Goal: Task Accomplishment & Management: Complete application form

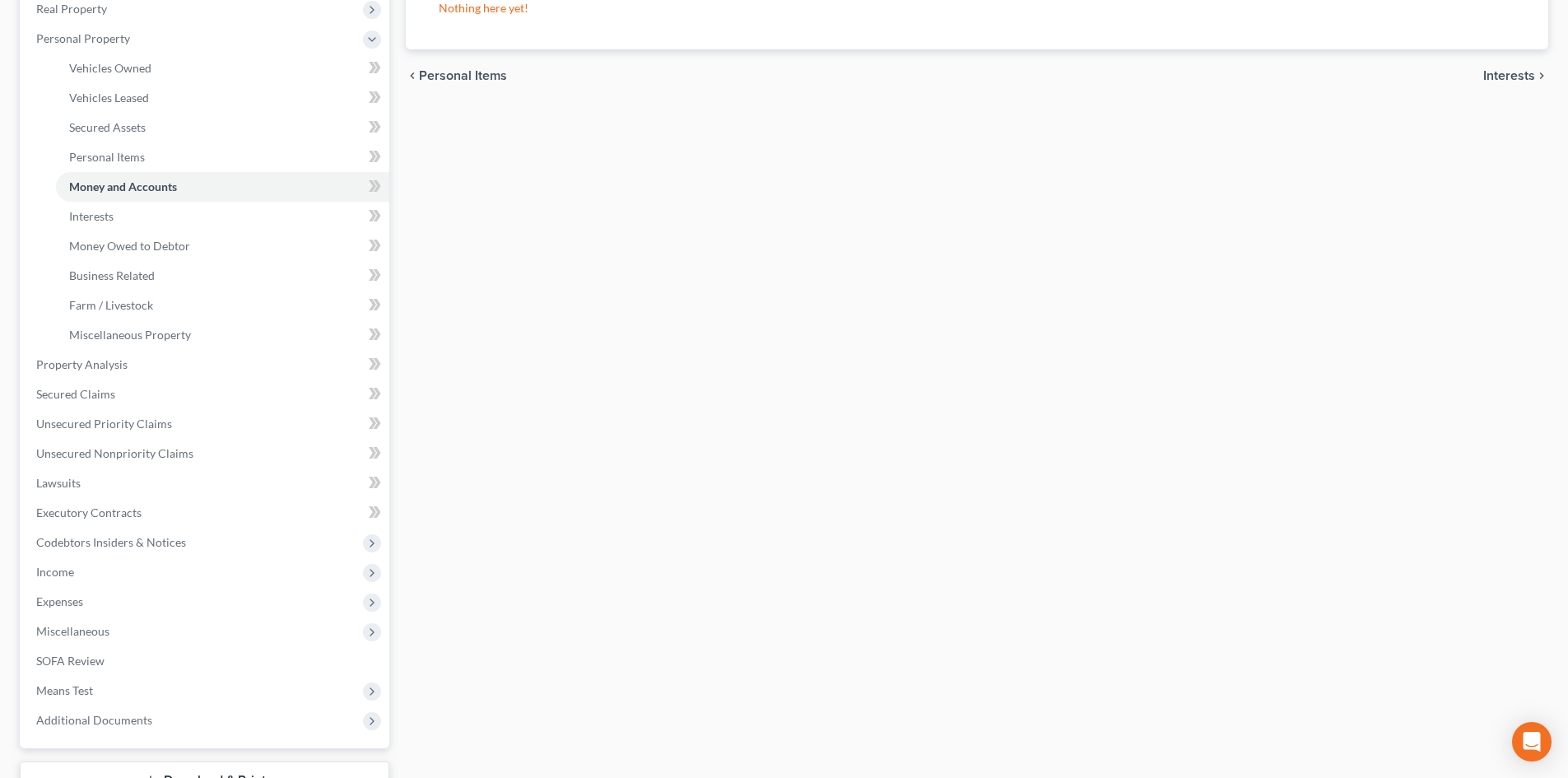
scroll to position [280, 0]
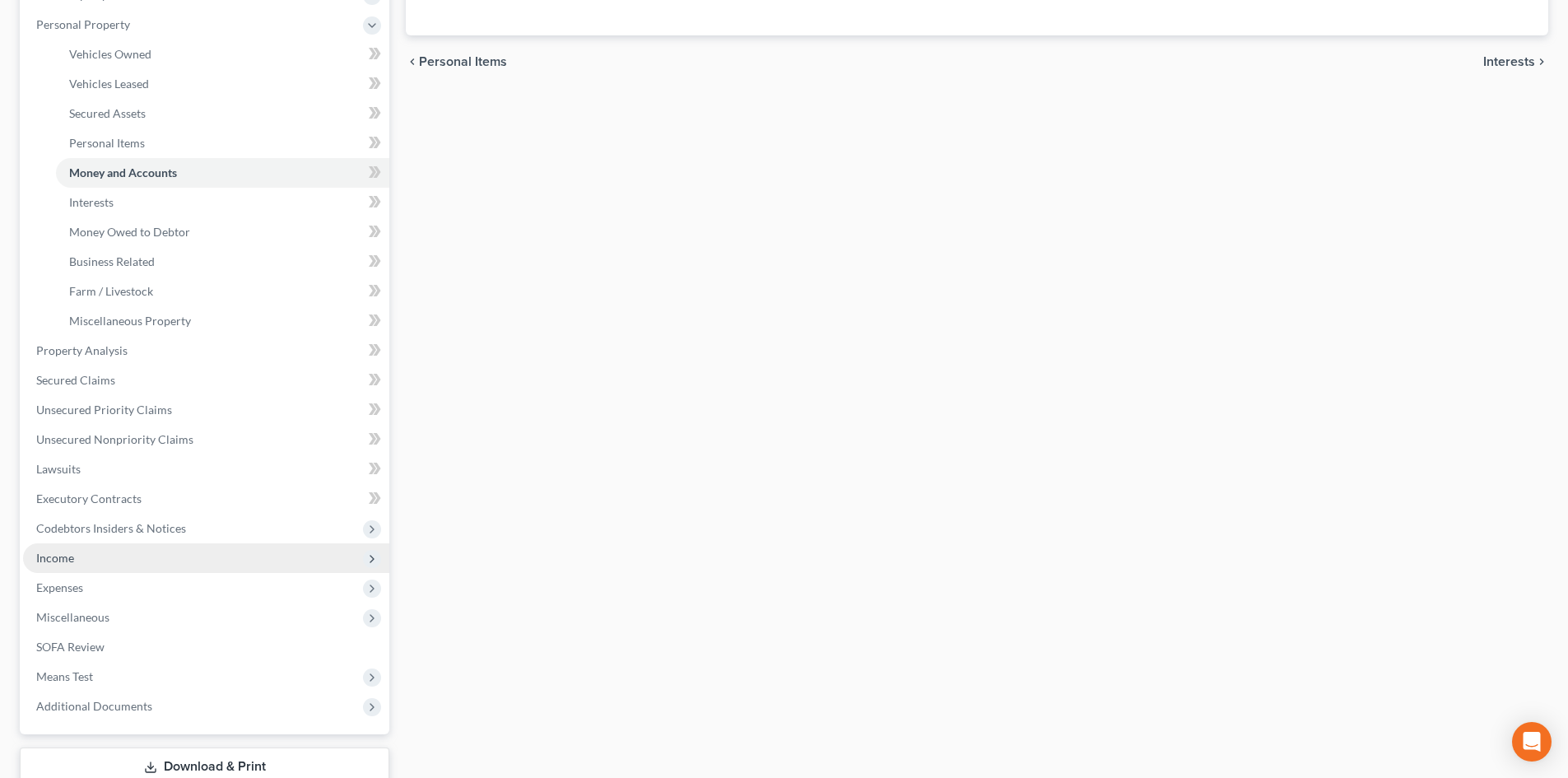
click at [58, 556] on span "Income" at bounding box center [55, 558] width 38 height 14
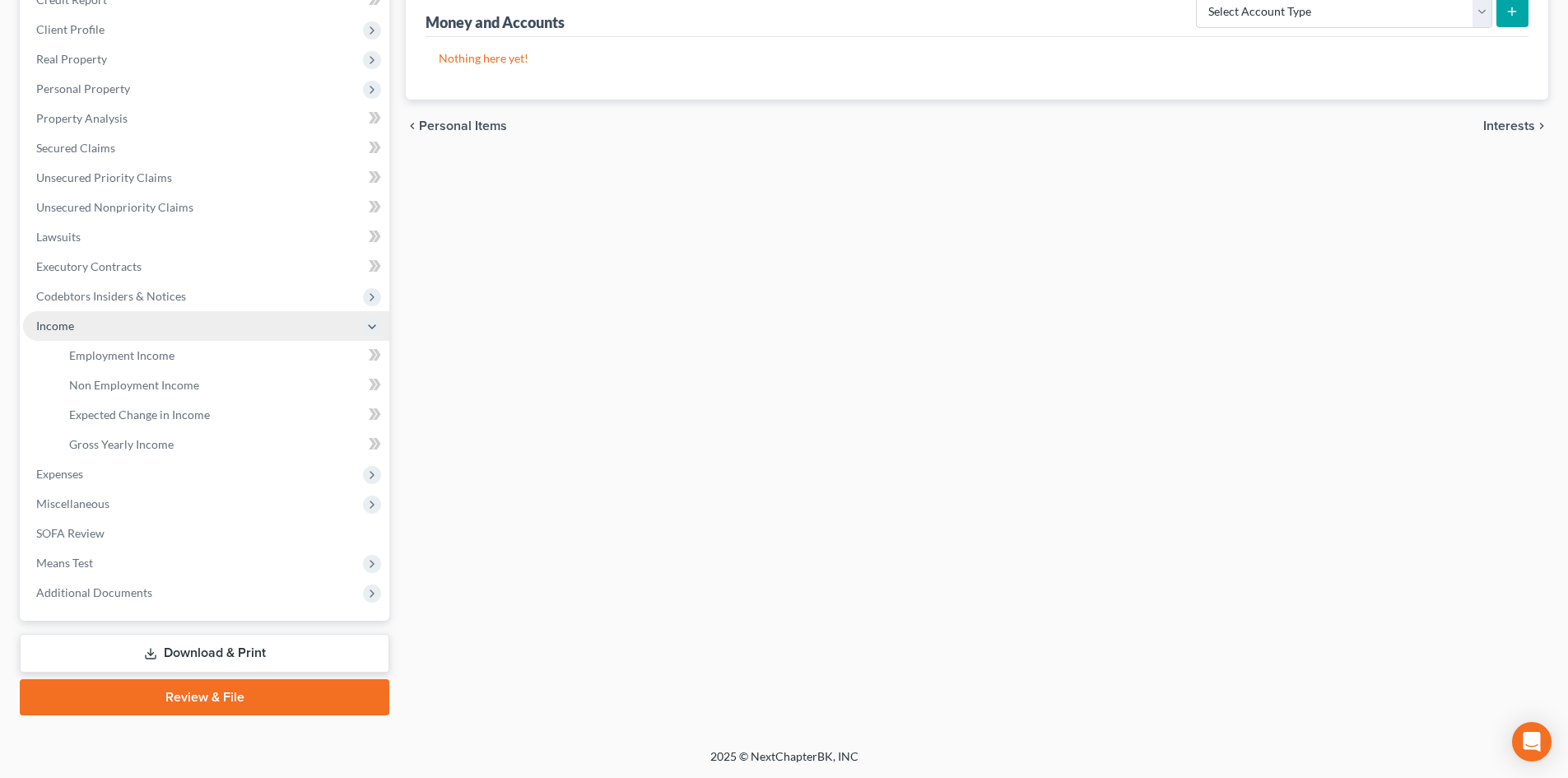
scroll to position [216, 0]
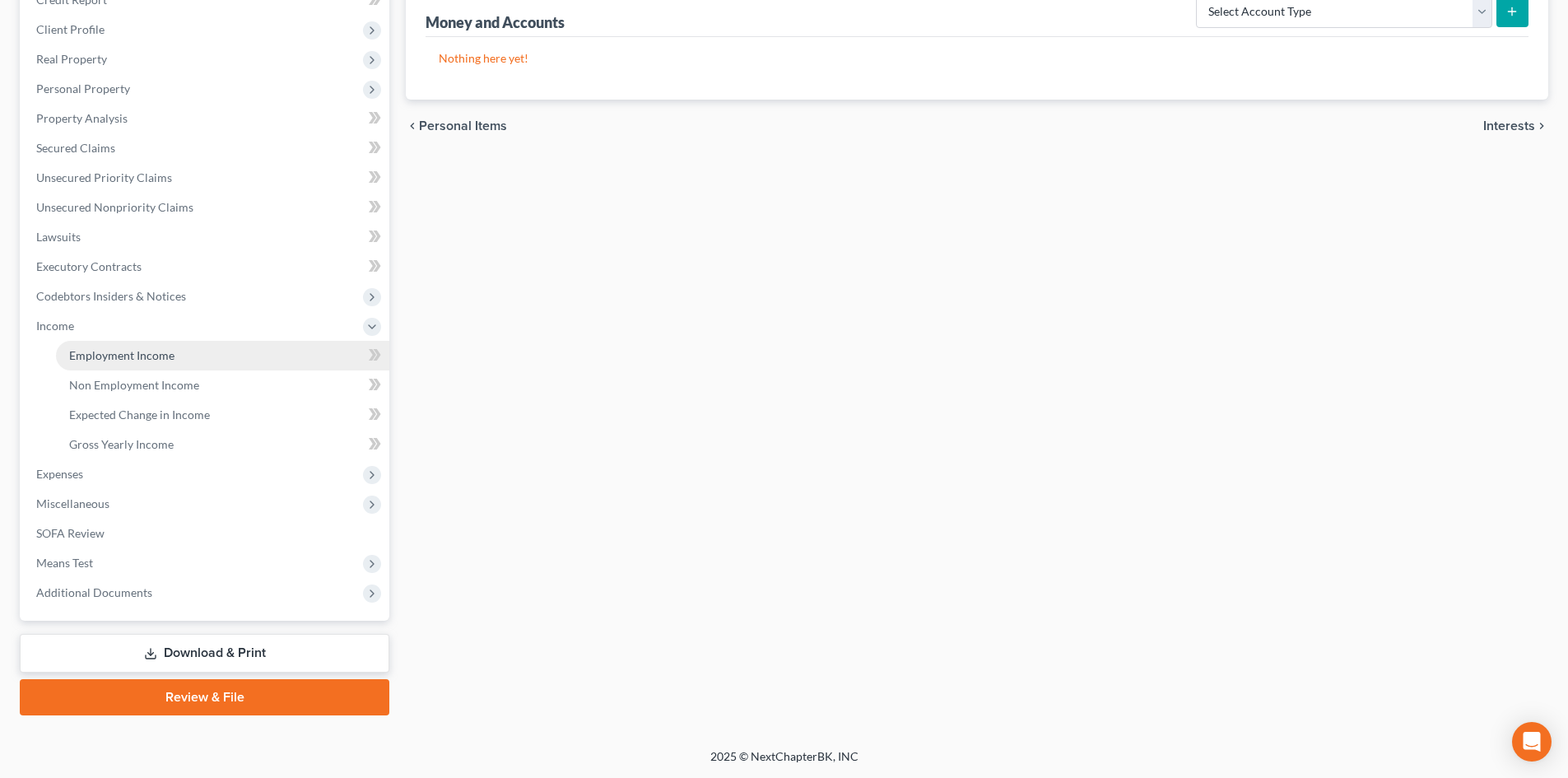
click at [126, 351] on span "Employment Income" at bounding box center [121, 355] width 105 height 14
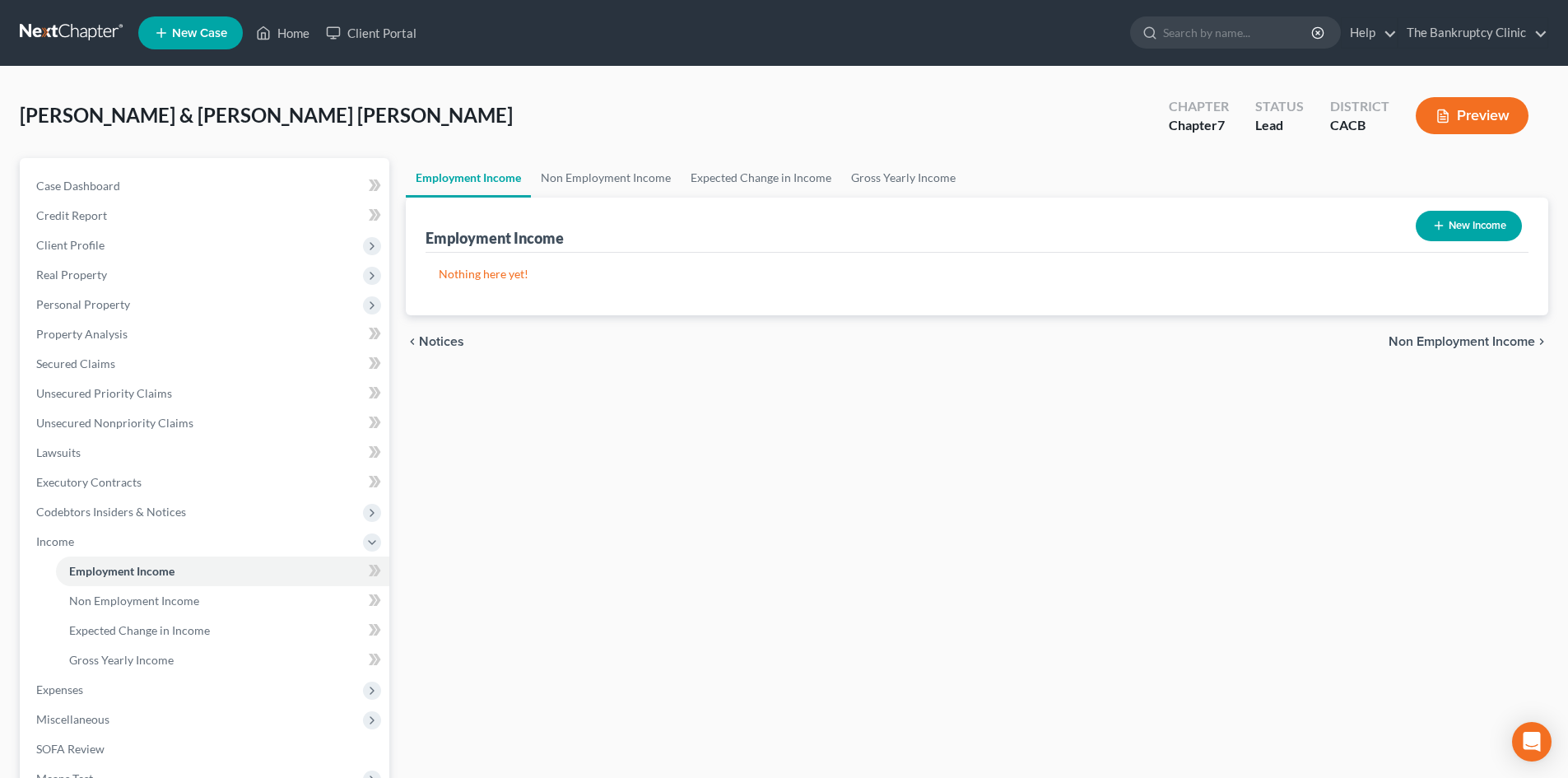
click at [1487, 225] on button "New Income" at bounding box center [1468, 225] width 106 height 30
select select "0"
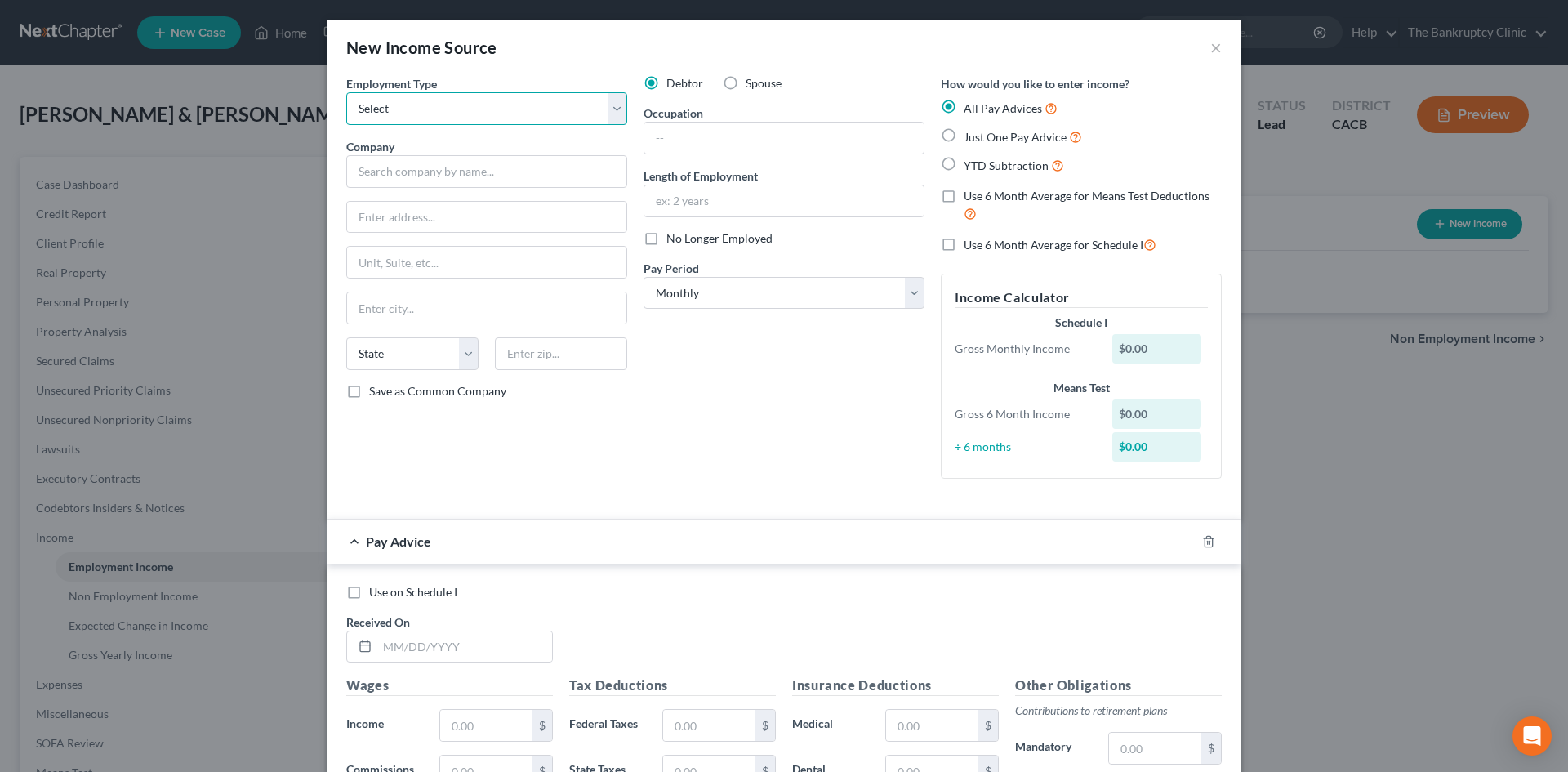
click at [616, 108] on select "Select Full or [DEMOGRAPHIC_DATA] Employment Self Employment" at bounding box center [487, 108] width 281 height 32
select select "0"
click at [347, 92] on select "Select Full or [DEMOGRAPHIC_DATA] Employment Self Employment" at bounding box center [487, 108] width 281 height 32
click at [425, 173] on input "text" at bounding box center [487, 172] width 281 height 32
type input "Packing Corporation of America"
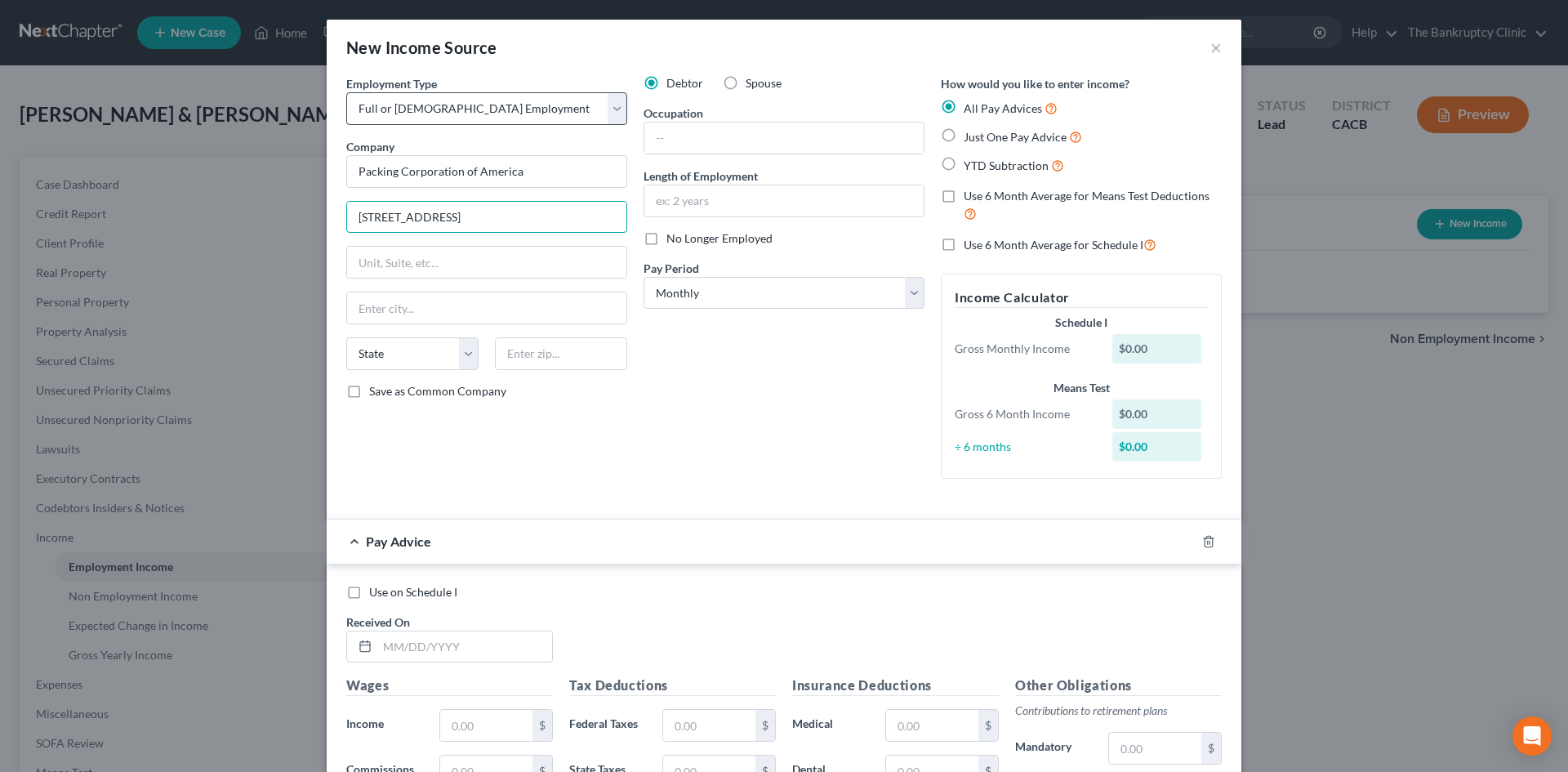
type input "[STREET_ADDRESS]"
type input "[PERSON_NAME]"
select select "4"
type input "90058"
type input "[GEOGRAPHIC_DATA]"
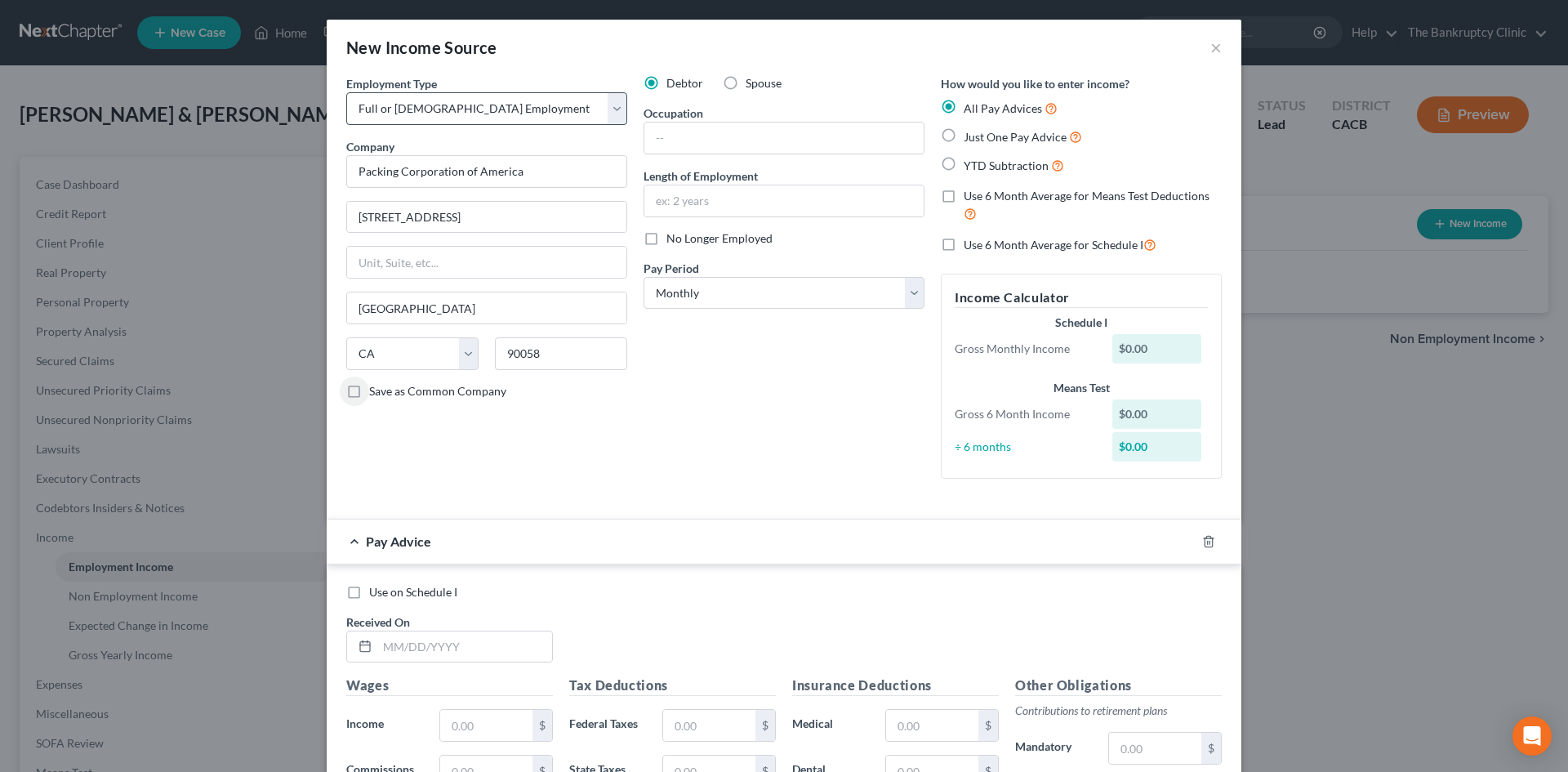
click at [376, 383] on input "Save as Common Company" at bounding box center [381, 389] width 10 height 10
checkbox input "true"
click at [712, 141] on input "text" at bounding box center [784, 137] width 279 height 31
click at [701, 198] on input "text" at bounding box center [784, 201] width 279 height 31
type input "2 years"
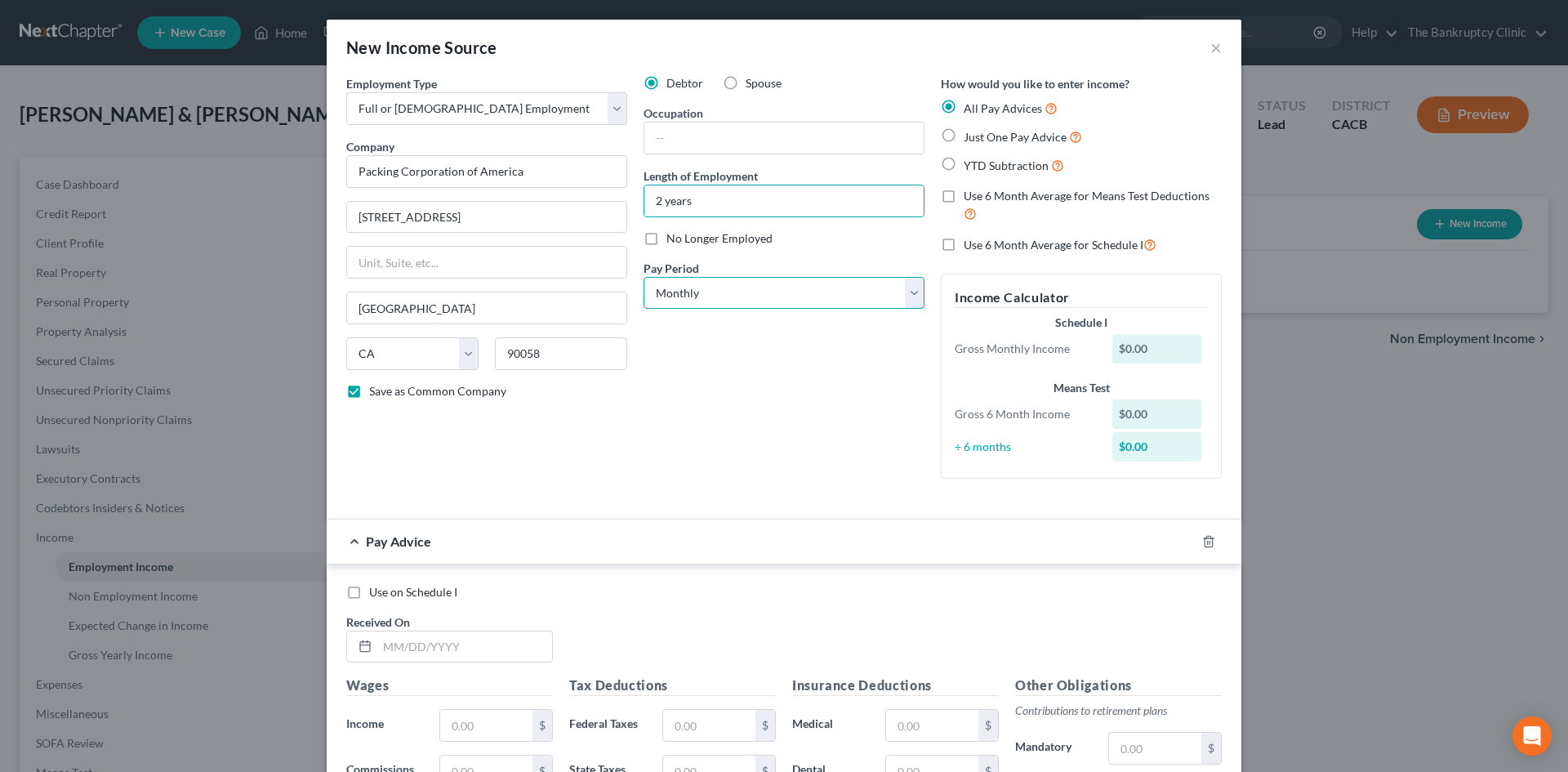
click at [903, 295] on select "Select Monthly Twice Monthly Every Other Week Weekly" at bounding box center [784, 293] width 281 height 32
click at [644, 277] on select "Select Monthly Twice Monthly Every Other Week Weekly" at bounding box center [784, 293] width 281 height 32
click at [964, 134] on label "Just One Pay Advice" at bounding box center [1023, 137] width 119 height 19
click at [970, 134] on input "Just One Pay Advice" at bounding box center [975, 132] width 10 height 10
radio input "true"
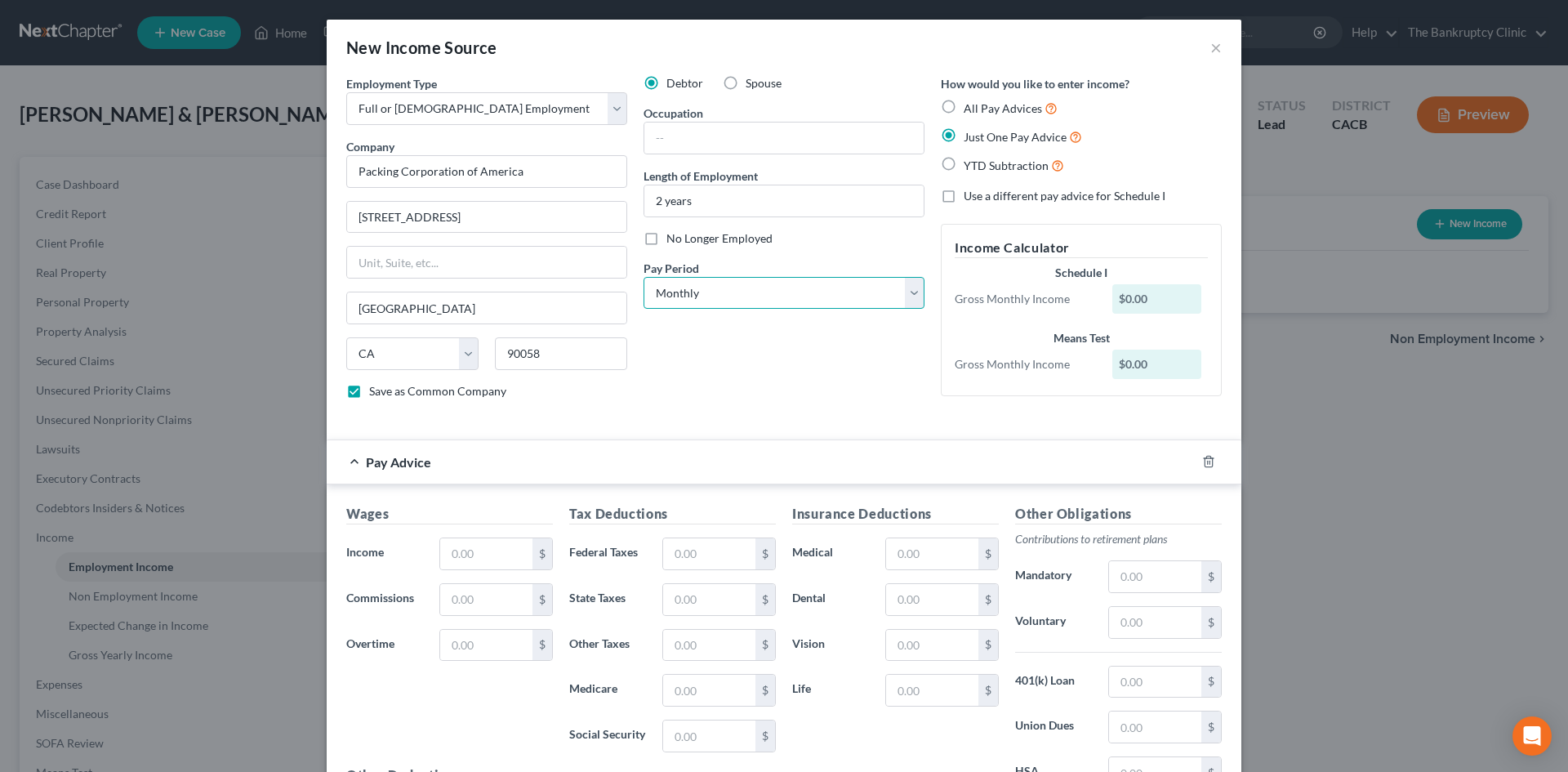
click at [911, 299] on select "Select Monthly Twice Monthly Every Other Week Weekly" at bounding box center [784, 293] width 281 height 32
select select "3"
click at [644, 277] on select "Select Monthly Twice Monthly Every Other Week Weekly" at bounding box center [784, 293] width 281 height 32
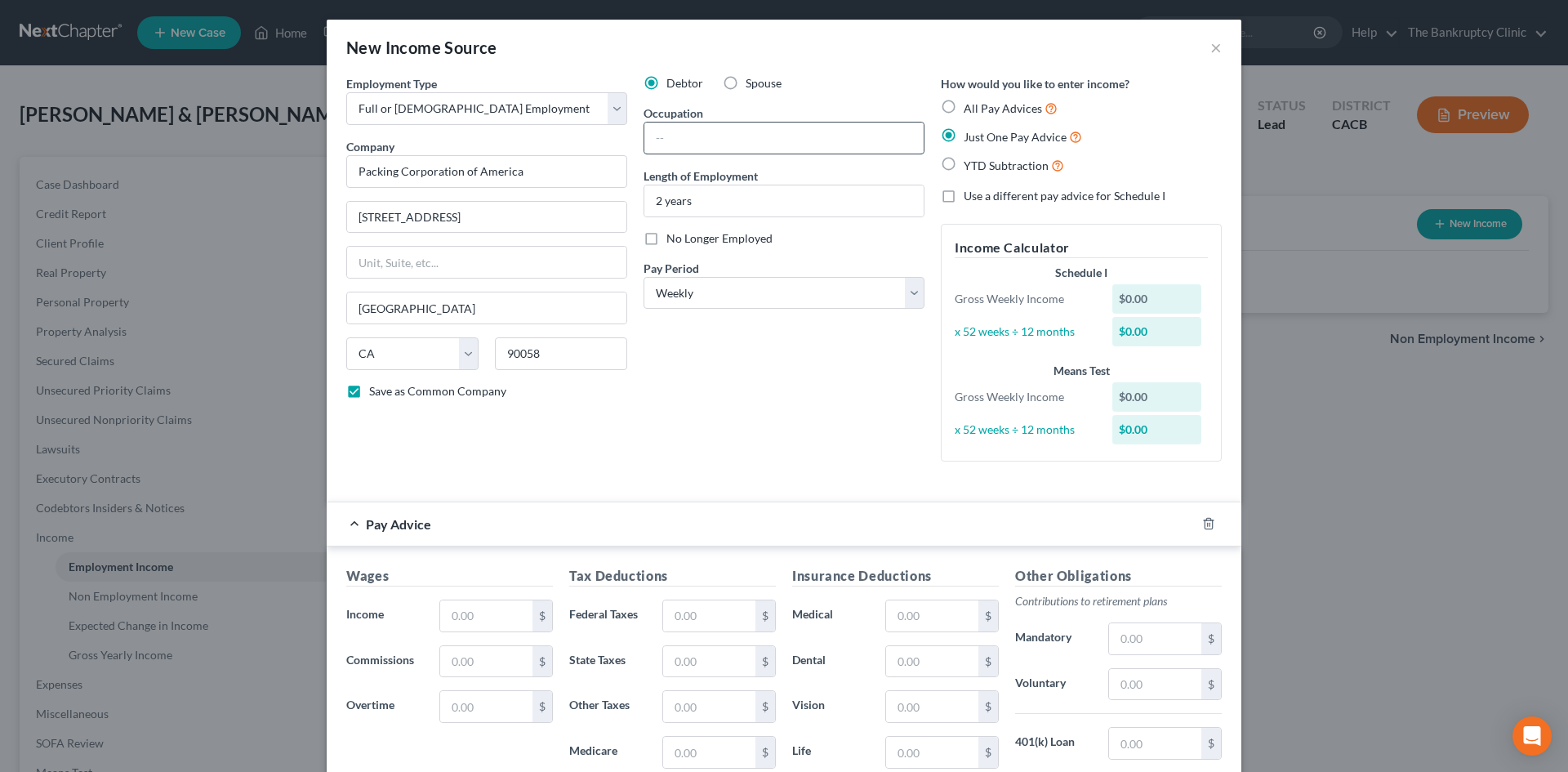
click at [674, 128] on input "text" at bounding box center [784, 137] width 279 height 31
type input "Accountant"
click at [909, 296] on select "Select Monthly Twice Monthly Every Other Week Weekly" at bounding box center [784, 293] width 281 height 32
select select "0"
click at [644, 277] on select "Select Monthly Twice Monthly Every Other Week Weekly" at bounding box center [784, 293] width 281 height 32
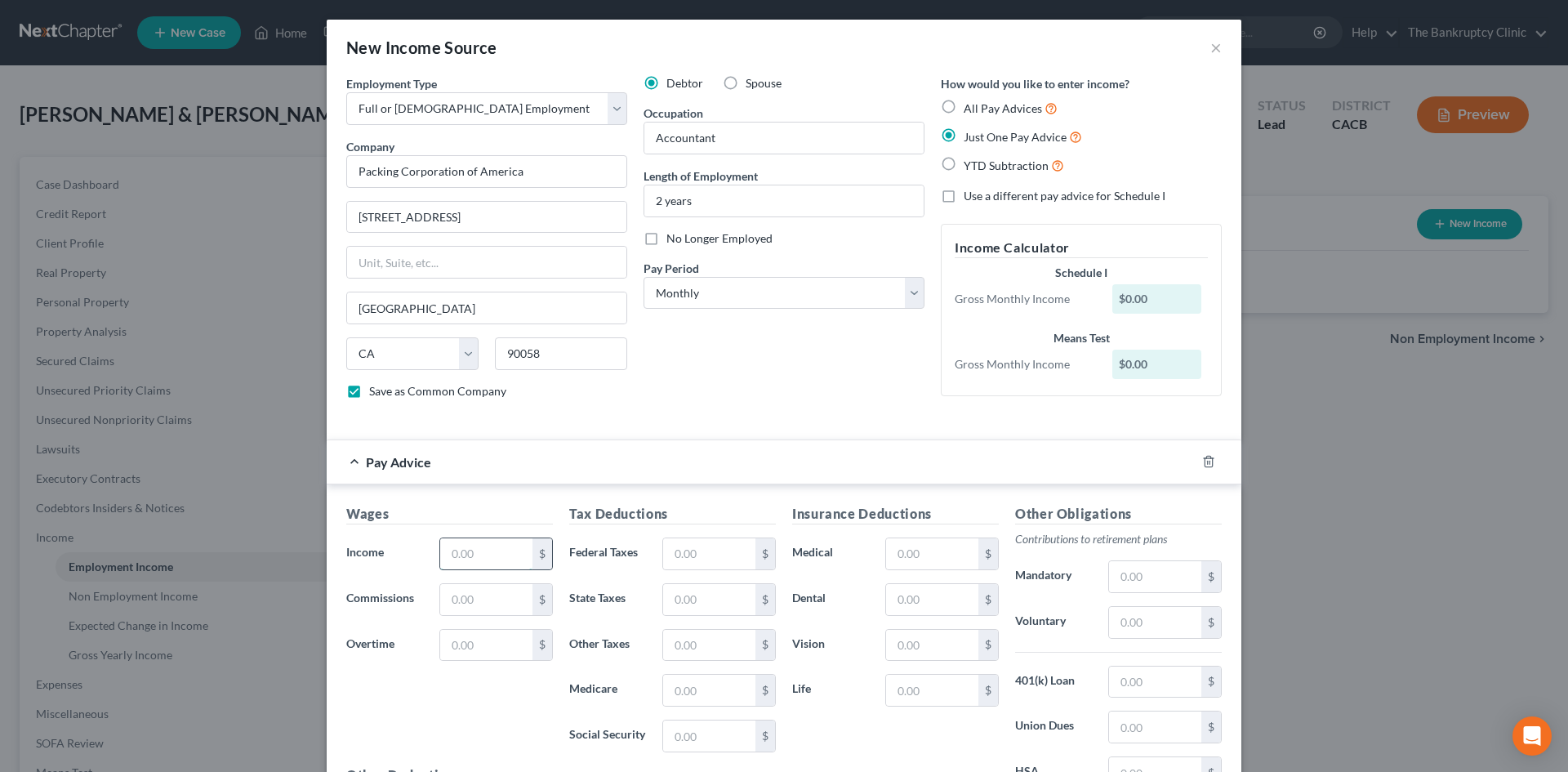
click at [487, 553] on input "text" at bounding box center [487, 553] width 92 height 31
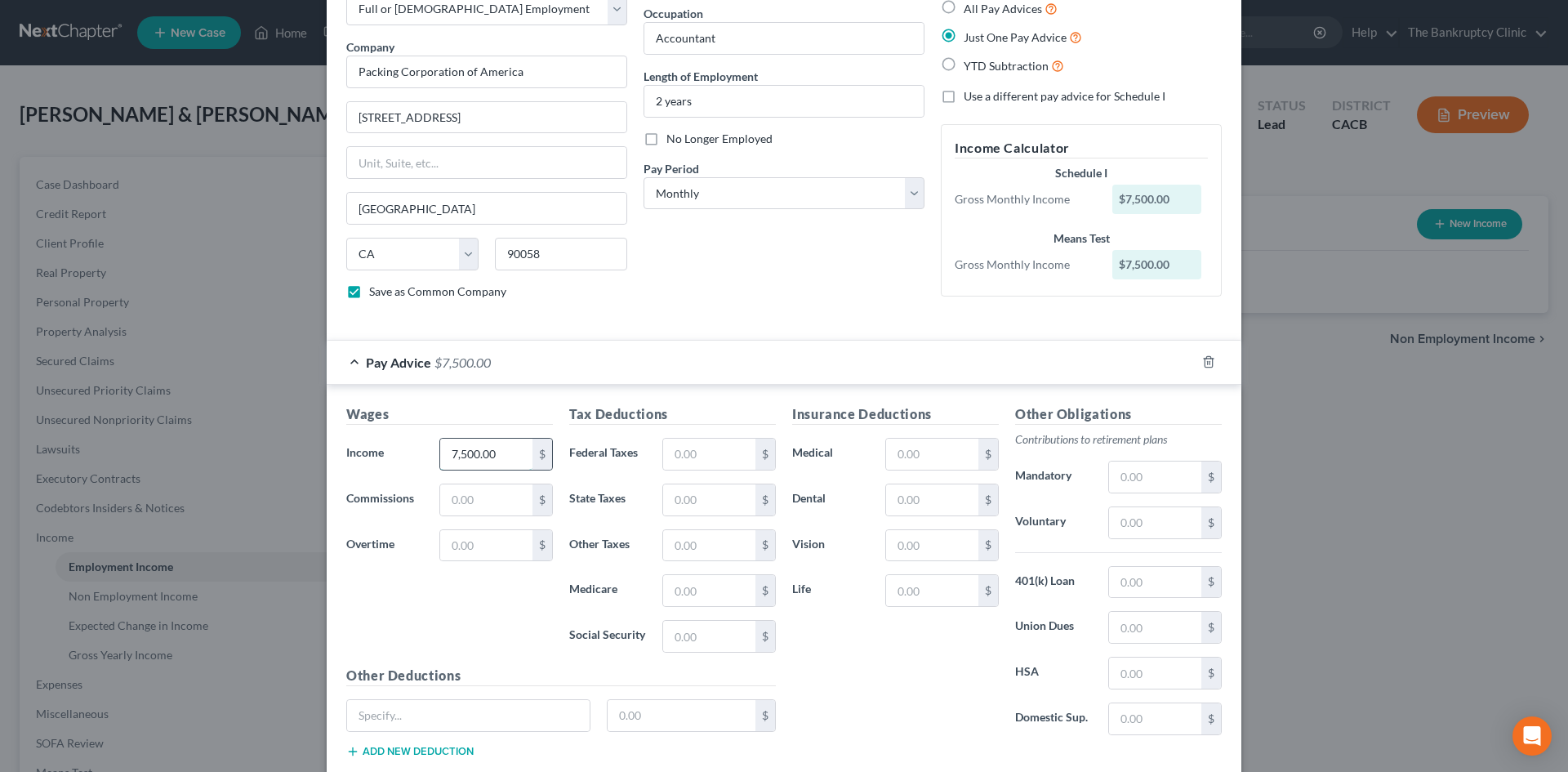
scroll to position [101, 0]
type input "7,500.00"
click at [679, 449] on input "text" at bounding box center [709, 453] width 92 height 31
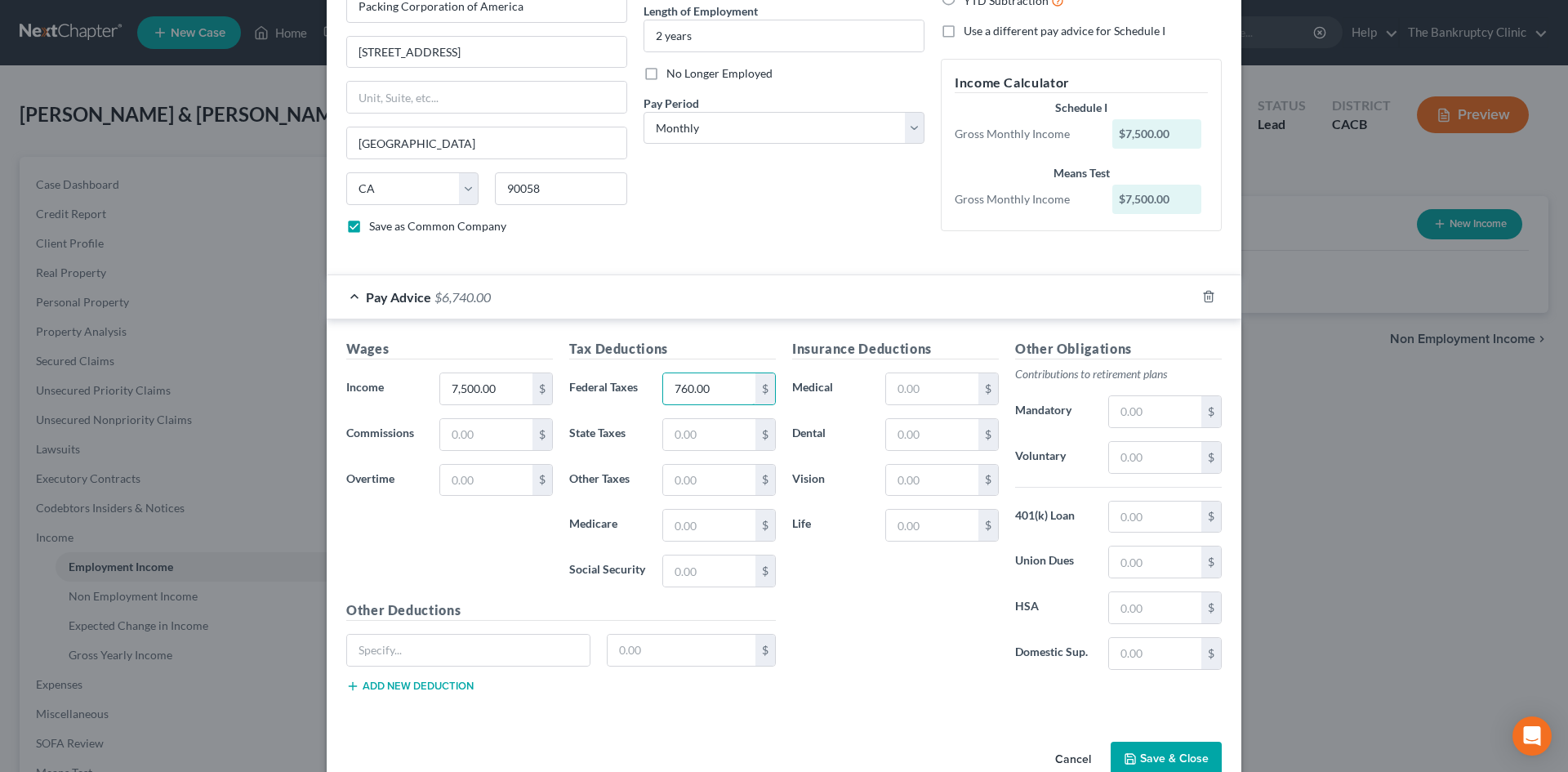
scroll to position [184, 0]
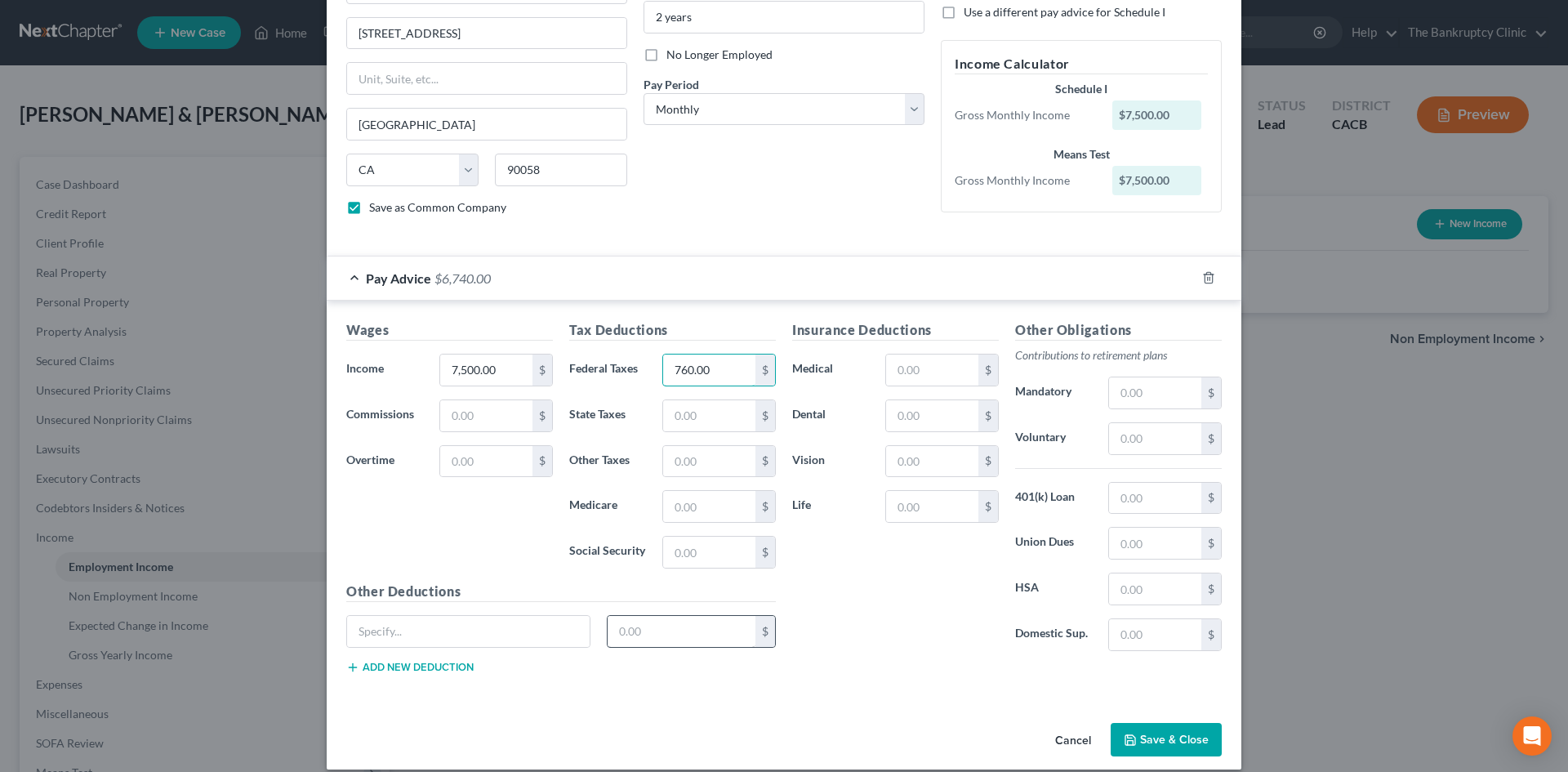
type input "760.00"
click at [613, 633] on input "text" at bounding box center [682, 631] width 149 height 31
click at [423, 634] on input "text" at bounding box center [469, 631] width 242 height 31
click at [347, 629] on input "Retirement5" at bounding box center [469, 631] width 242 height 31
type input "Voluntary Retirement5"
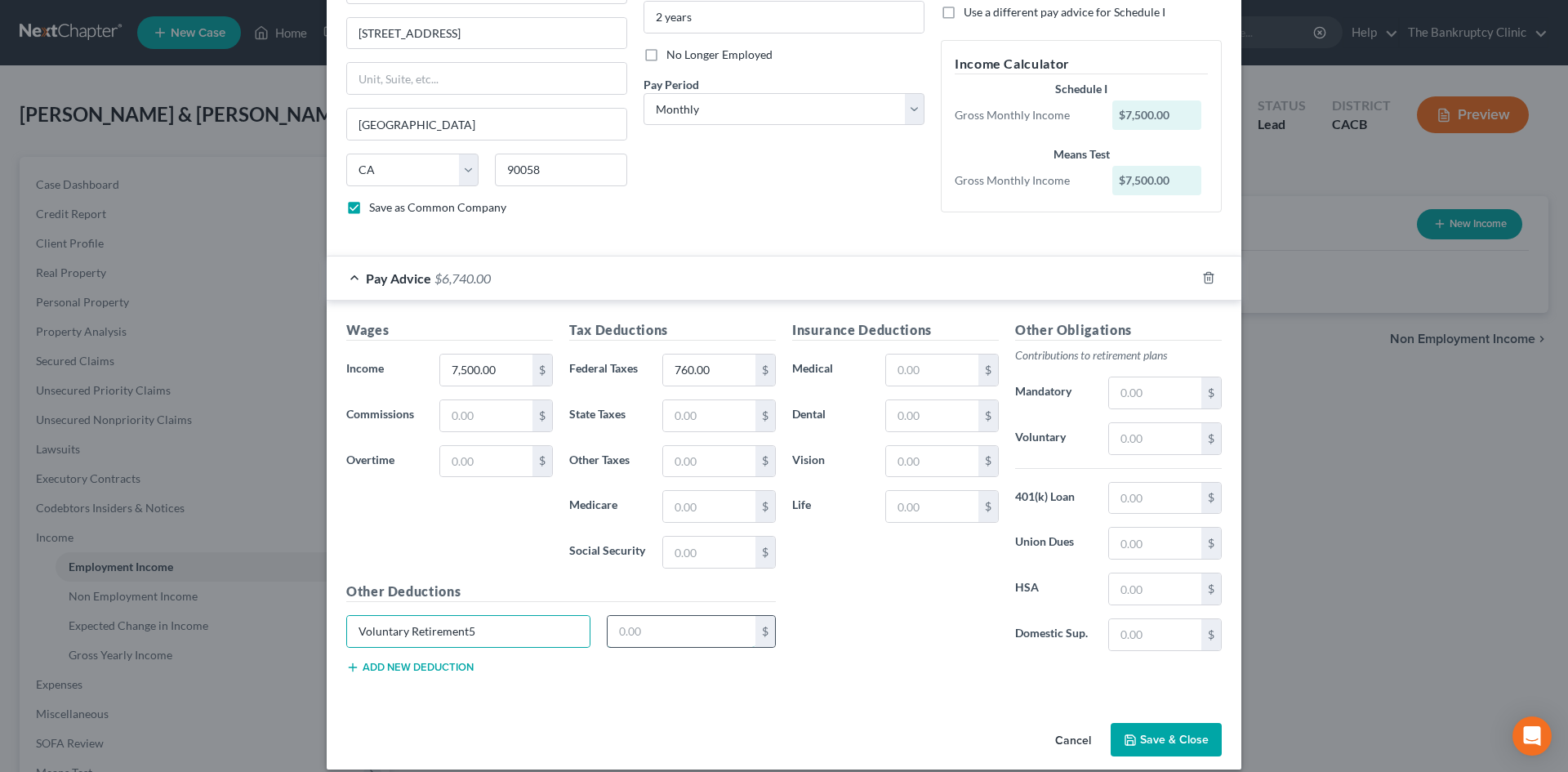
click at [620, 632] on input "text" at bounding box center [682, 631] width 149 height 31
type input "180.00"
click at [918, 365] on input "text" at bounding box center [932, 370] width 92 height 31
type input "170.00"
click at [901, 415] on input "text" at bounding box center [932, 416] width 92 height 31
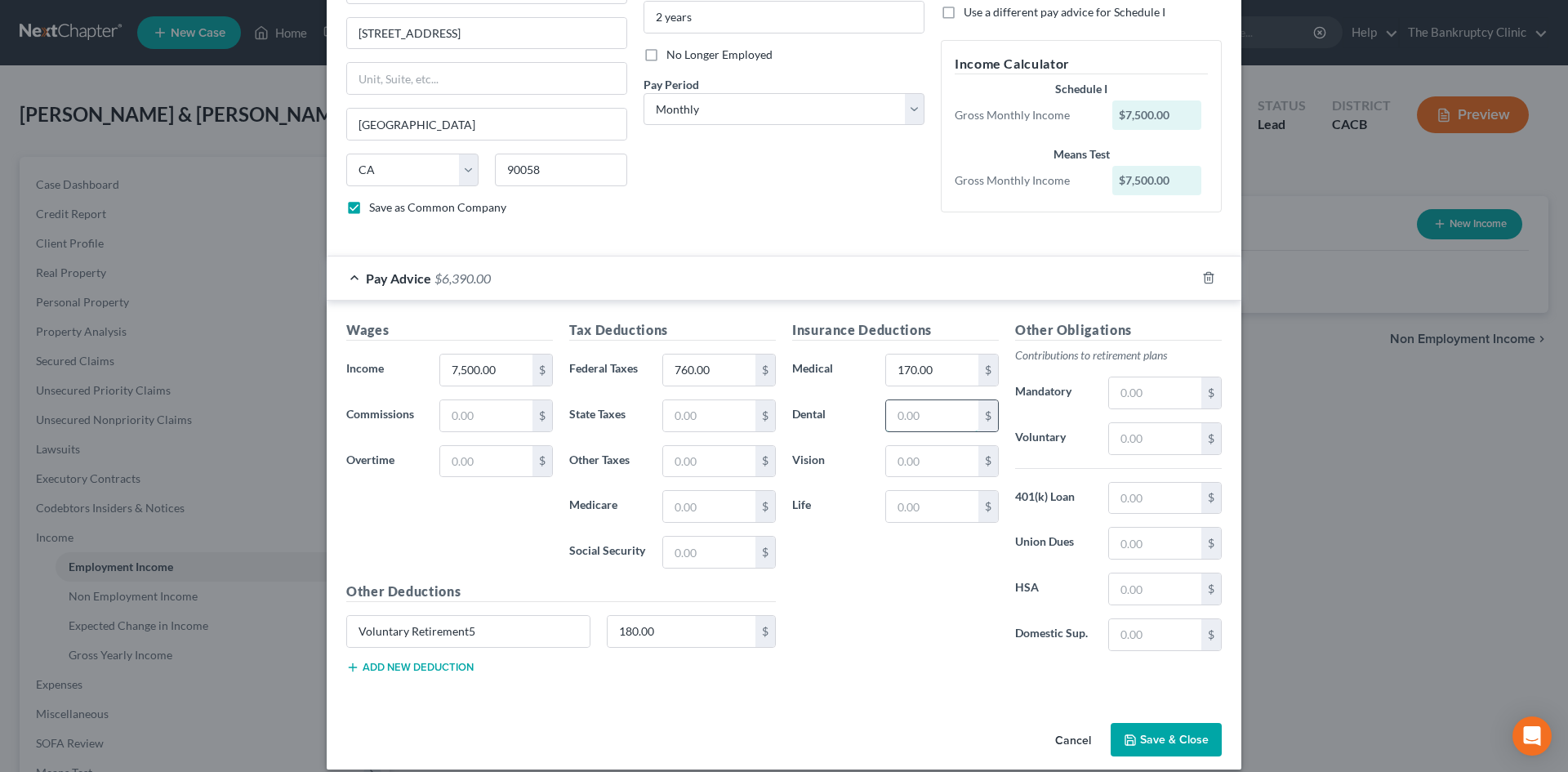
click at [901, 415] on input "text" at bounding box center [932, 416] width 92 height 31
type input "170.00"
click at [903, 506] on input "text" at bounding box center [932, 506] width 92 height 31
type input "170.00"
click at [921, 456] on input "text" at bounding box center [932, 461] width 92 height 31
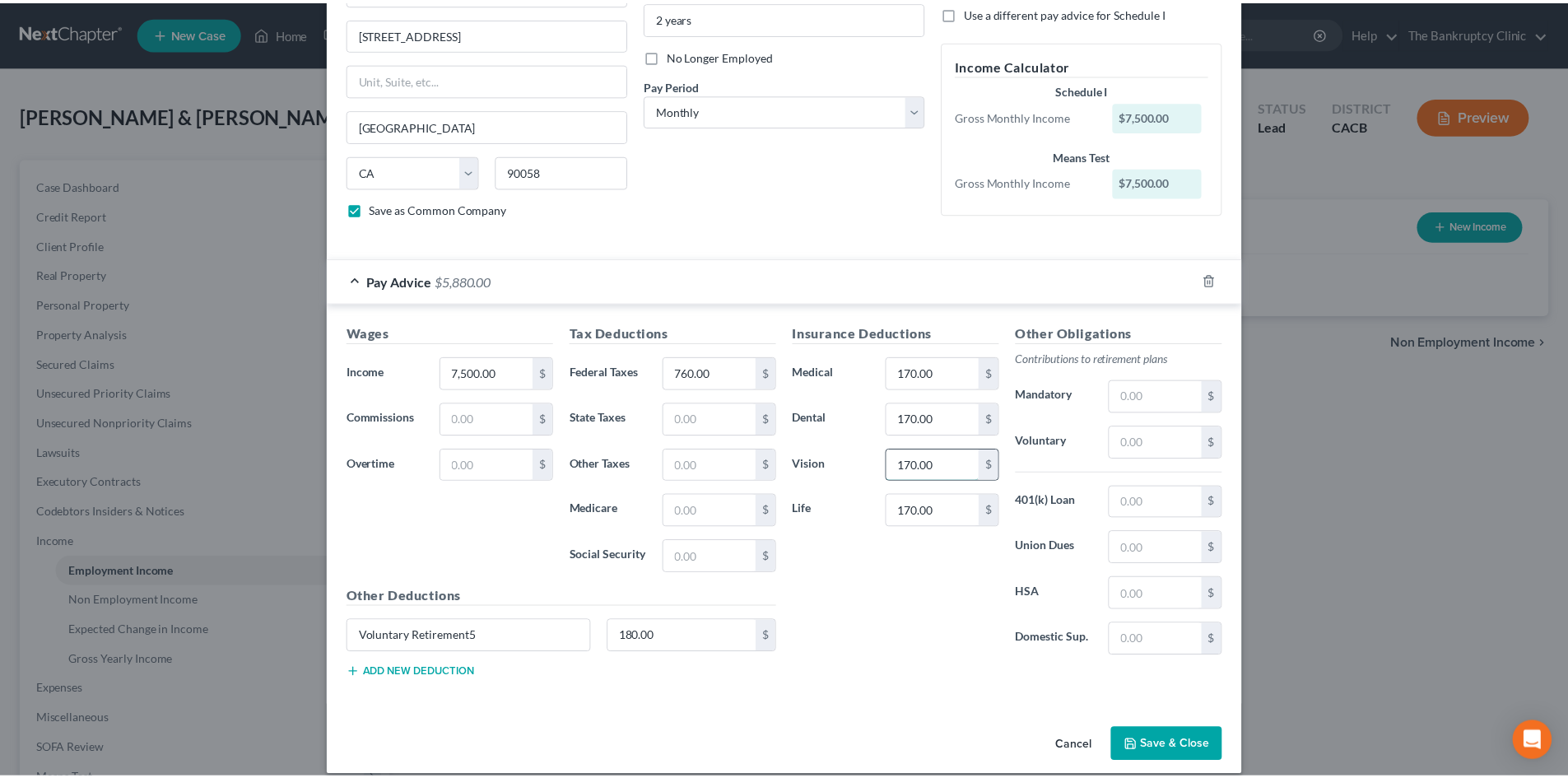
scroll to position [202, 0]
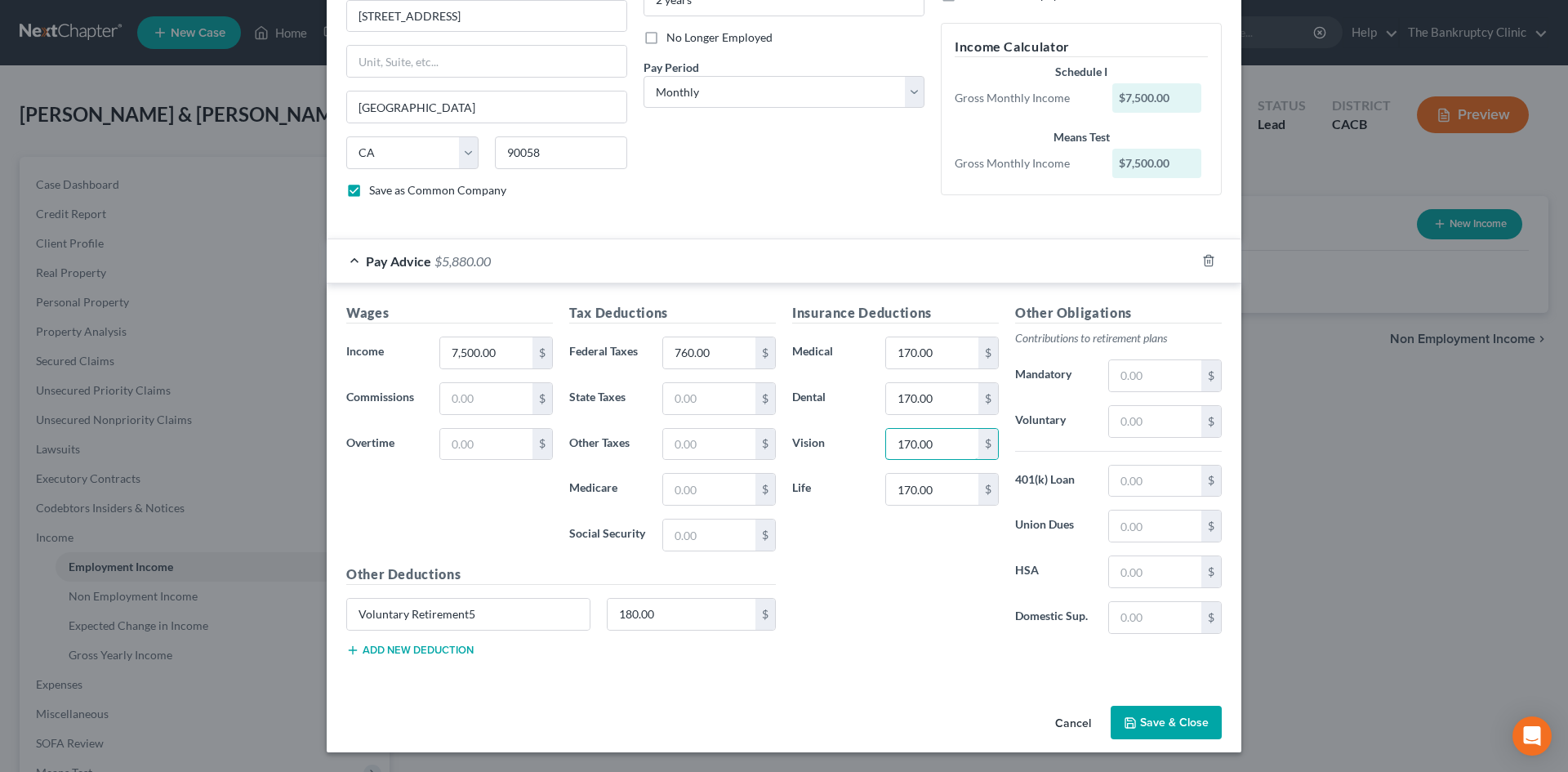
type input "170.00"
click at [1176, 718] on button "Save & Close" at bounding box center [1166, 722] width 111 height 34
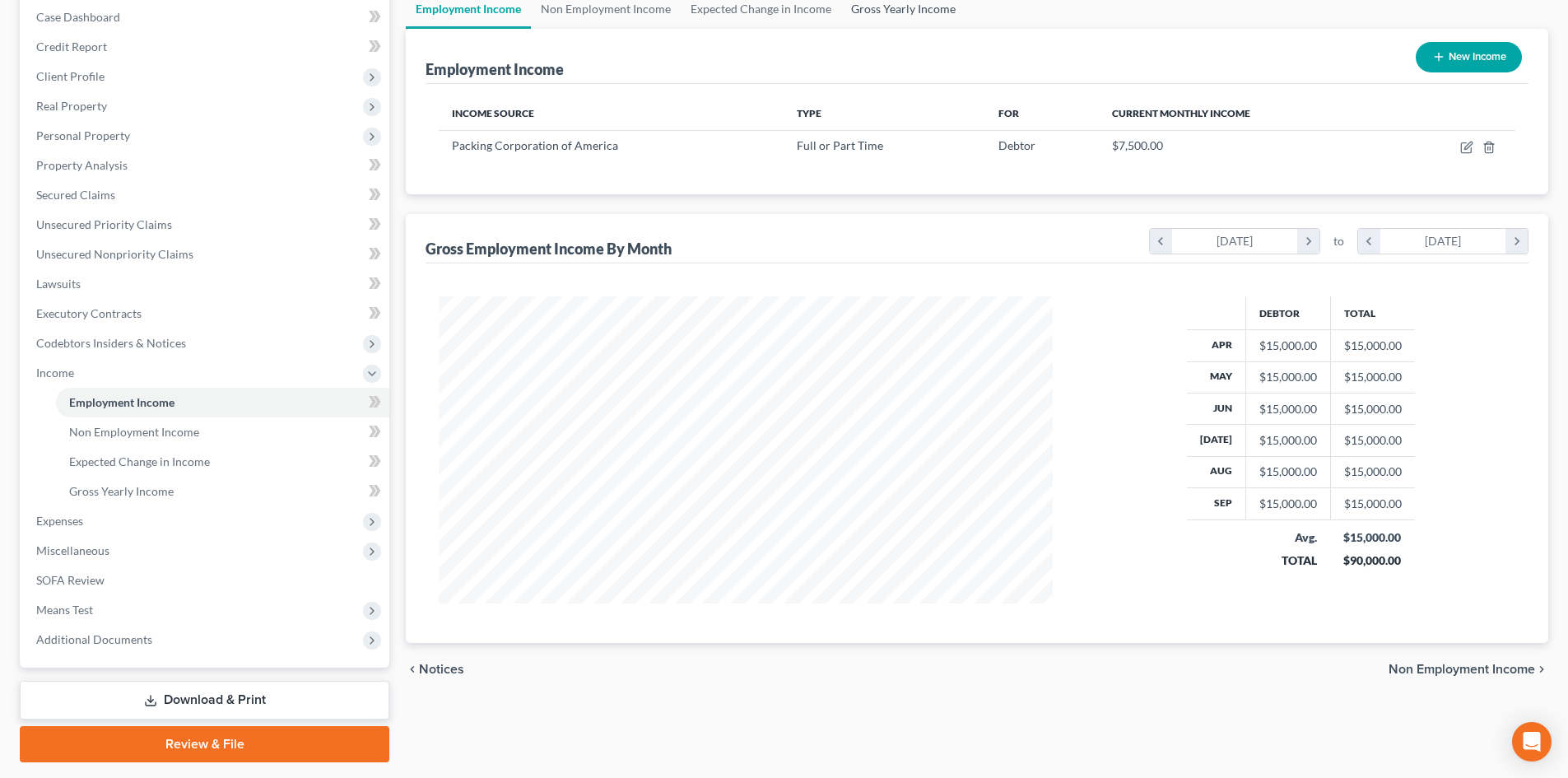
scroll to position [183, 0]
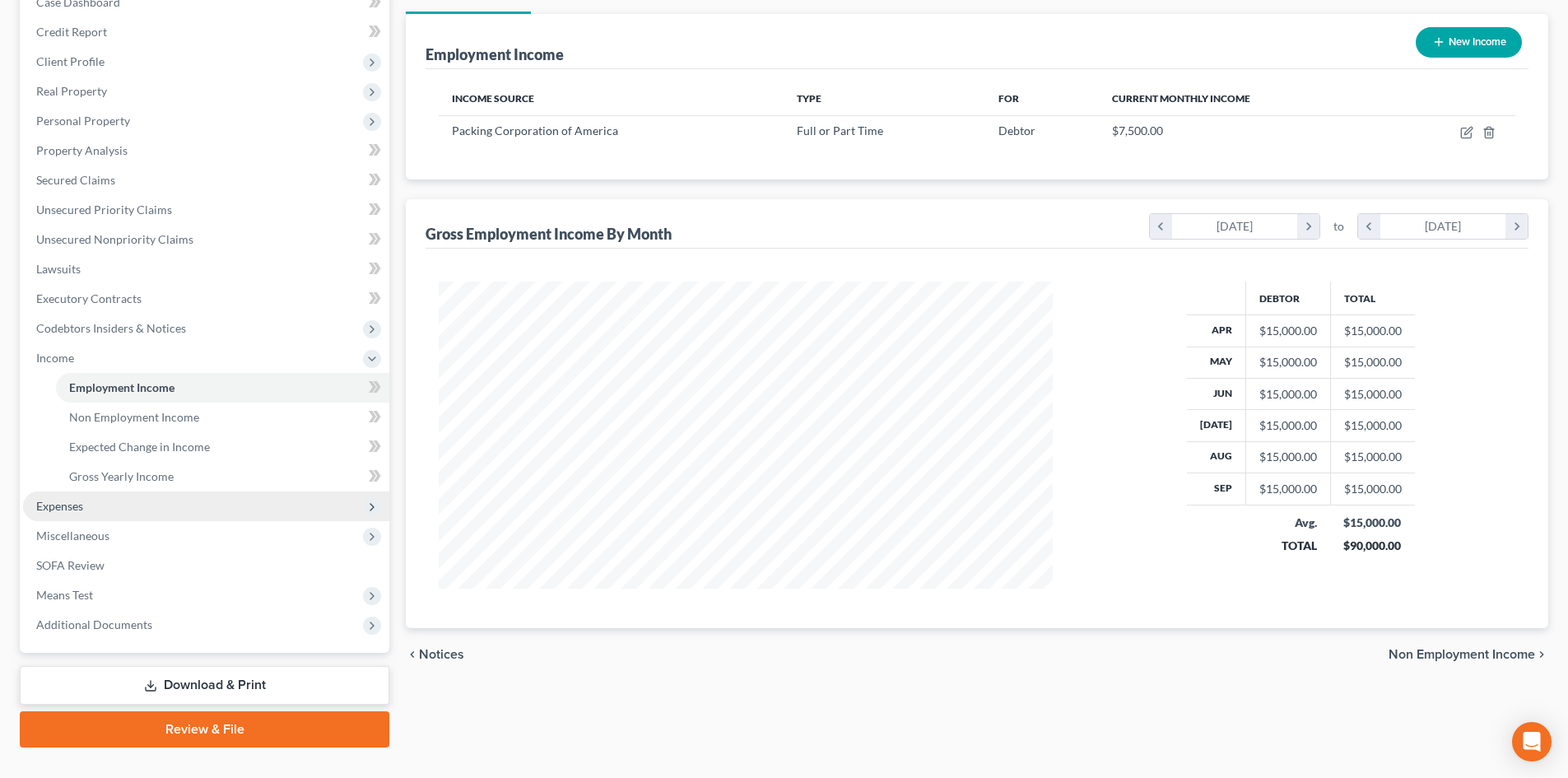
click at [56, 502] on span "Expenses" at bounding box center [59, 506] width 47 height 14
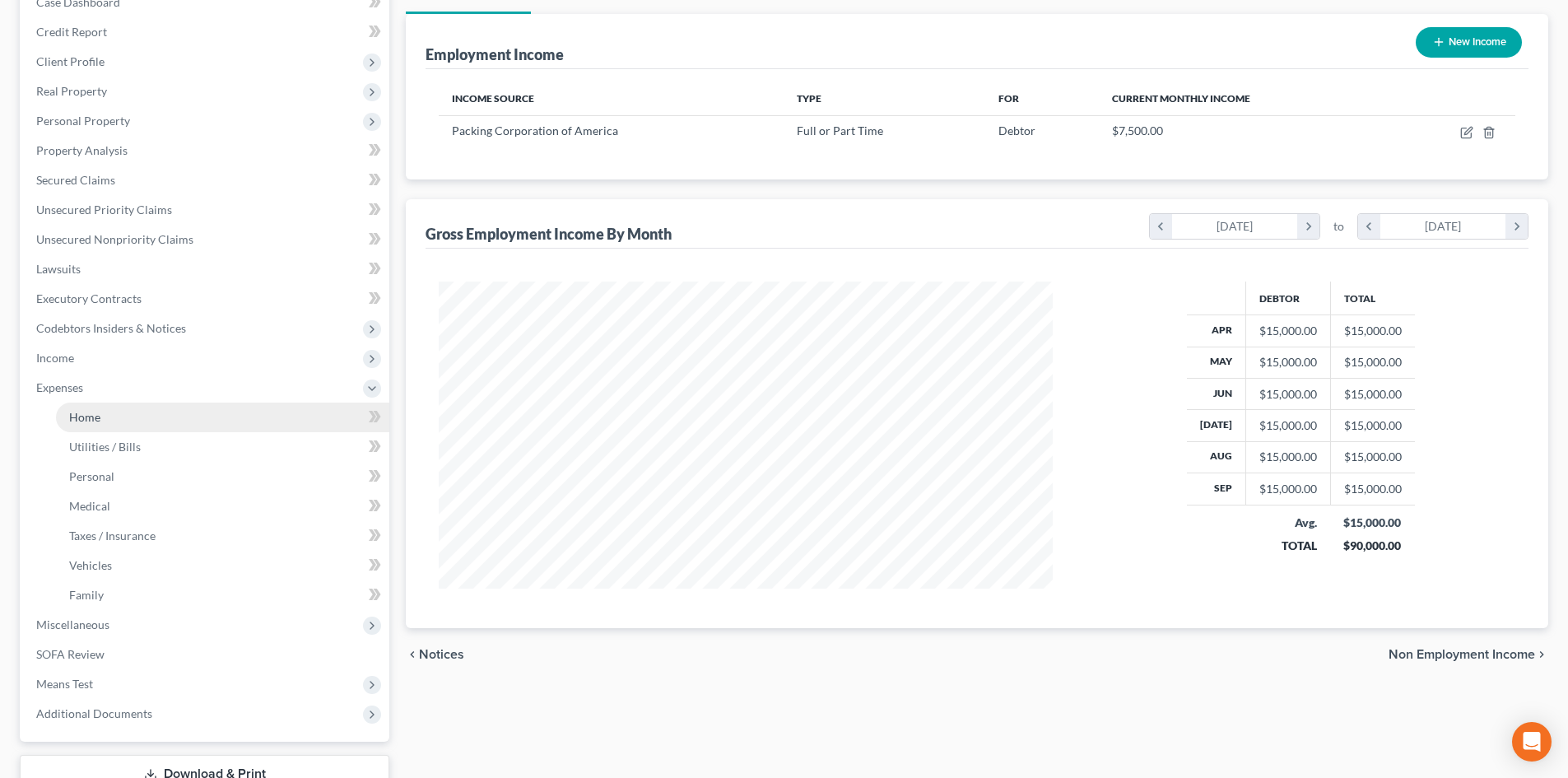
click at [73, 411] on span "Home" at bounding box center [84, 417] width 31 height 14
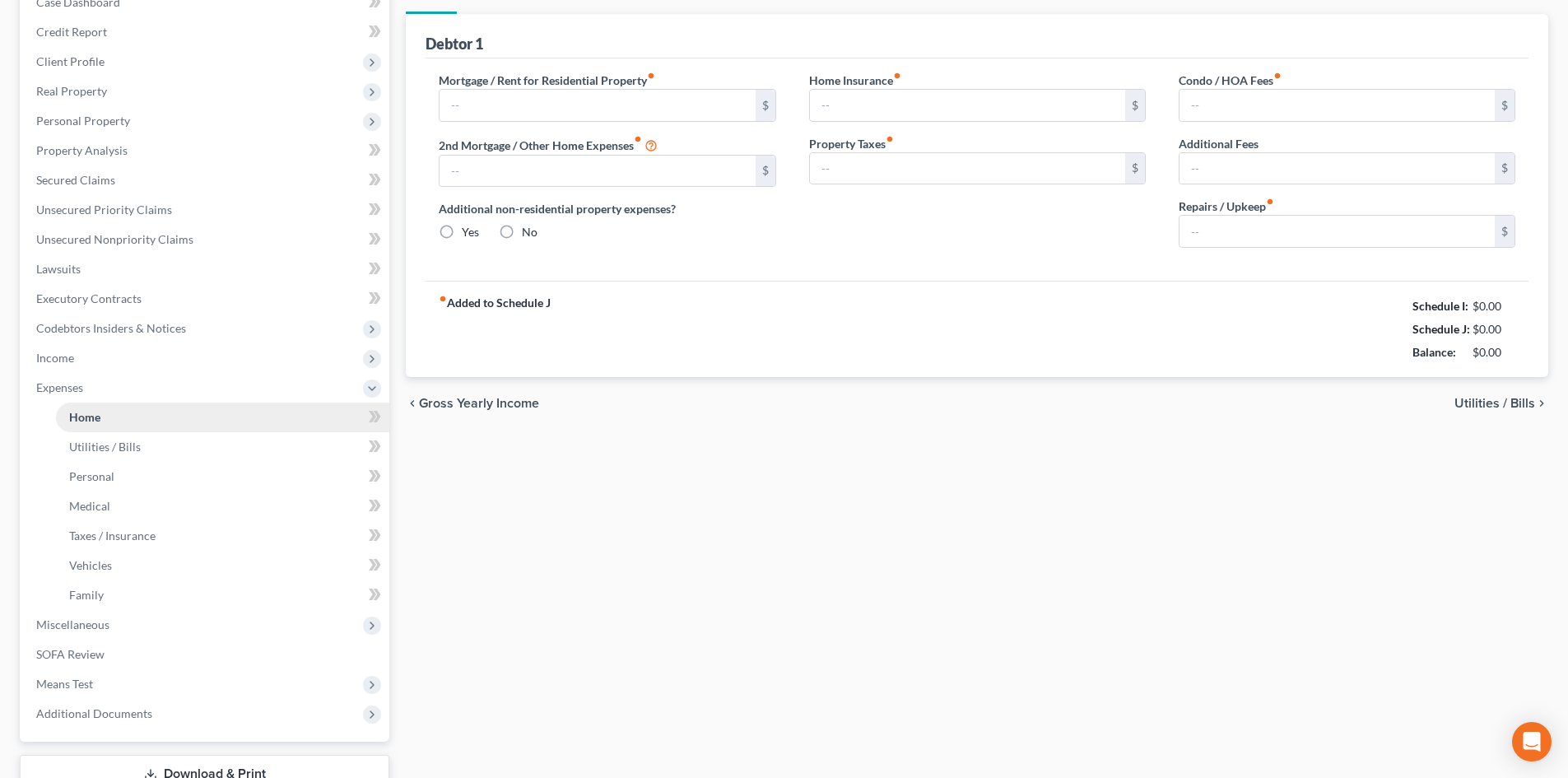
type input "0.00"
radio input "true"
type input "0.00"
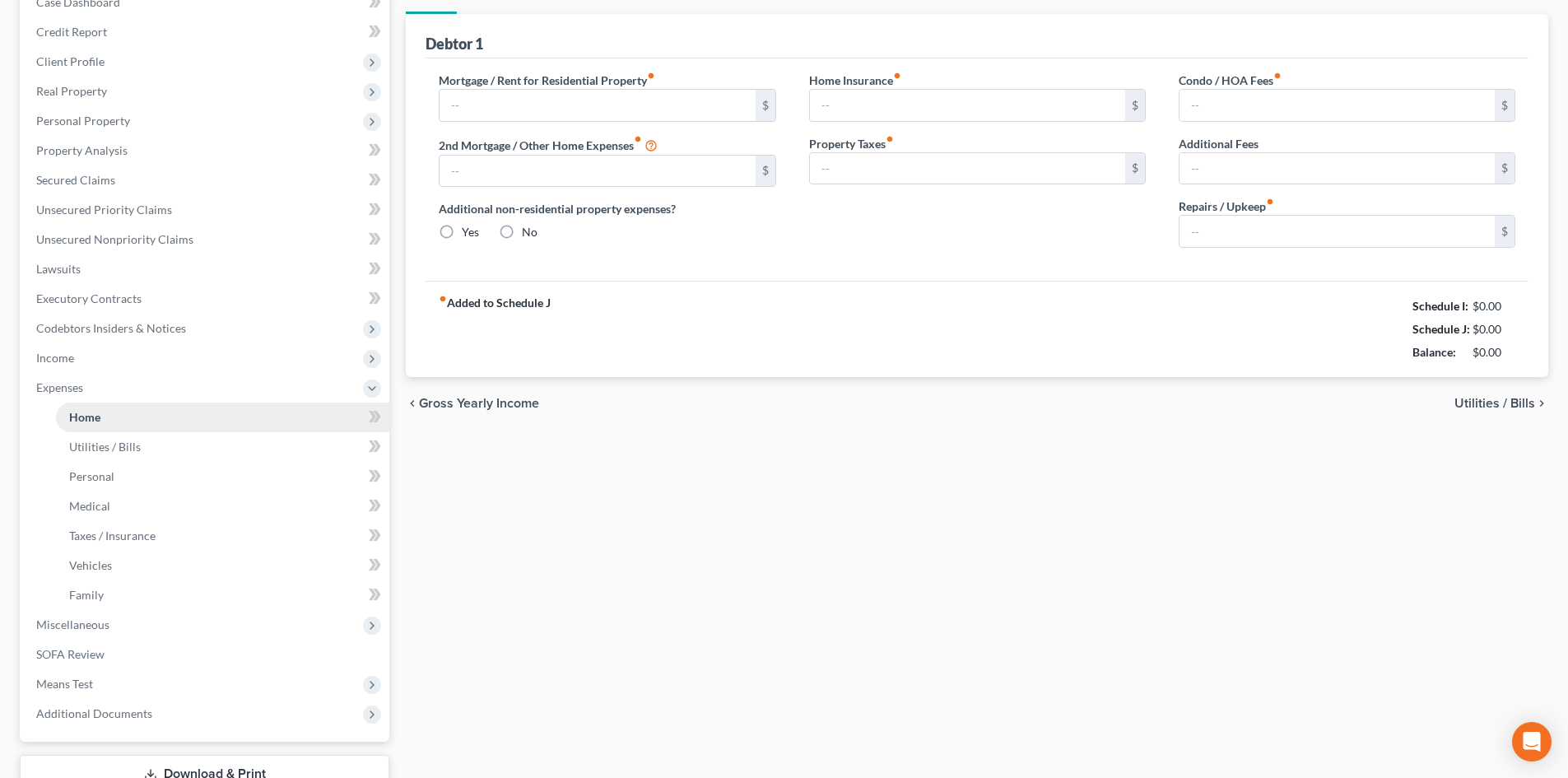
type input "0.00"
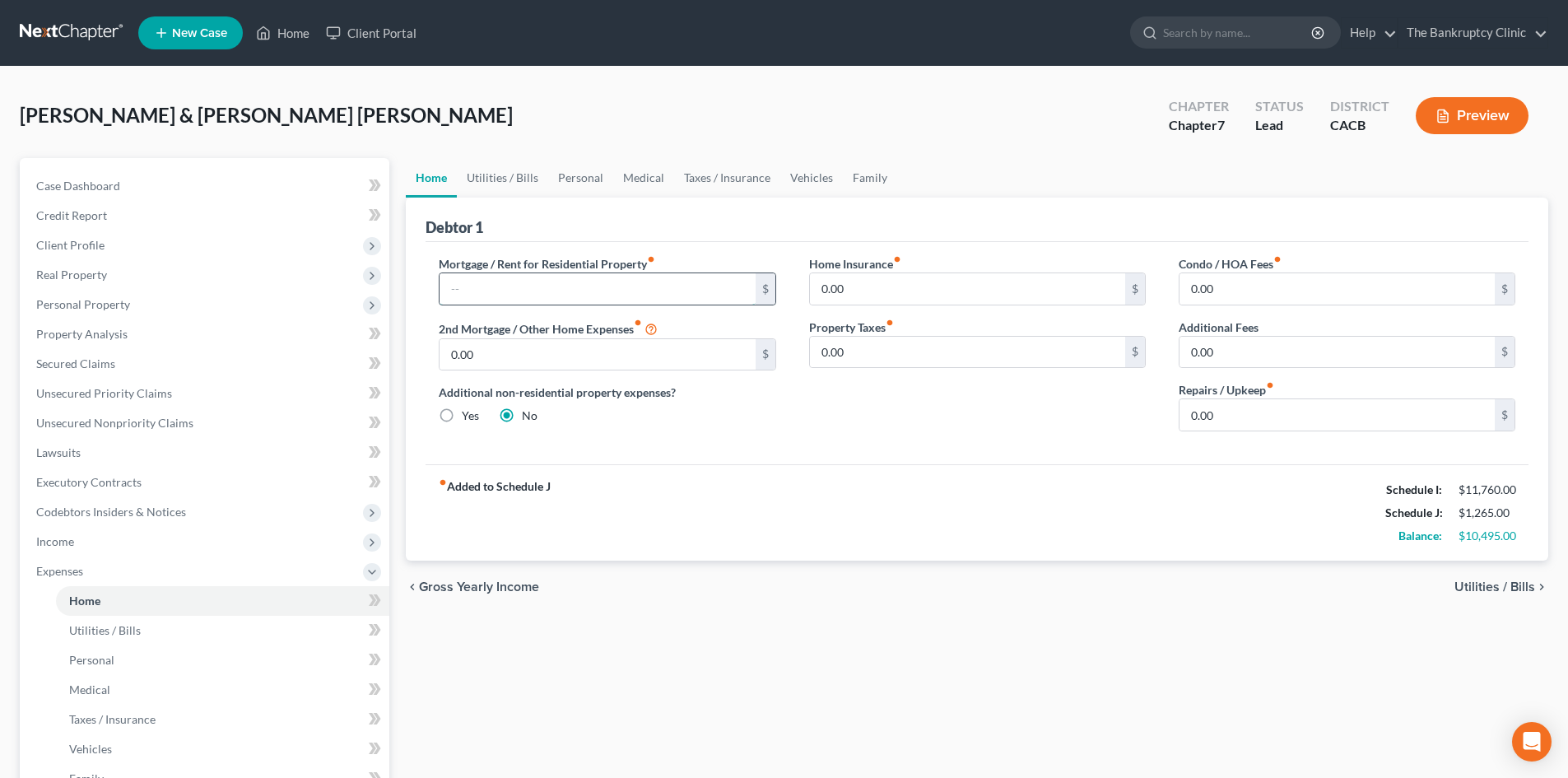
click at [480, 292] on input "text" at bounding box center [597, 289] width 315 height 31
type input "2,300.00"
click at [503, 177] on link "Utilities / Bills" at bounding box center [503, 178] width 91 height 40
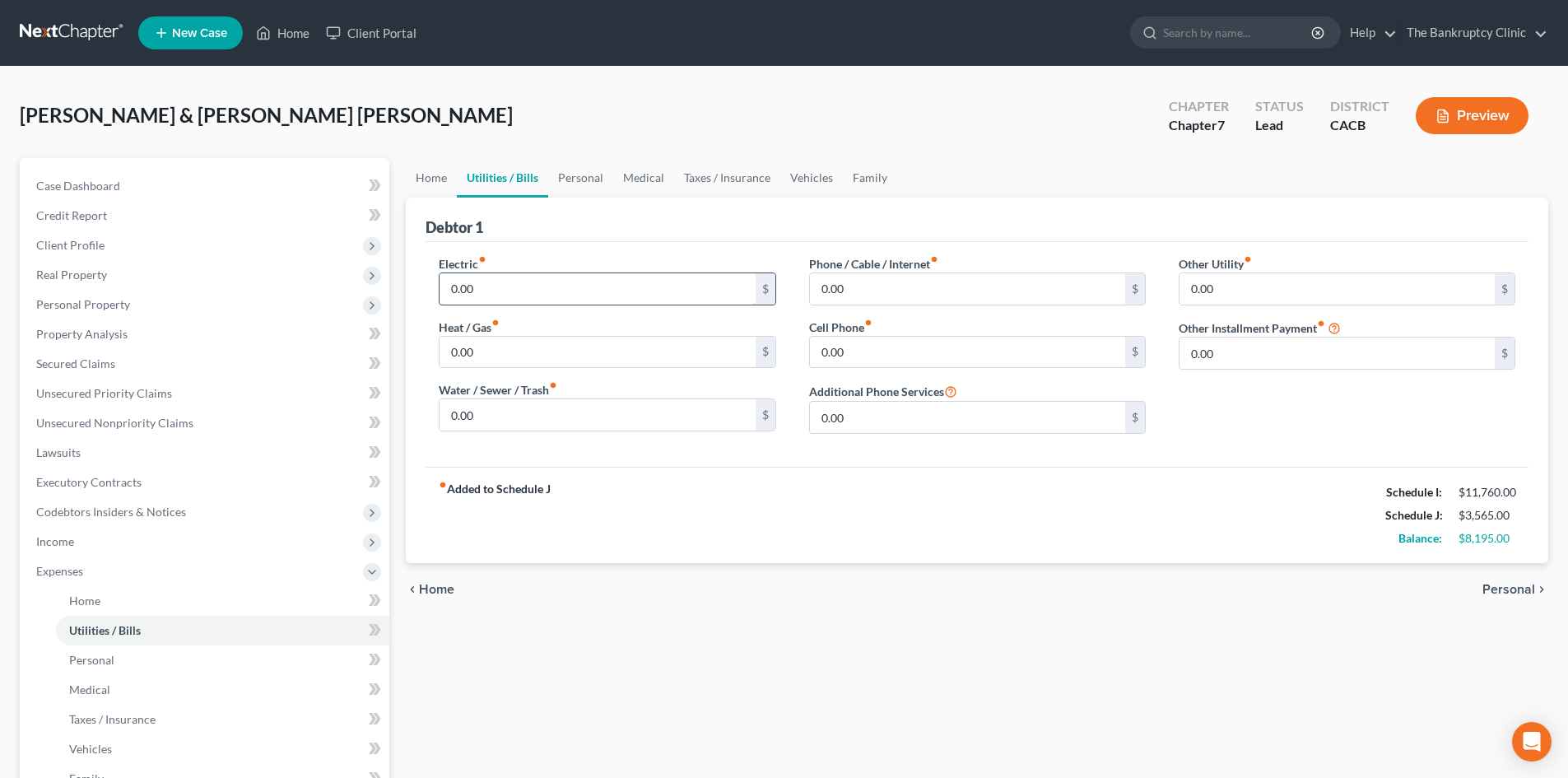
click at [485, 286] on input "0.00" at bounding box center [597, 289] width 315 height 31
click at [494, 291] on input "150.00" at bounding box center [597, 289] width 315 height 31
type input "1"
type input "75.00"
click at [484, 353] on input "0.00" at bounding box center [597, 352] width 315 height 31
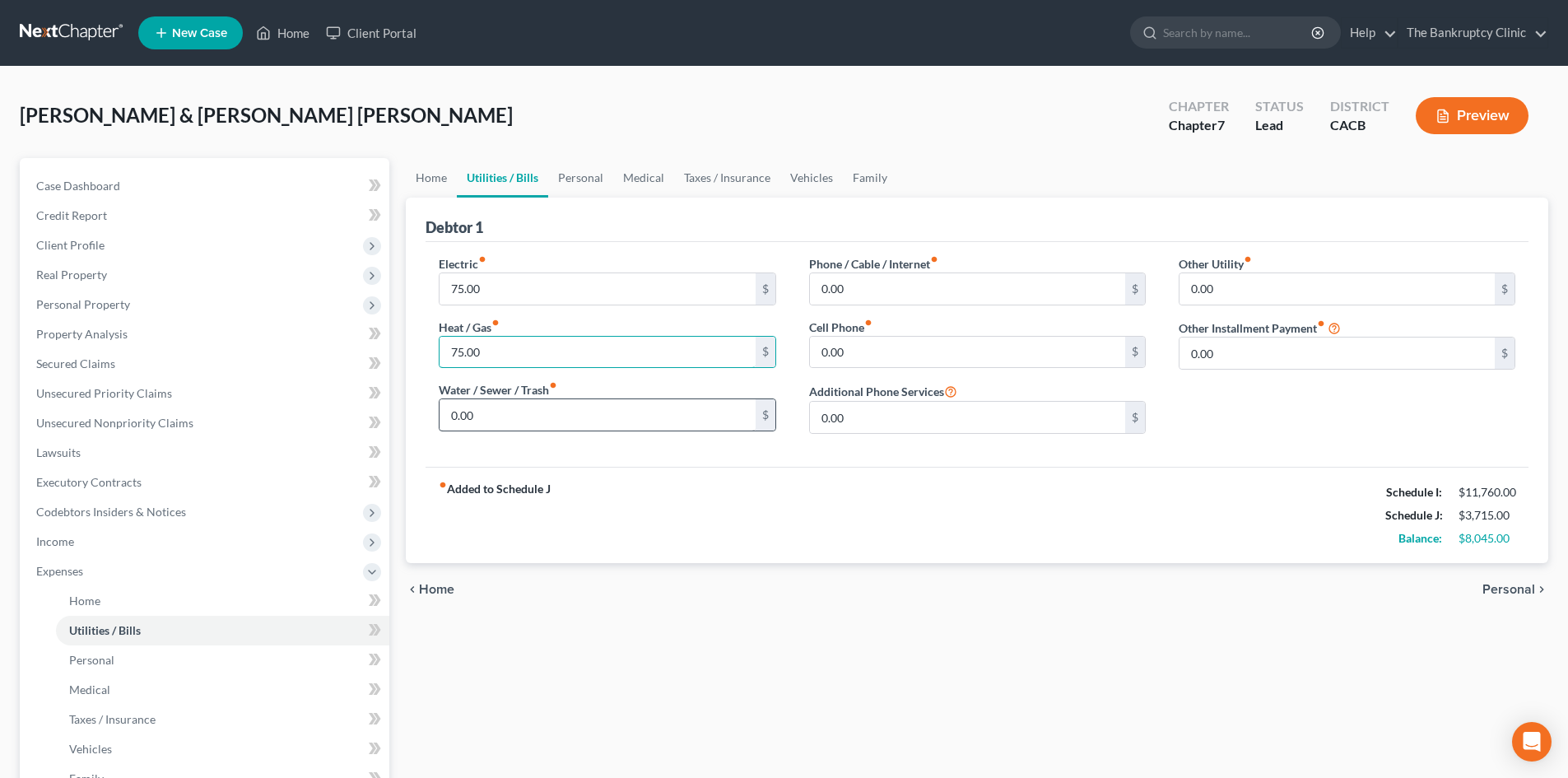
type input "75.00"
click at [481, 418] on input "0.00" at bounding box center [597, 415] width 315 height 31
type input "60.00"
click at [894, 290] on input "0.00" at bounding box center [967, 289] width 315 height 31
type input "60.00"
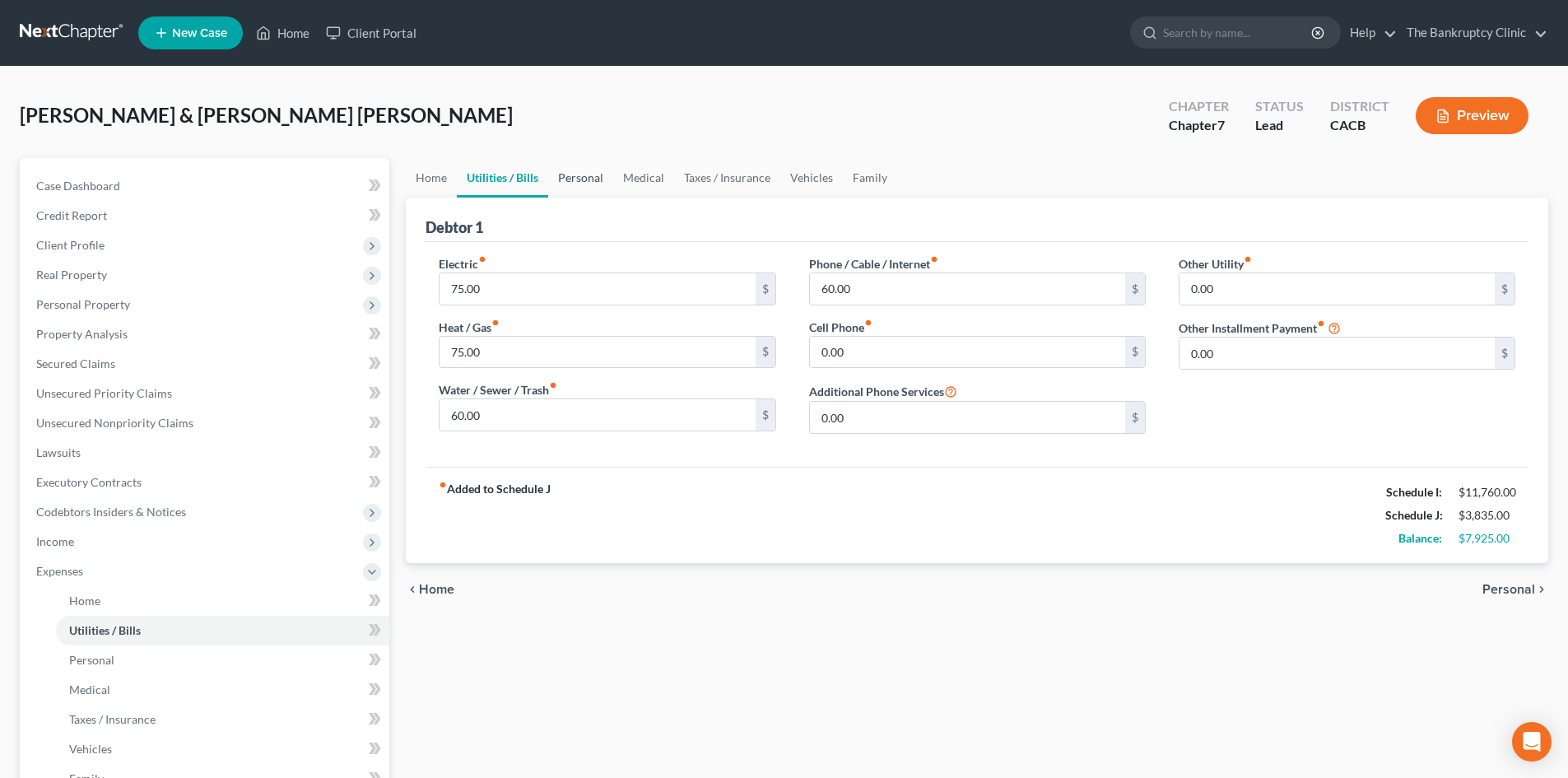
click at [593, 176] on link "Personal" at bounding box center [581, 178] width 65 height 40
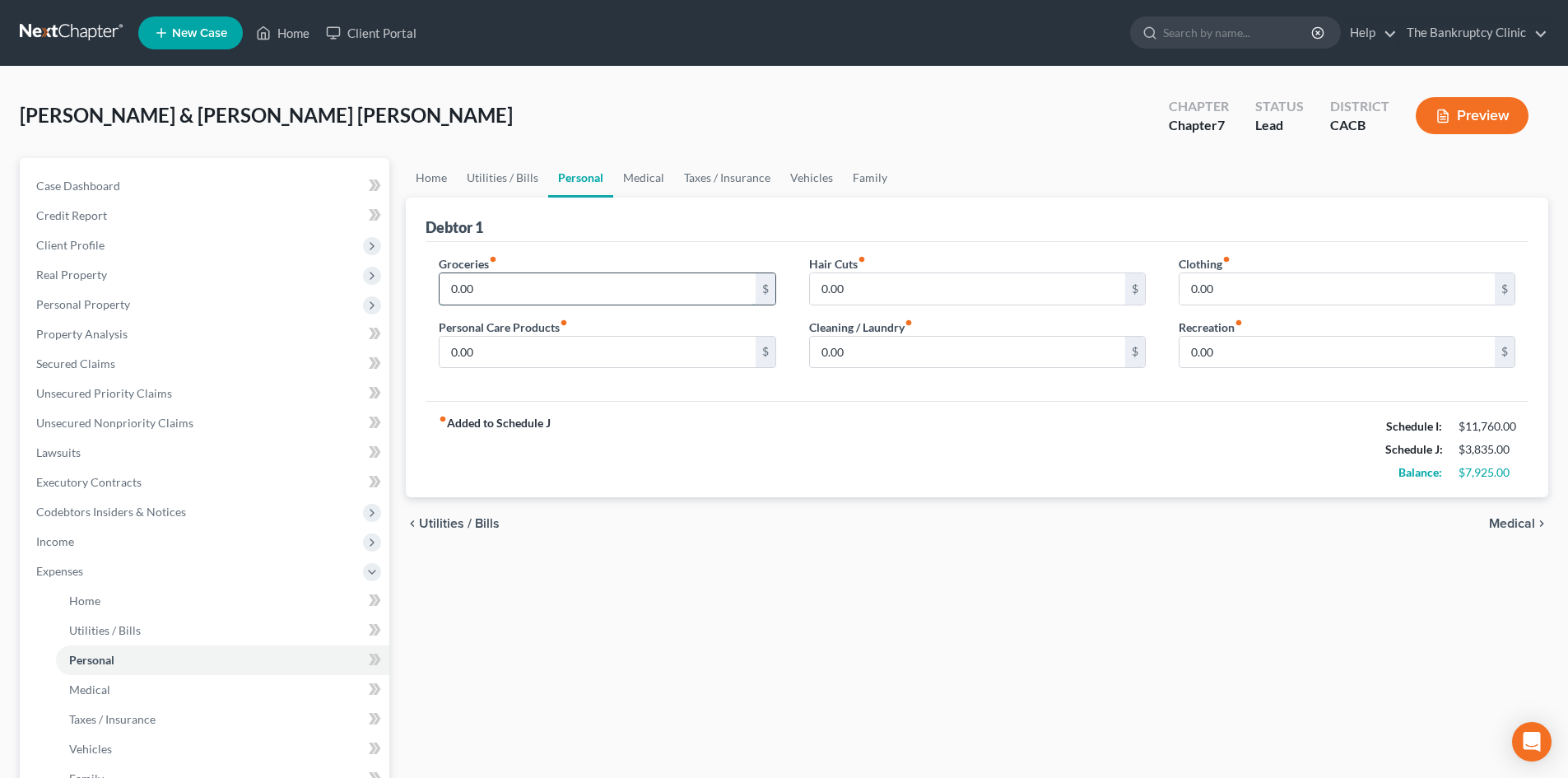
click at [546, 283] on input "0.00" at bounding box center [597, 289] width 315 height 31
type input "600.00"
click at [1226, 292] on input "0.00" at bounding box center [1337, 289] width 315 height 31
type input "200.00"
click at [481, 355] on input "0.00" at bounding box center [597, 352] width 315 height 31
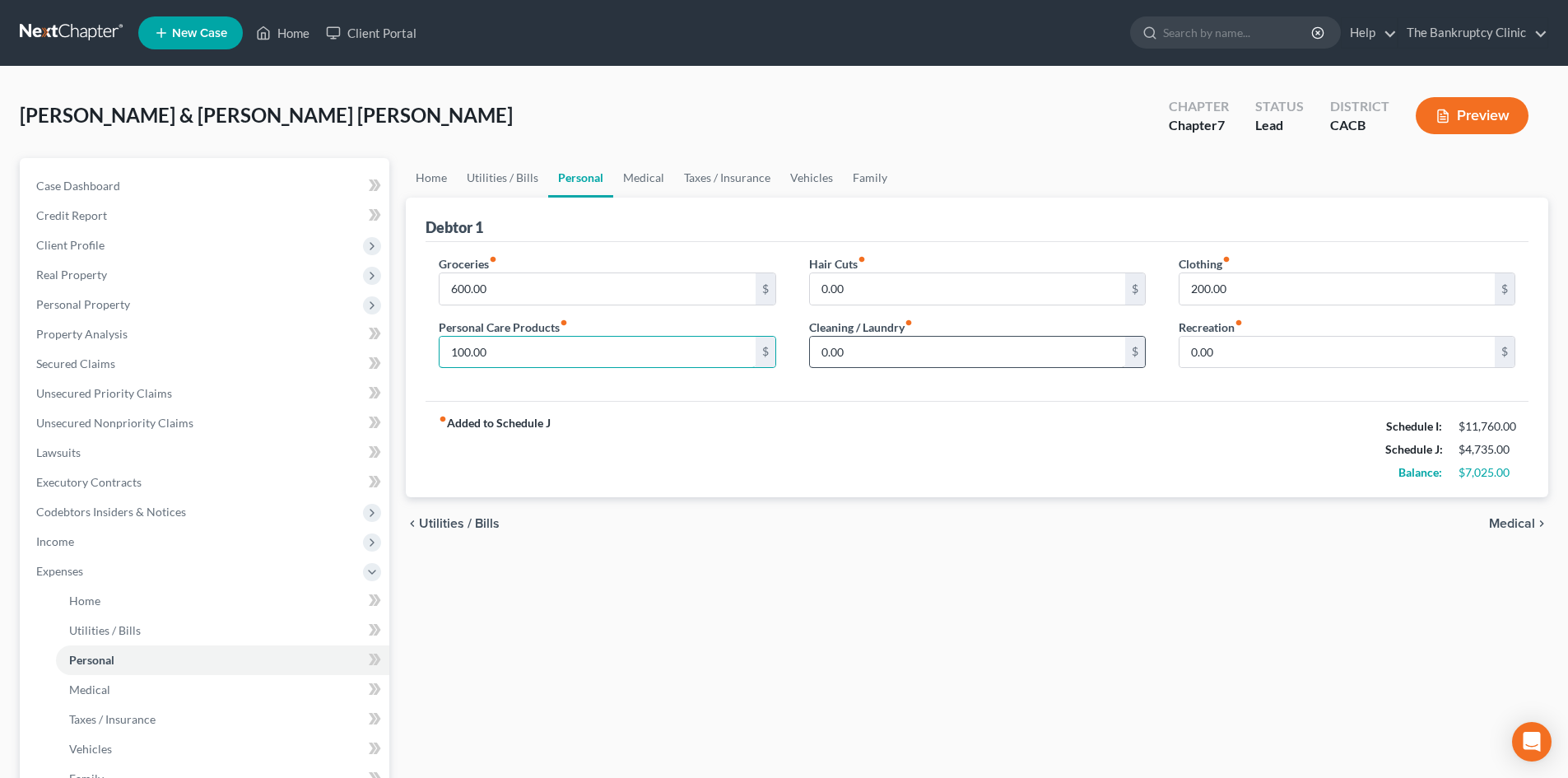
type input "100.00"
click at [923, 360] on input "0.00" at bounding box center [967, 352] width 315 height 31
click at [864, 179] on link "Family" at bounding box center [870, 178] width 54 height 40
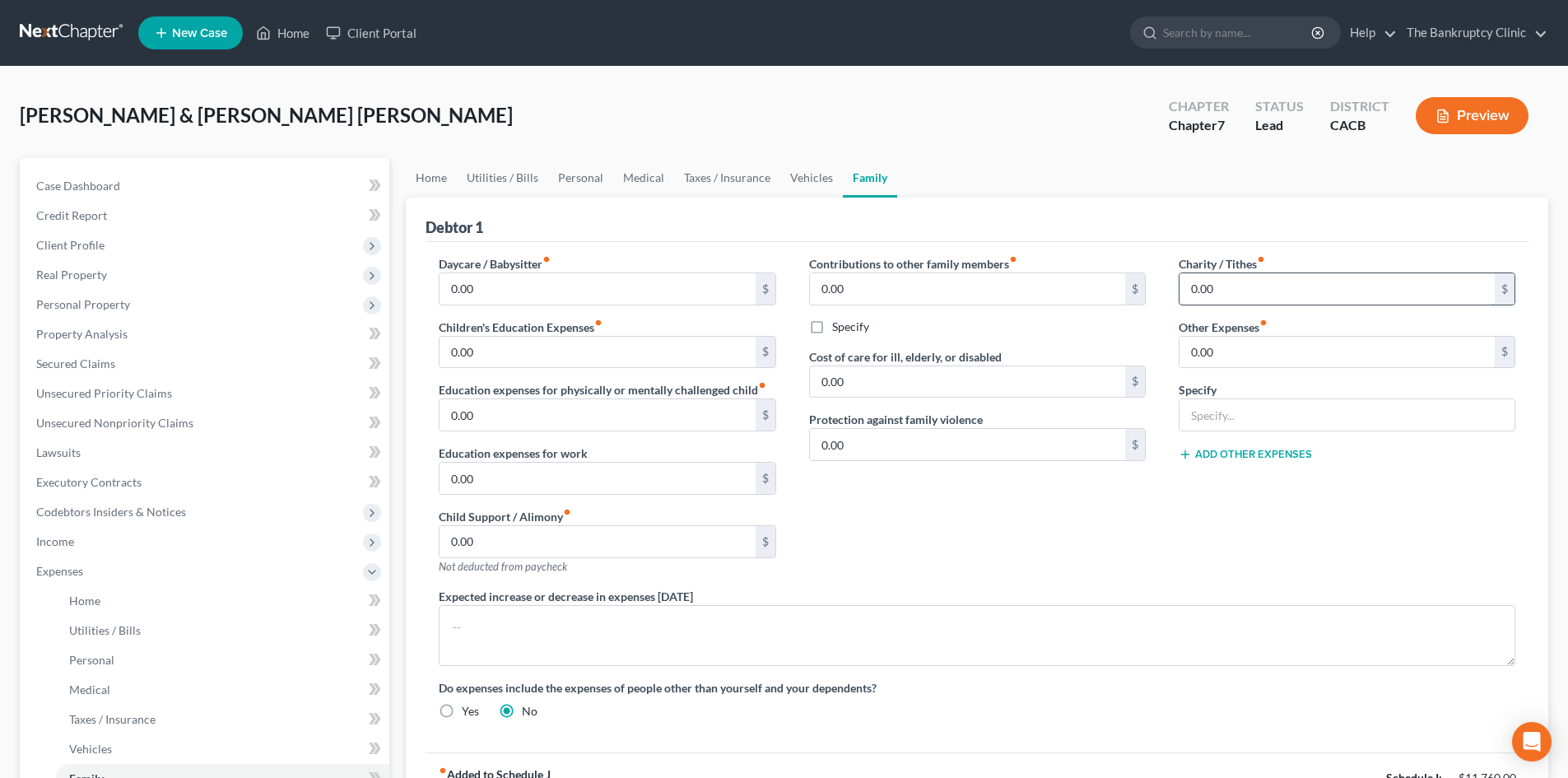
click at [1232, 293] on input "0.00" at bounding box center [1337, 289] width 315 height 31
type input "100.00"
click at [550, 345] on input "0.00" at bounding box center [597, 352] width 315 height 31
type input "3"
click at [478, 287] on input "0.00" at bounding box center [597, 289] width 315 height 31
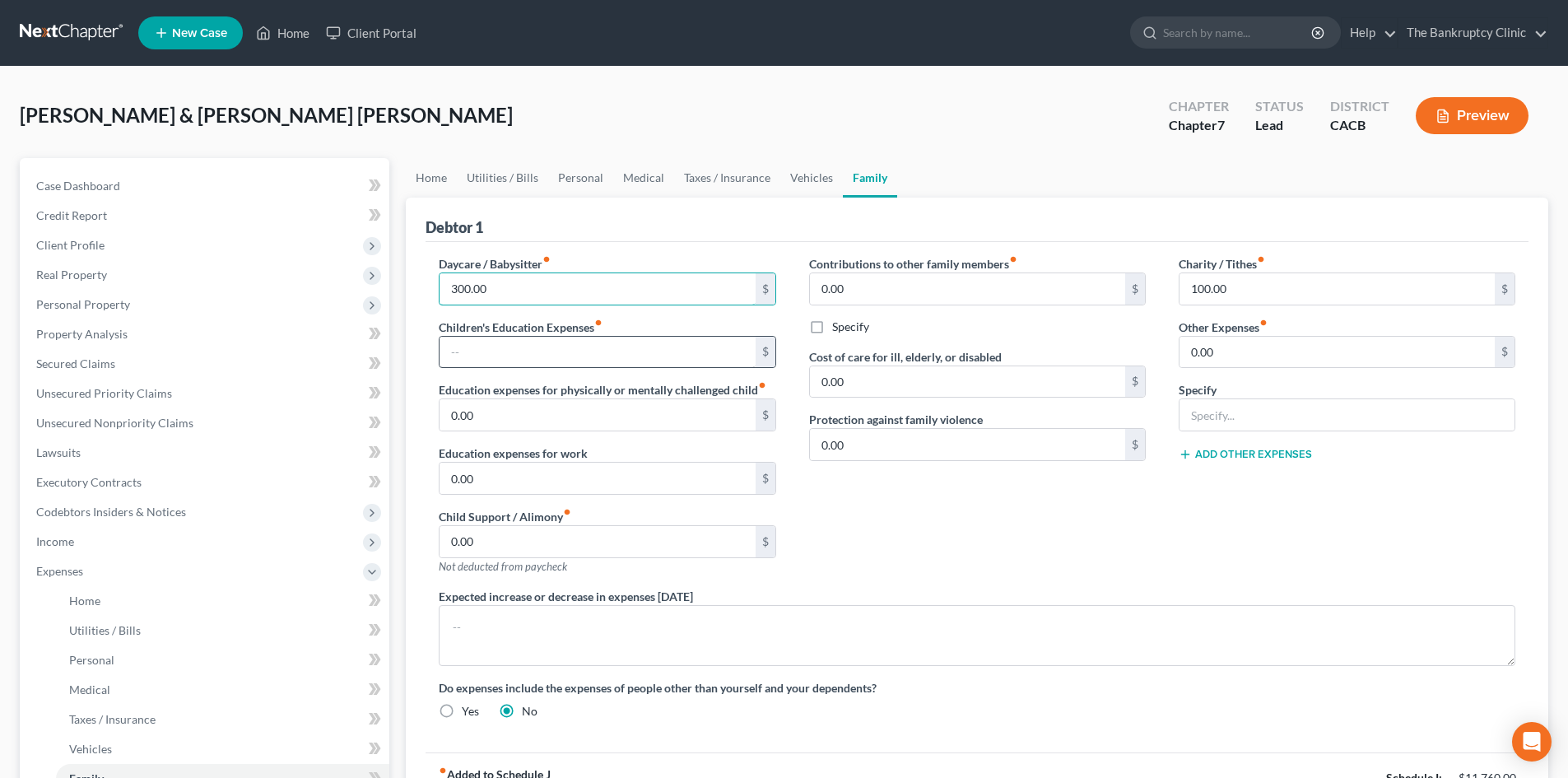
type input "300.00"
click at [479, 351] on input "text" at bounding box center [597, 352] width 315 height 31
type input "150.0"
click at [516, 288] on input "300.00" at bounding box center [597, 289] width 315 height 31
type input "150.00"
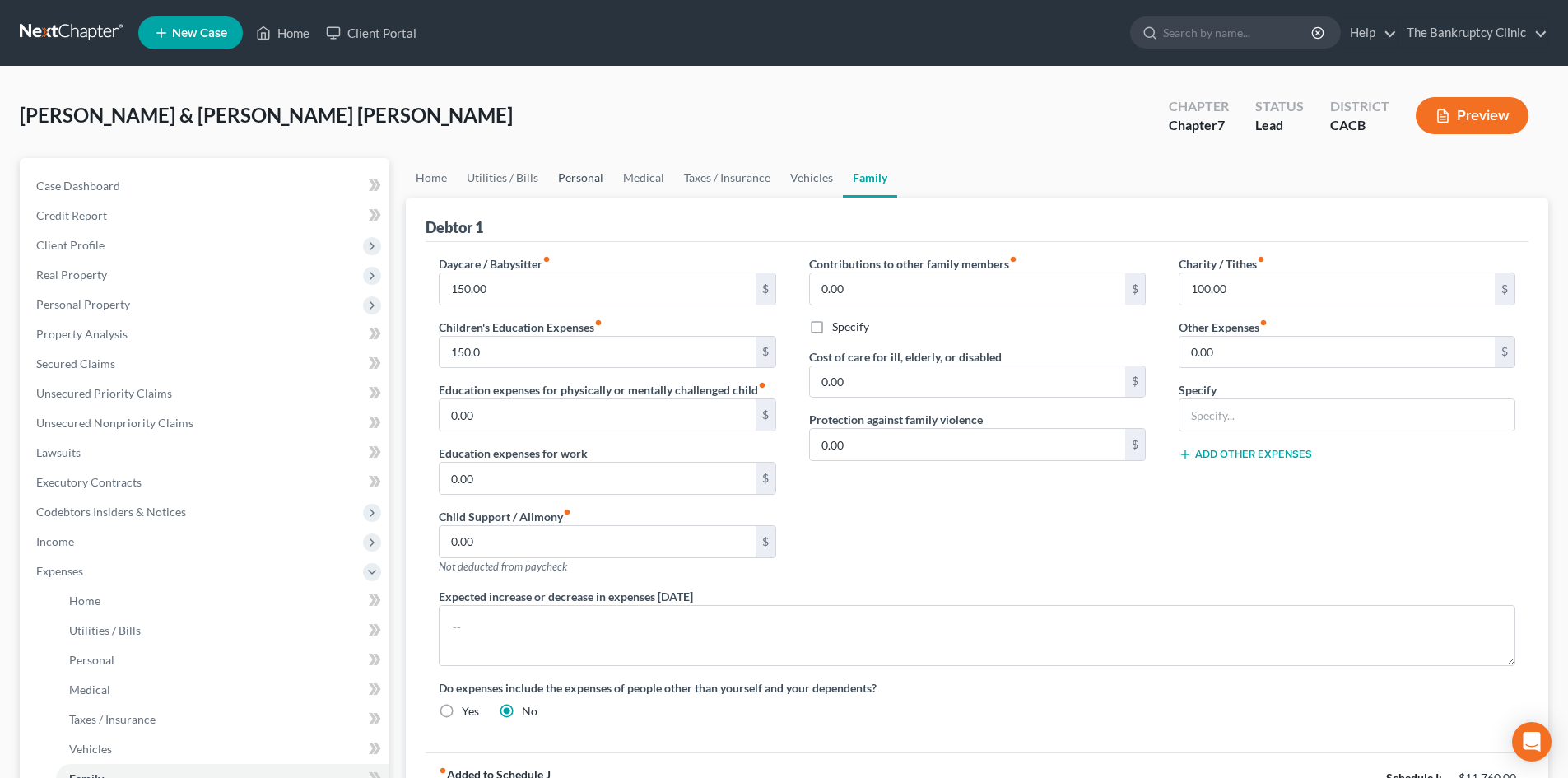
click at [574, 182] on link "Personal" at bounding box center [581, 178] width 65 height 40
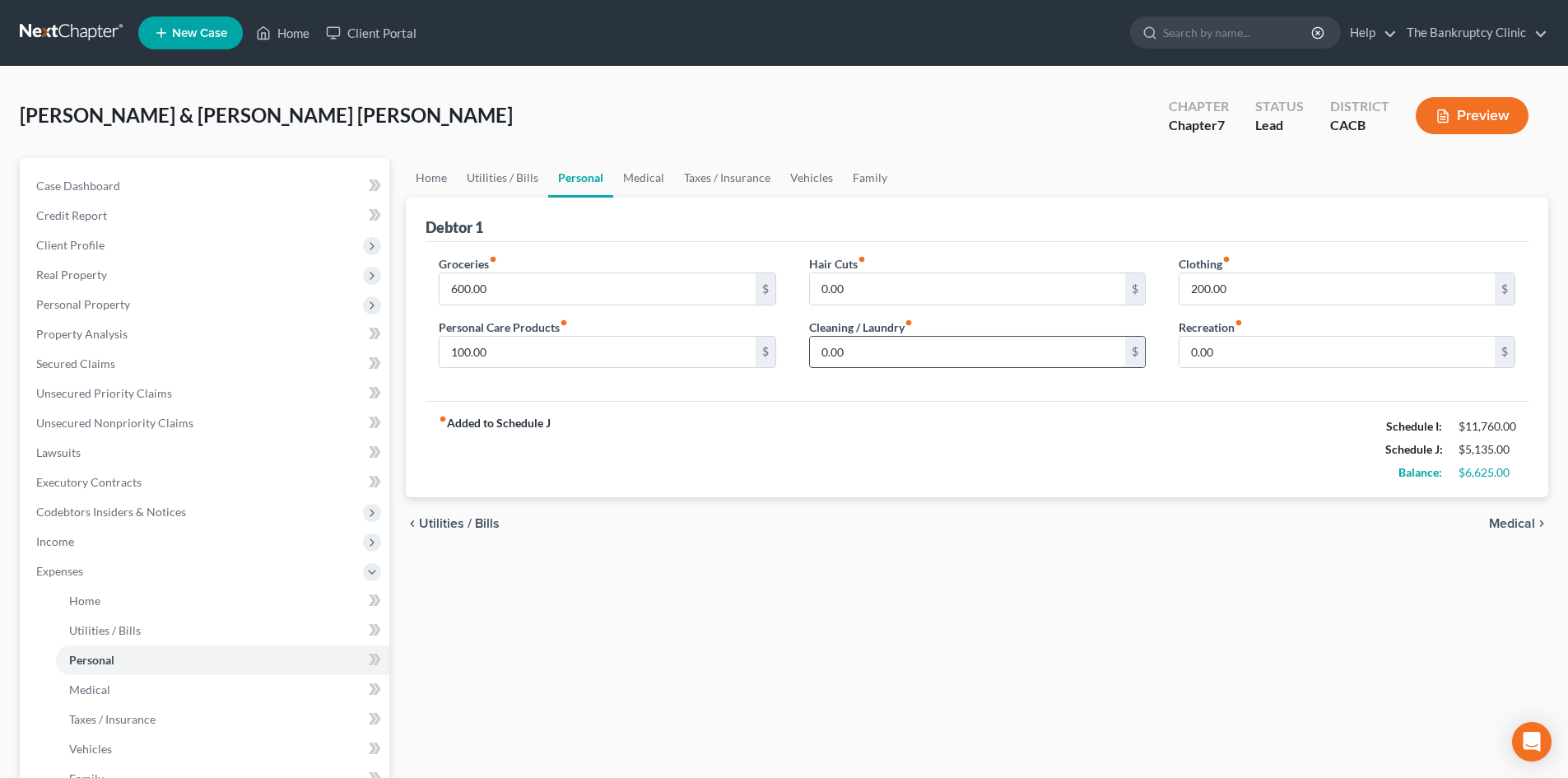
click at [850, 353] on input "0.00" at bounding box center [967, 352] width 315 height 31
type input "10.00"
click at [1255, 361] on input "0.00" at bounding box center [1337, 352] width 315 height 31
type input "200.0"
click at [641, 173] on link "Medical" at bounding box center [644, 178] width 61 height 40
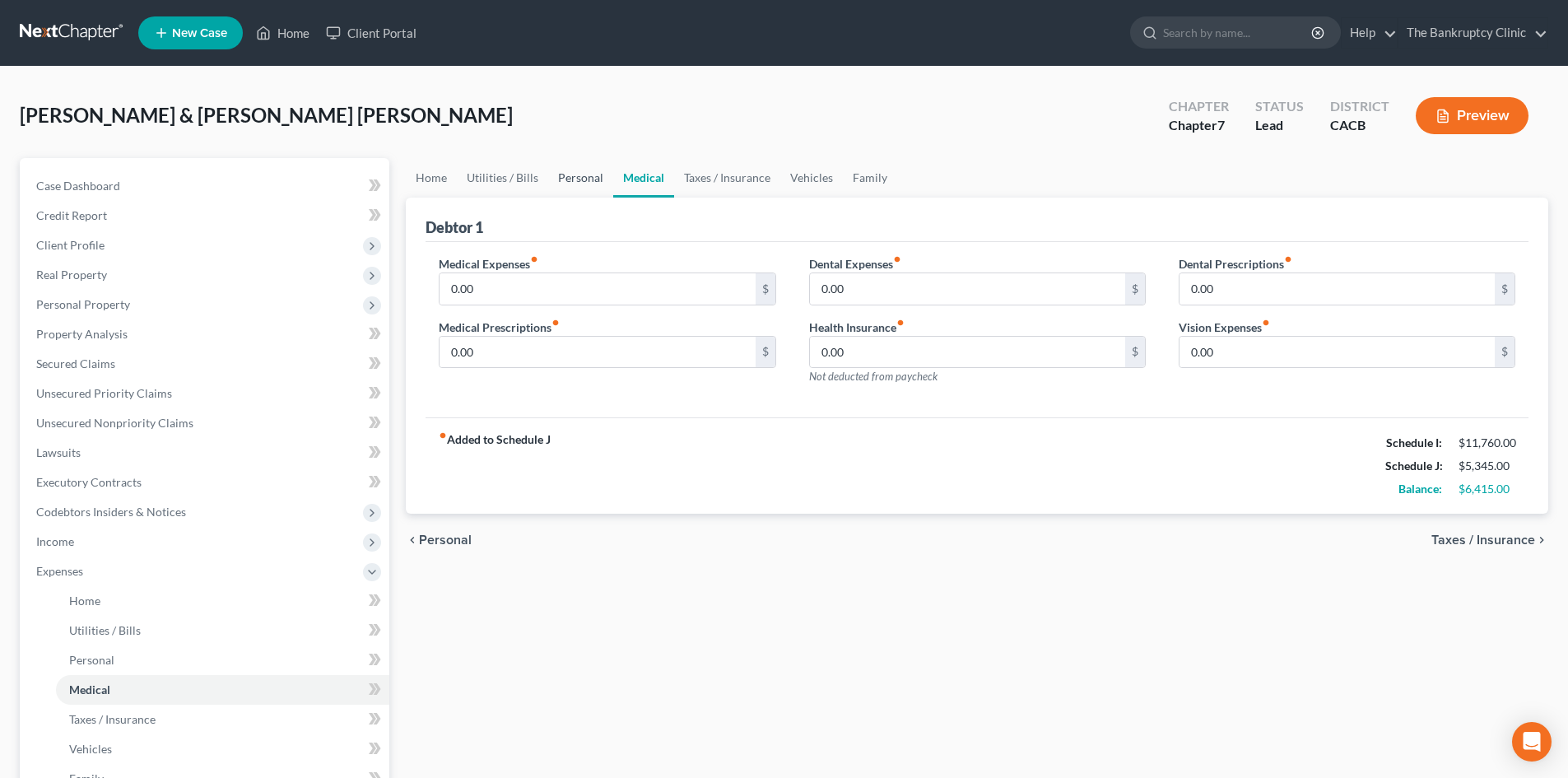
click at [578, 176] on link "Personal" at bounding box center [581, 178] width 65 height 40
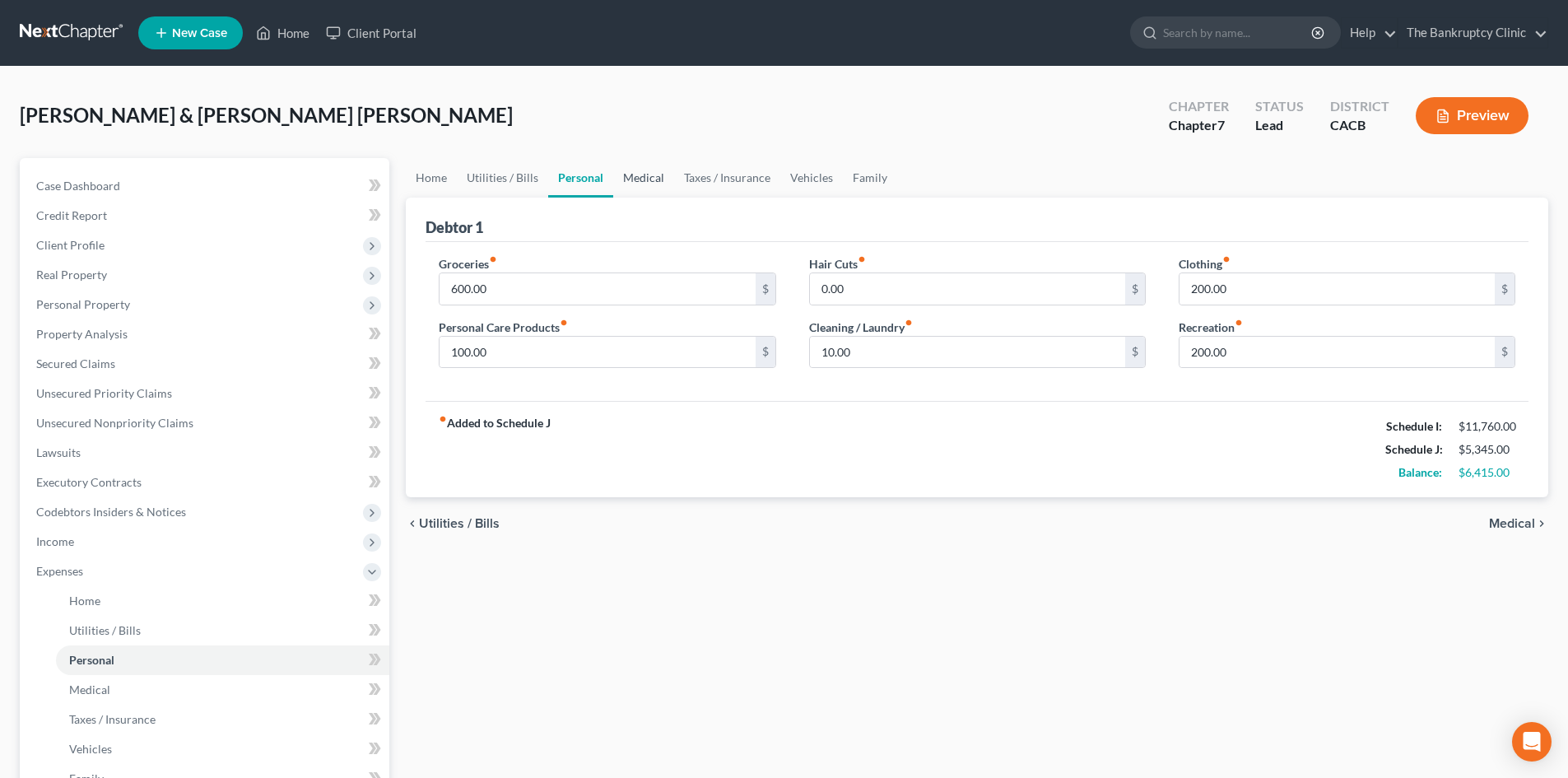
click at [650, 180] on link "Medical" at bounding box center [644, 178] width 61 height 40
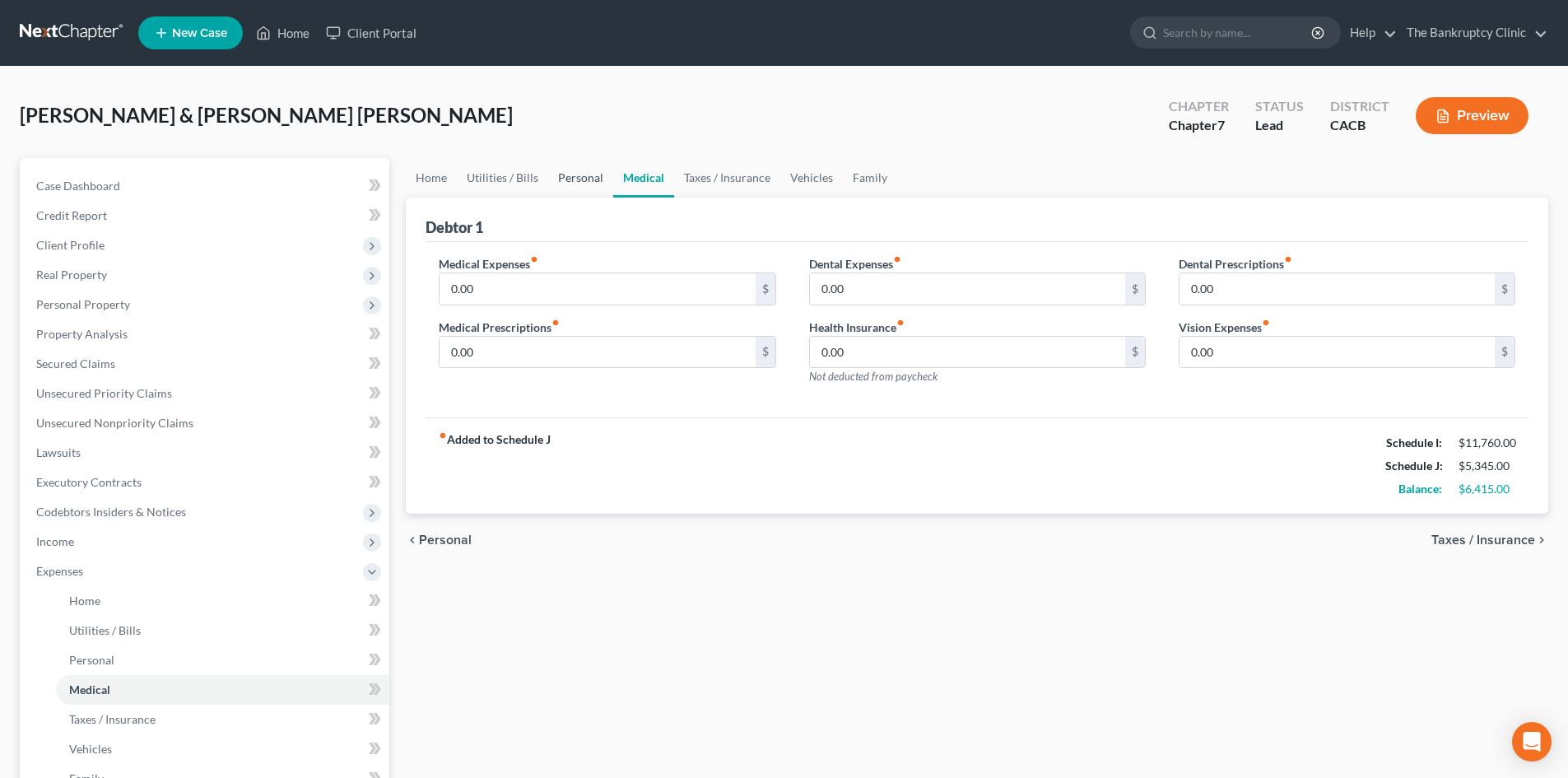
click at [577, 178] on link "Personal" at bounding box center [581, 178] width 65 height 40
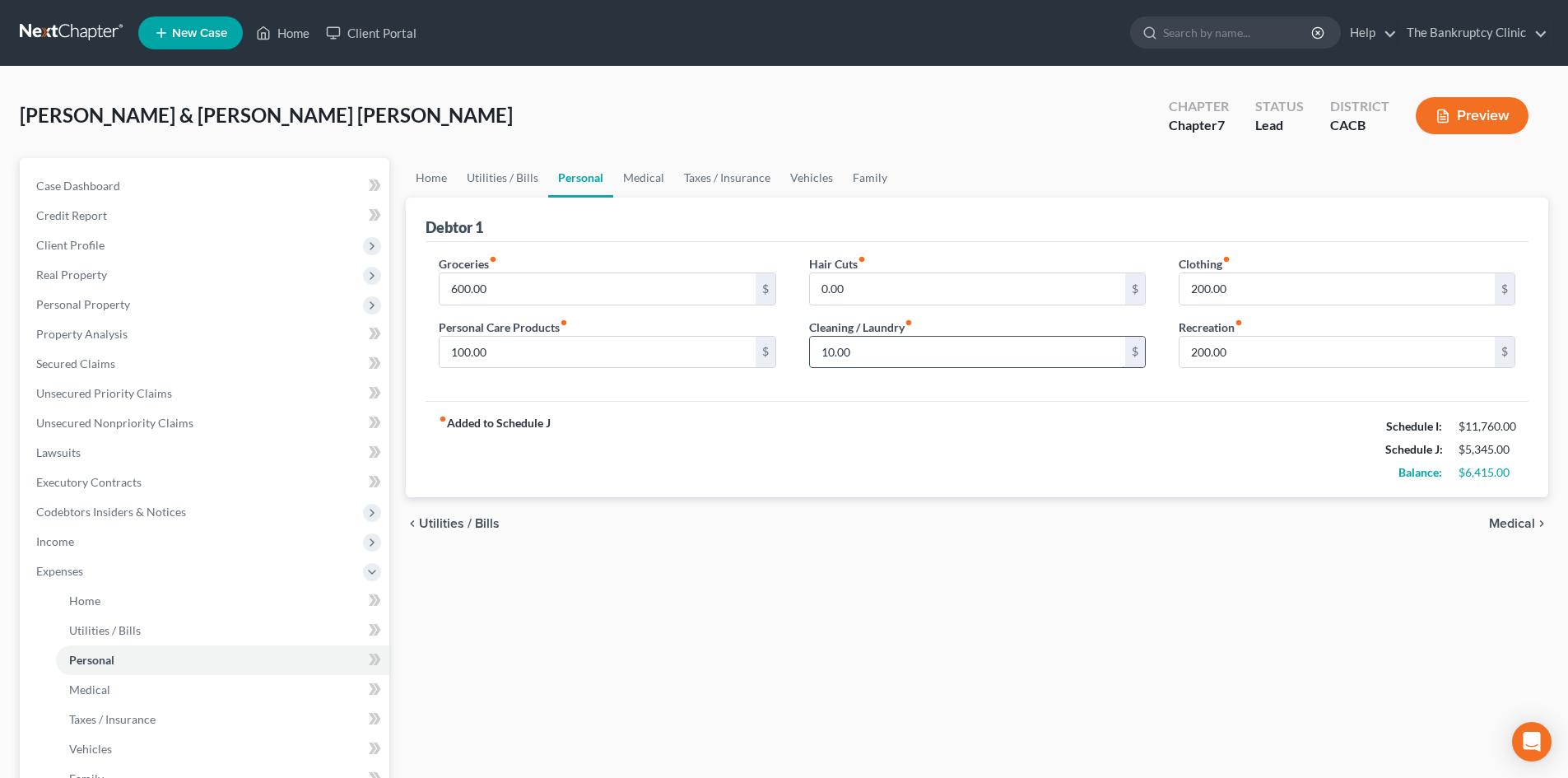
click at [900, 339] on input "10.00" at bounding box center [967, 352] width 315 height 31
type input "1"
type input "100.00"
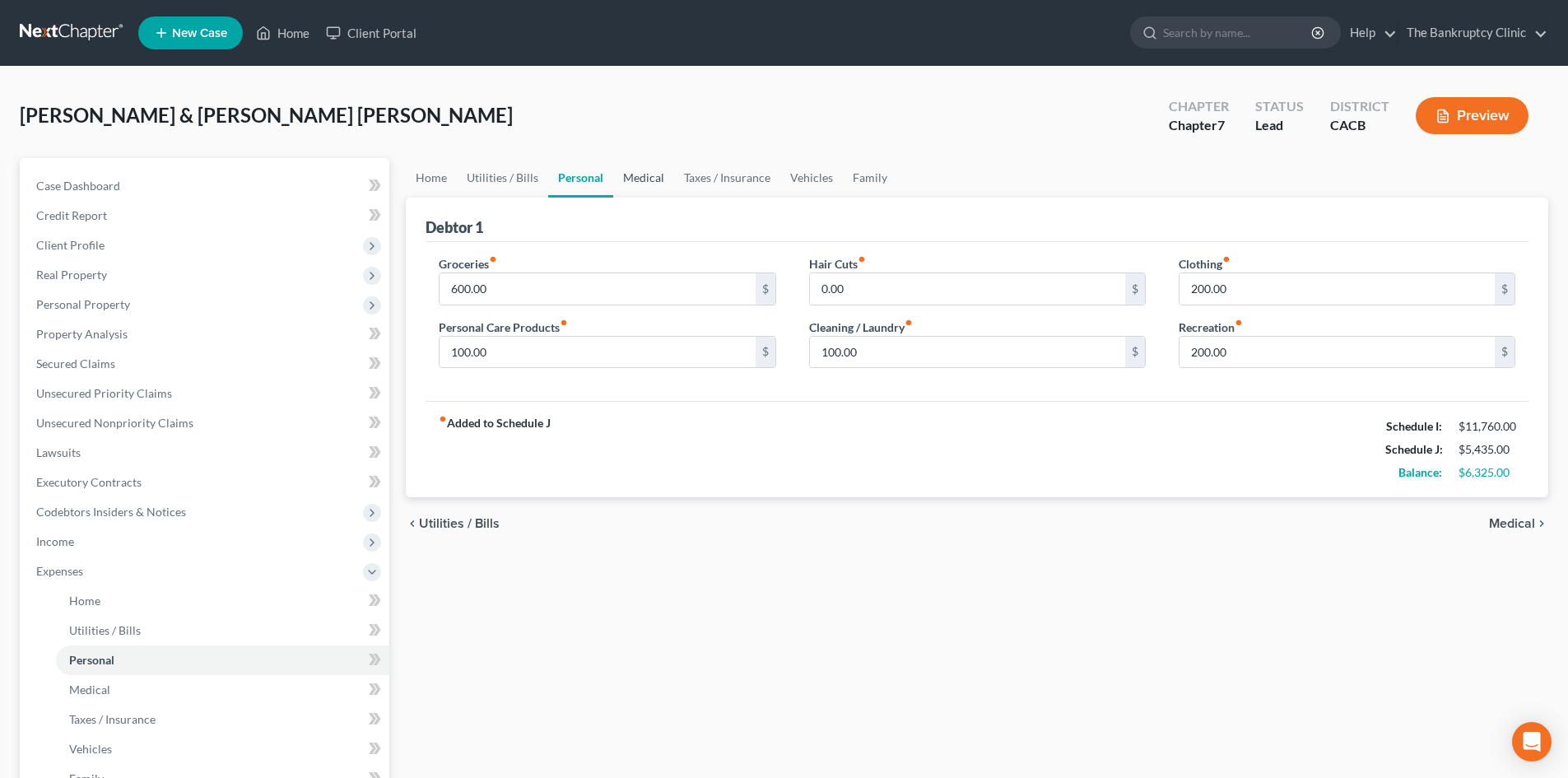
click at [636, 170] on link "Medical" at bounding box center [644, 178] width 61 height 40
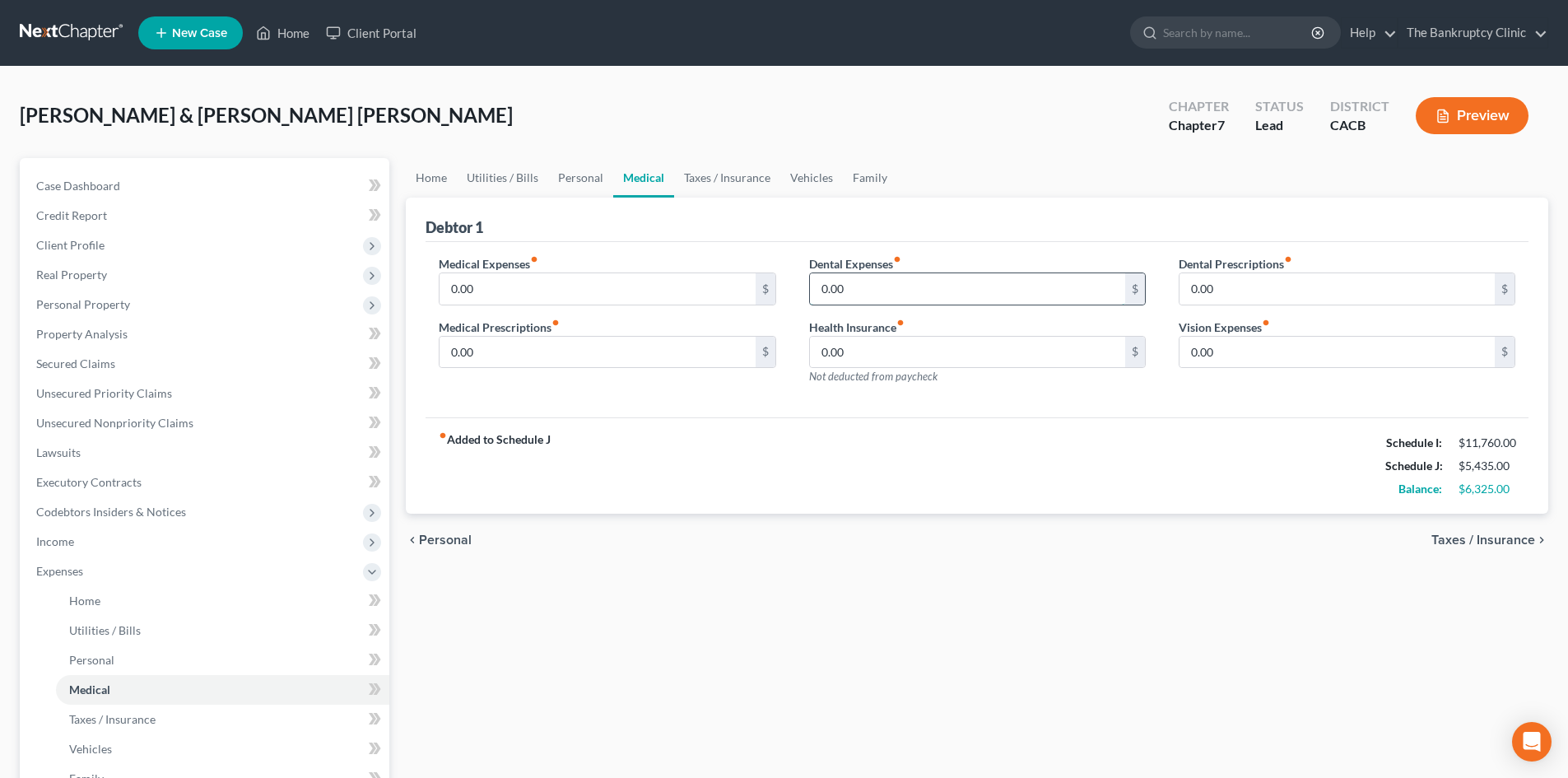
click at [855, 290] on input "0.00" at bounding box center [967, 289] width 315 height 31
type input "170.00"
click at [855, 351] on input "0.00" at bounding box center [967, 352] width 315 height 31
type input "170.00"
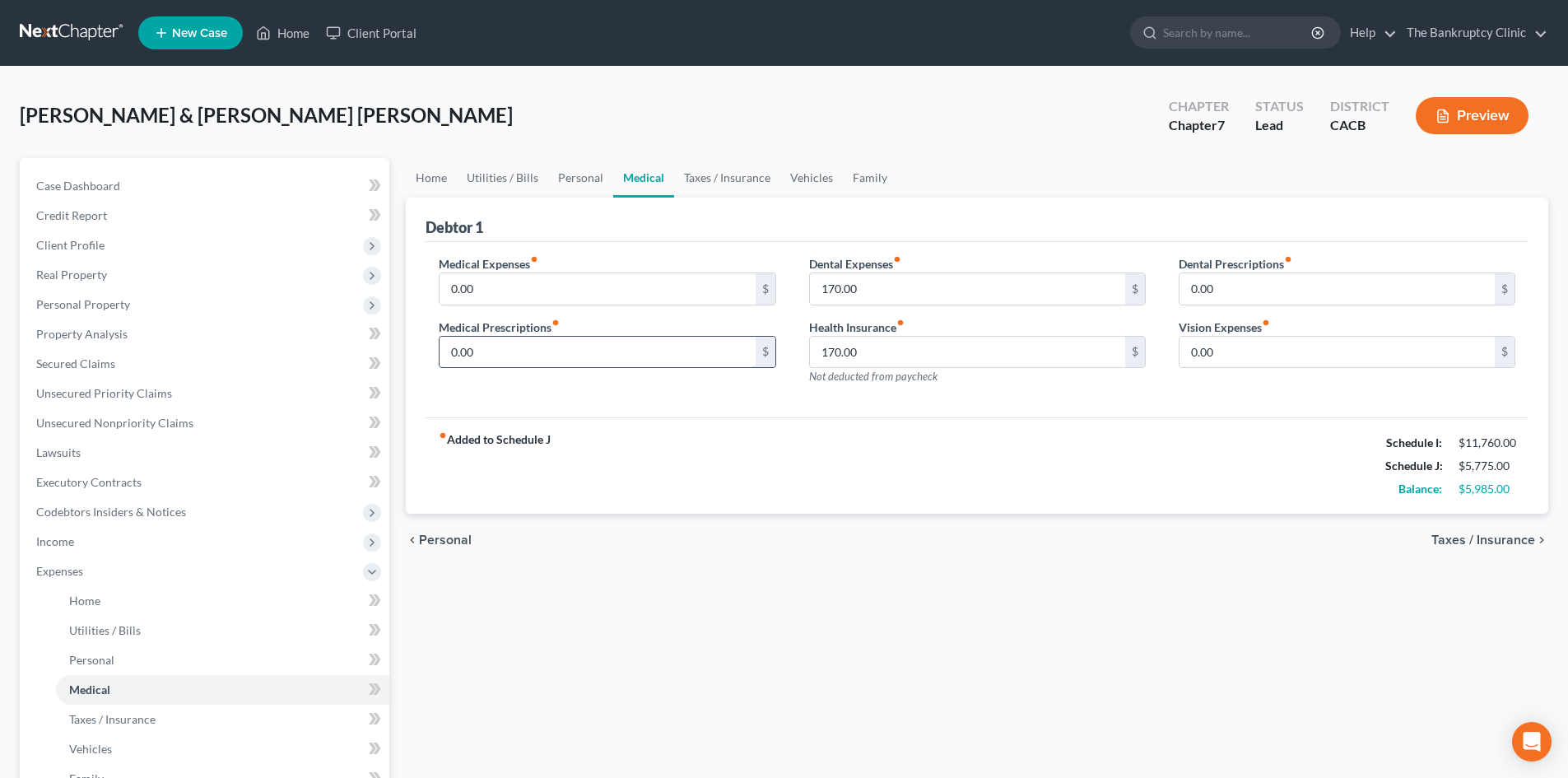
click at [555, 343] on input "0.00" at bounding box center [597, 352] width 315 height 31
type input "170.00"
click at [490, 290] on input "0.00" at bounding box center [597, 289] width 315 height 31
type input "170.00"
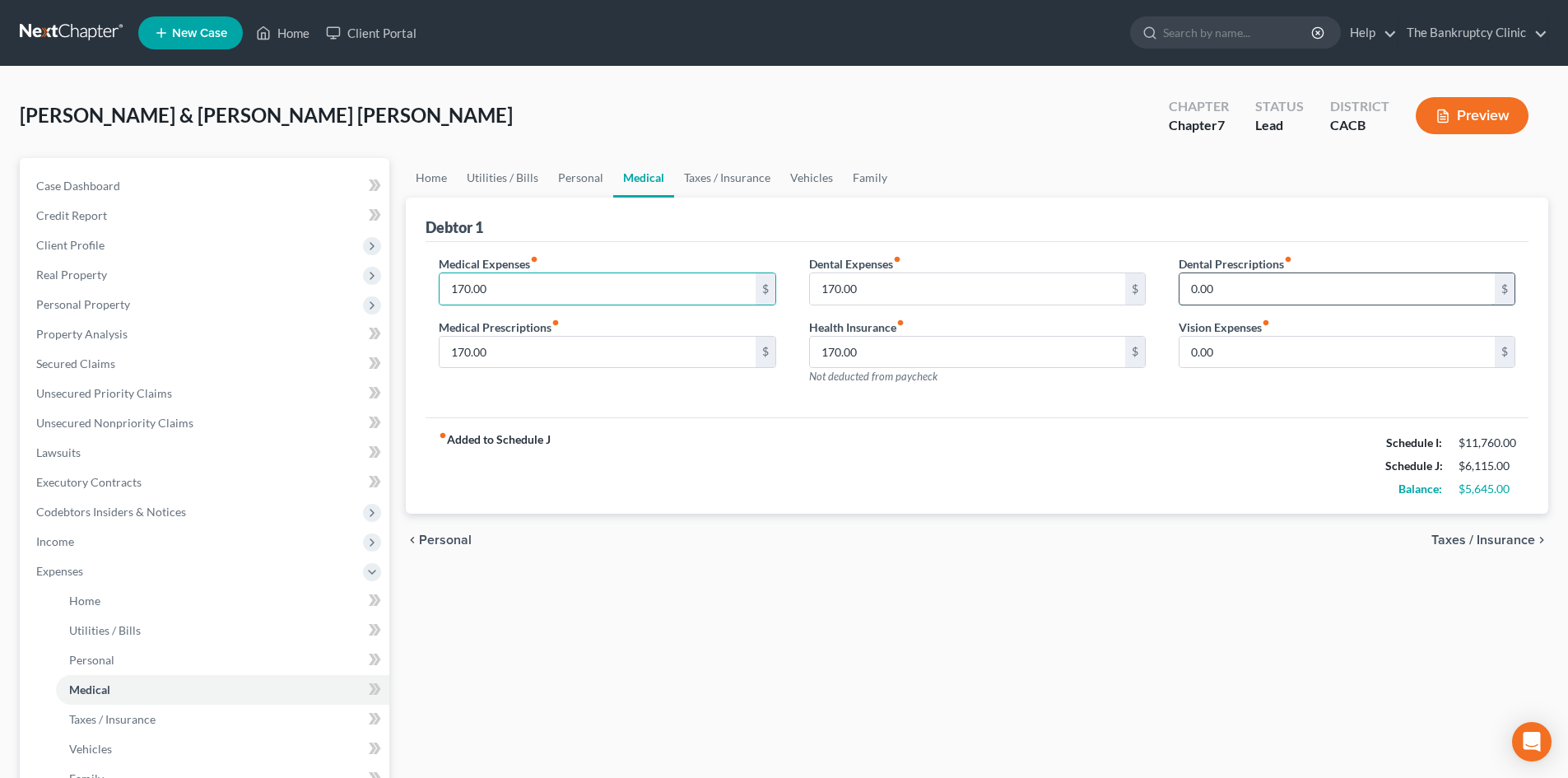
click at [1238, 289] on input "0.00" at bounding box center [1337, 289] width 315 height 31
type input "35.00"
click at [1264, 355] on input "0.00" at bounding box center [1337, 352] width 315 height 31
type input "35.00"
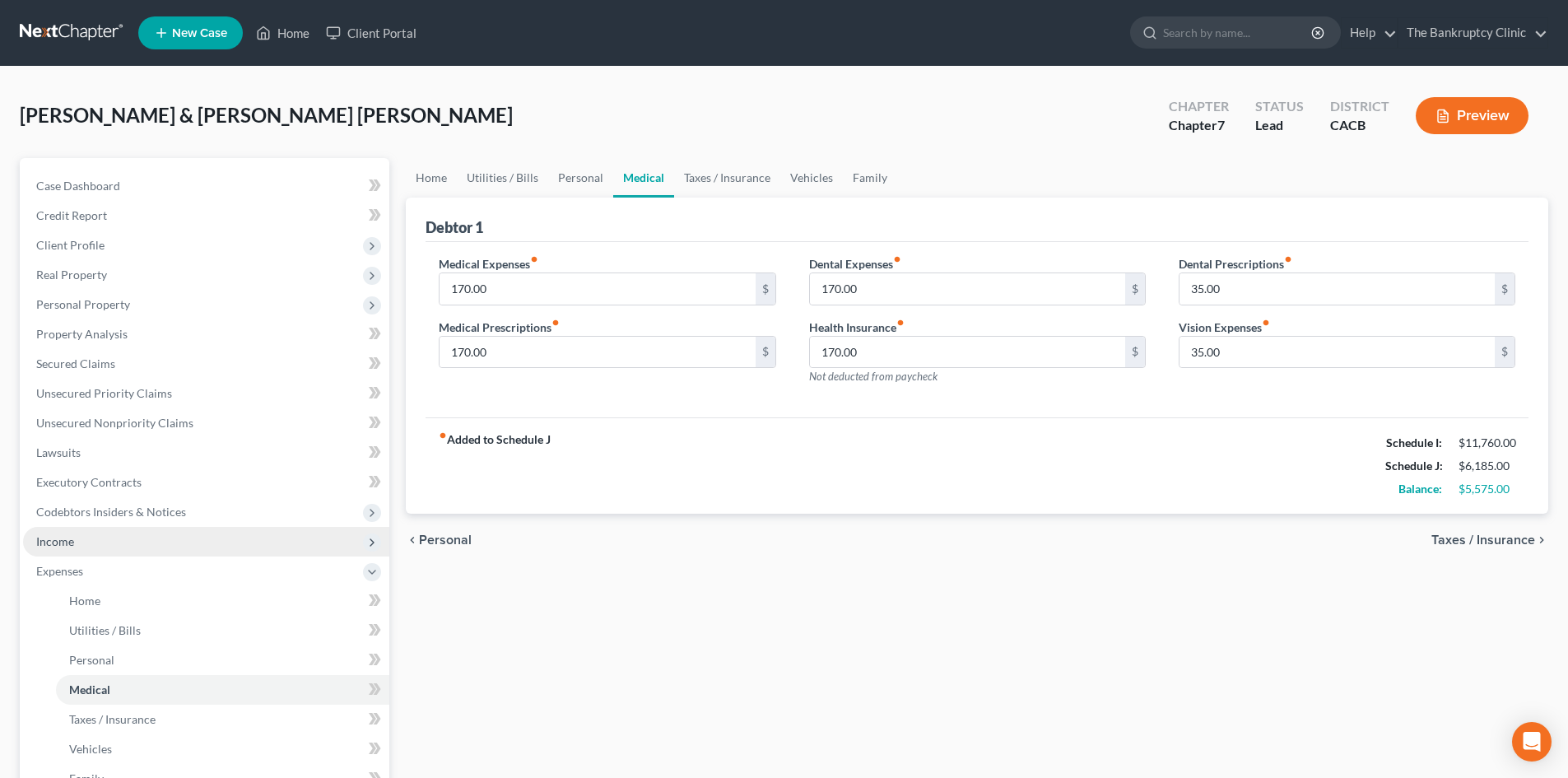
click at [64, 534] on span "Income" at bounding box center [55, 541] width 38 height 14
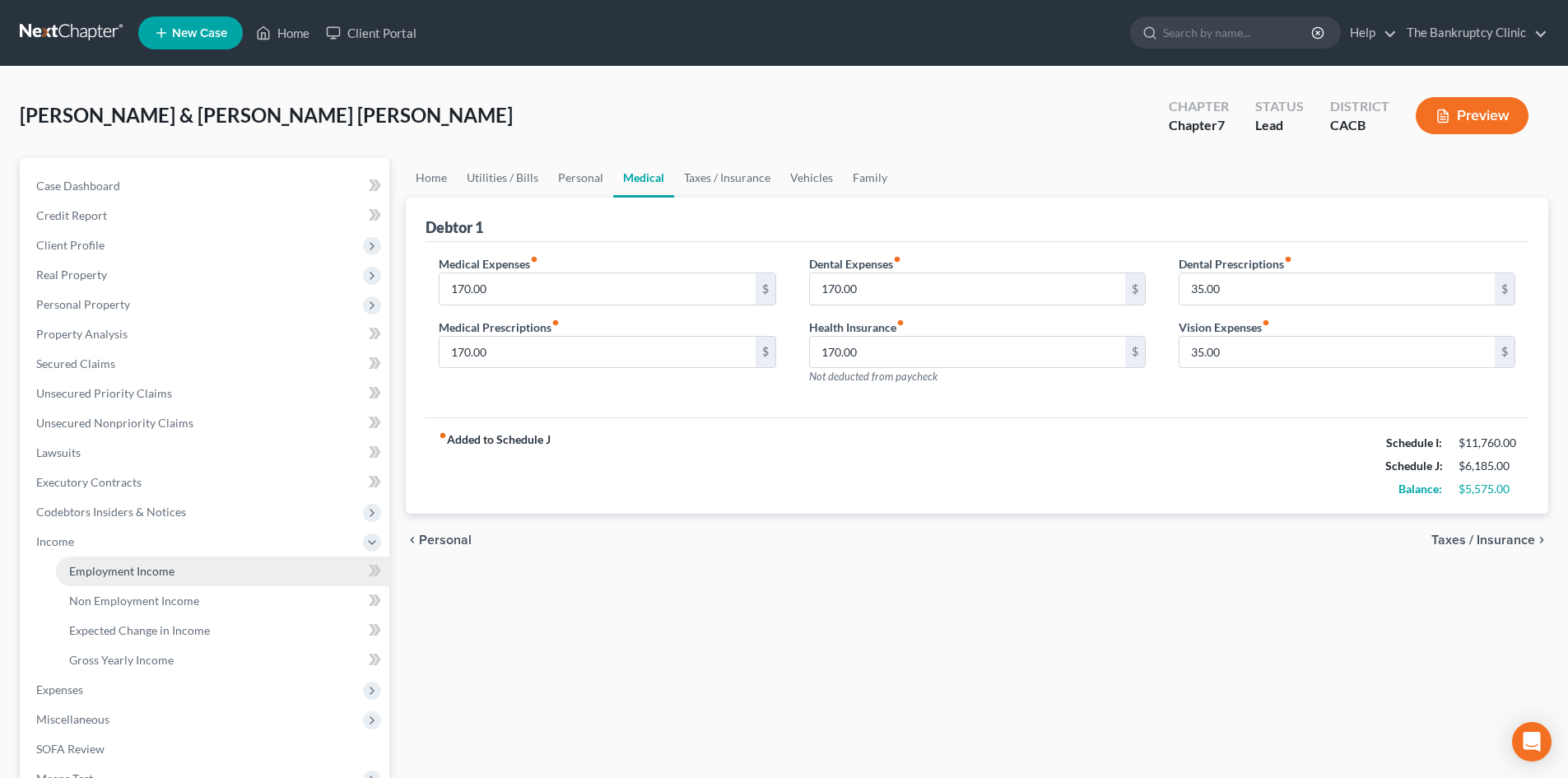
click at [121, 571] on span "Employment Income" at bounding box center [121, 571] width 105 height 14
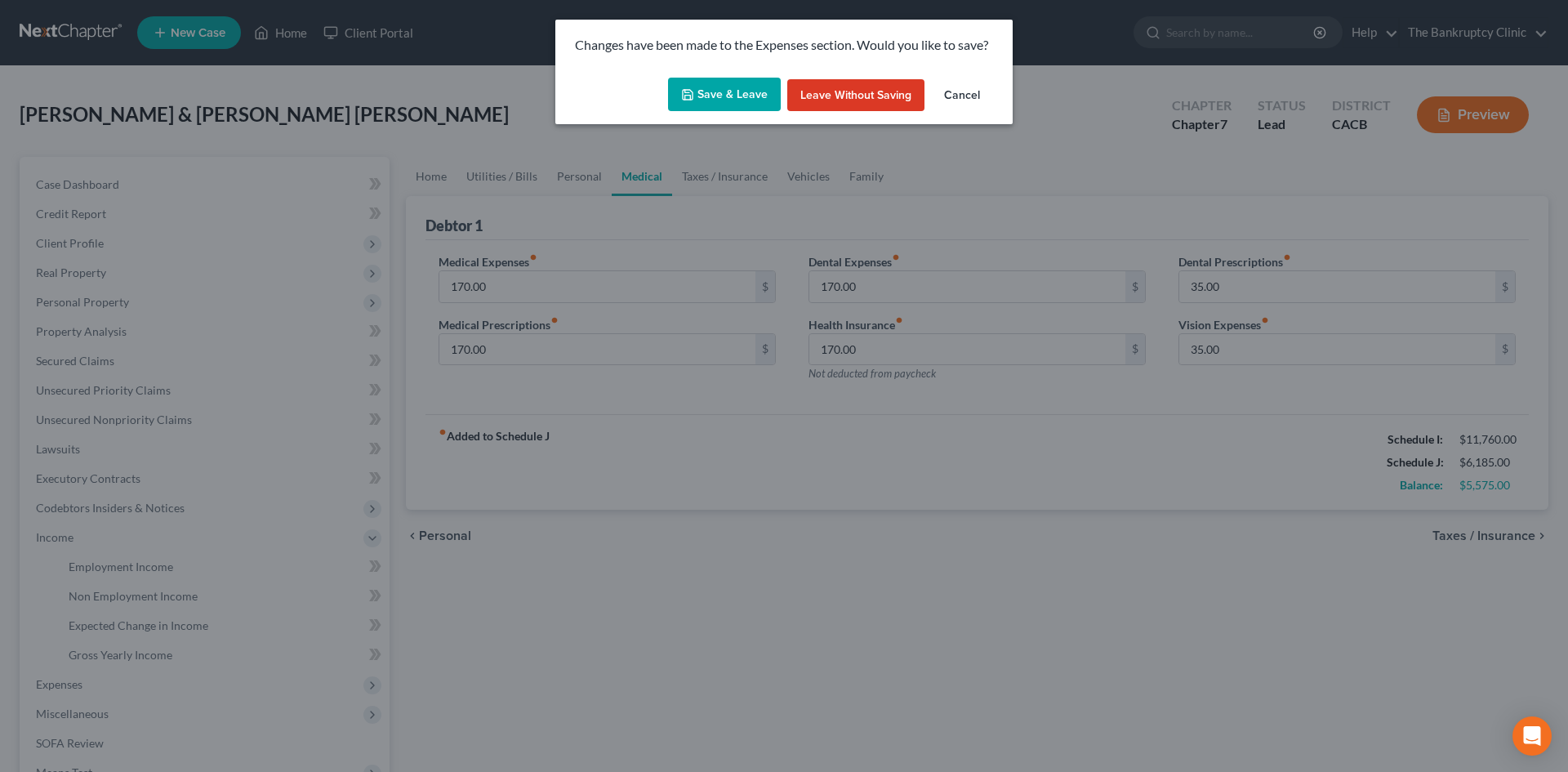
click at [722, 85] on button "Save & Leave" at bounding box center [724, 95] width 113 height 34
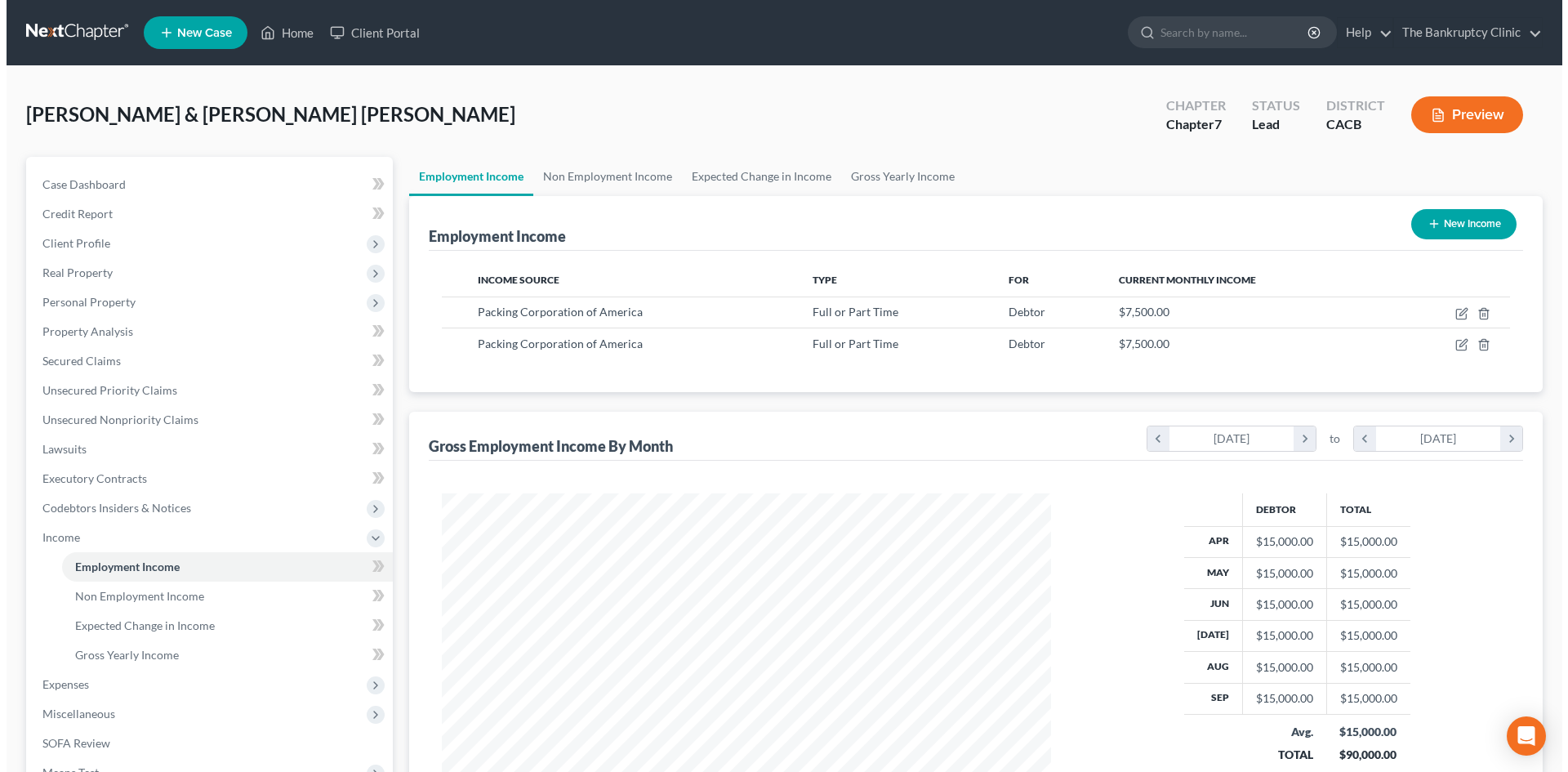
scroll to position [305, 642]
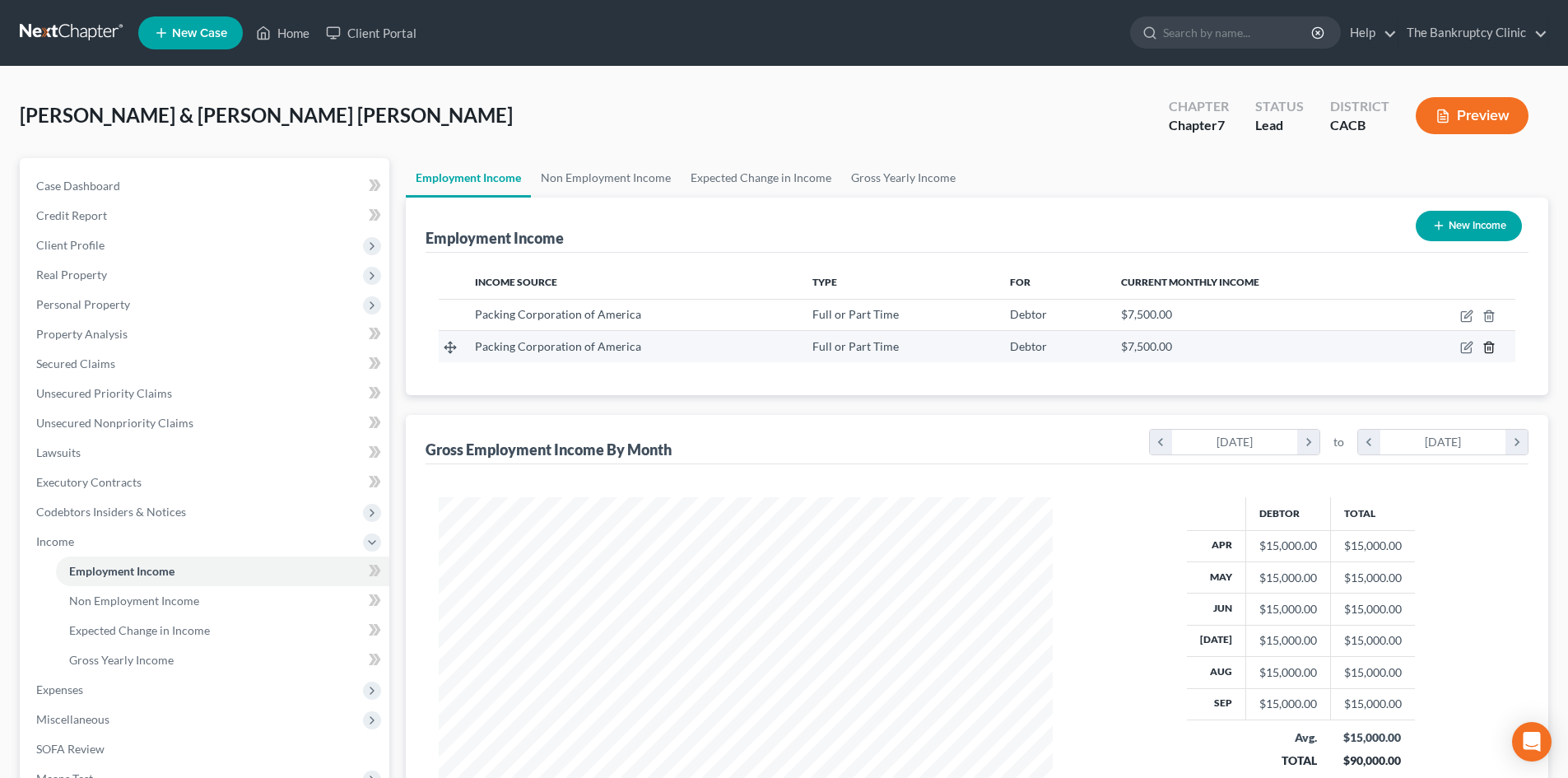
click at [1490, 349] on line "button" at bounding box center [1490, 349] width 0 height 3
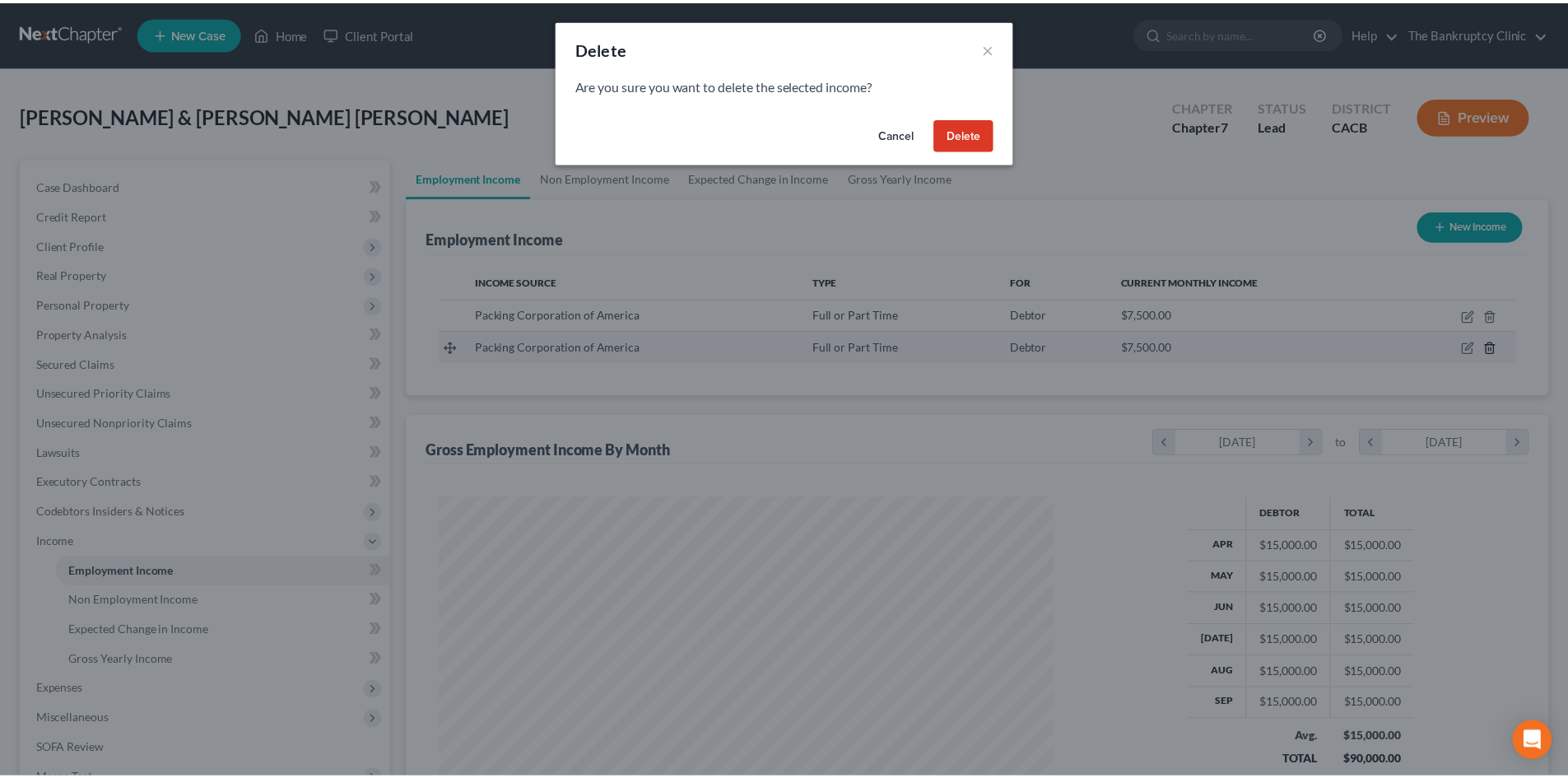
scroll to position [310, 653]
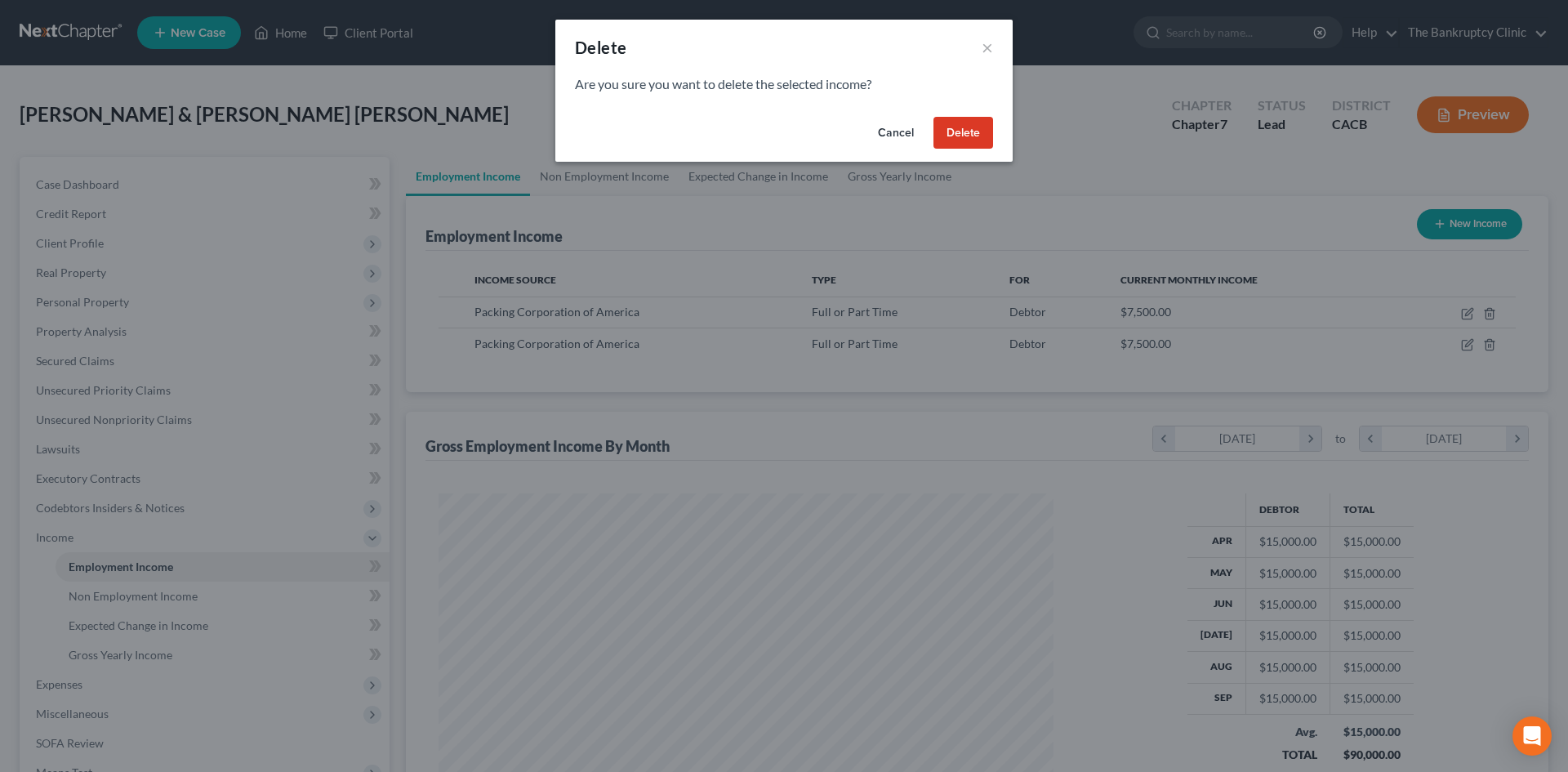
click at [978, 130] on button "Delete" at bounding box center [963, 133] width 60 height 32
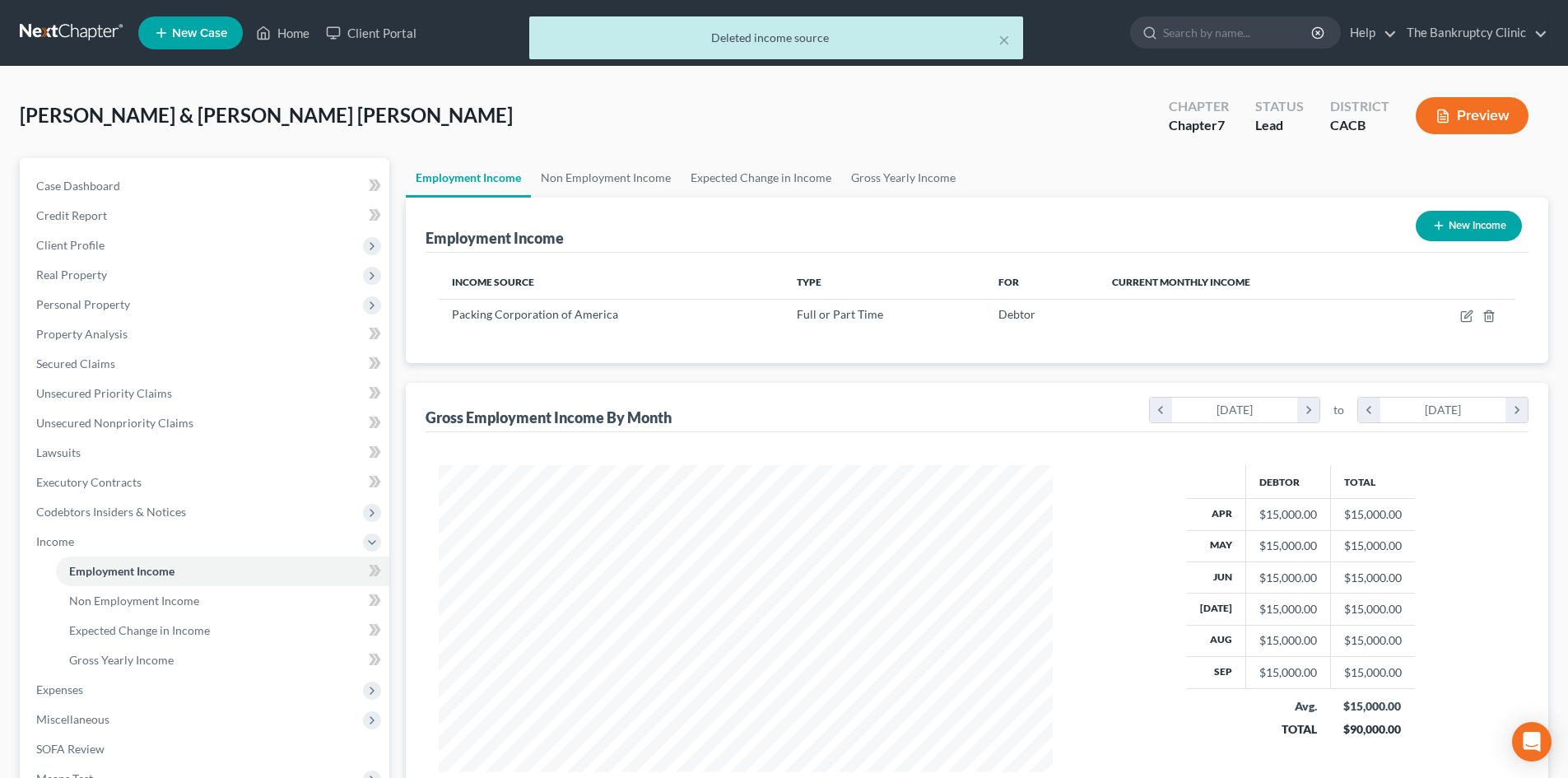
scroll to position [822929, 822563]
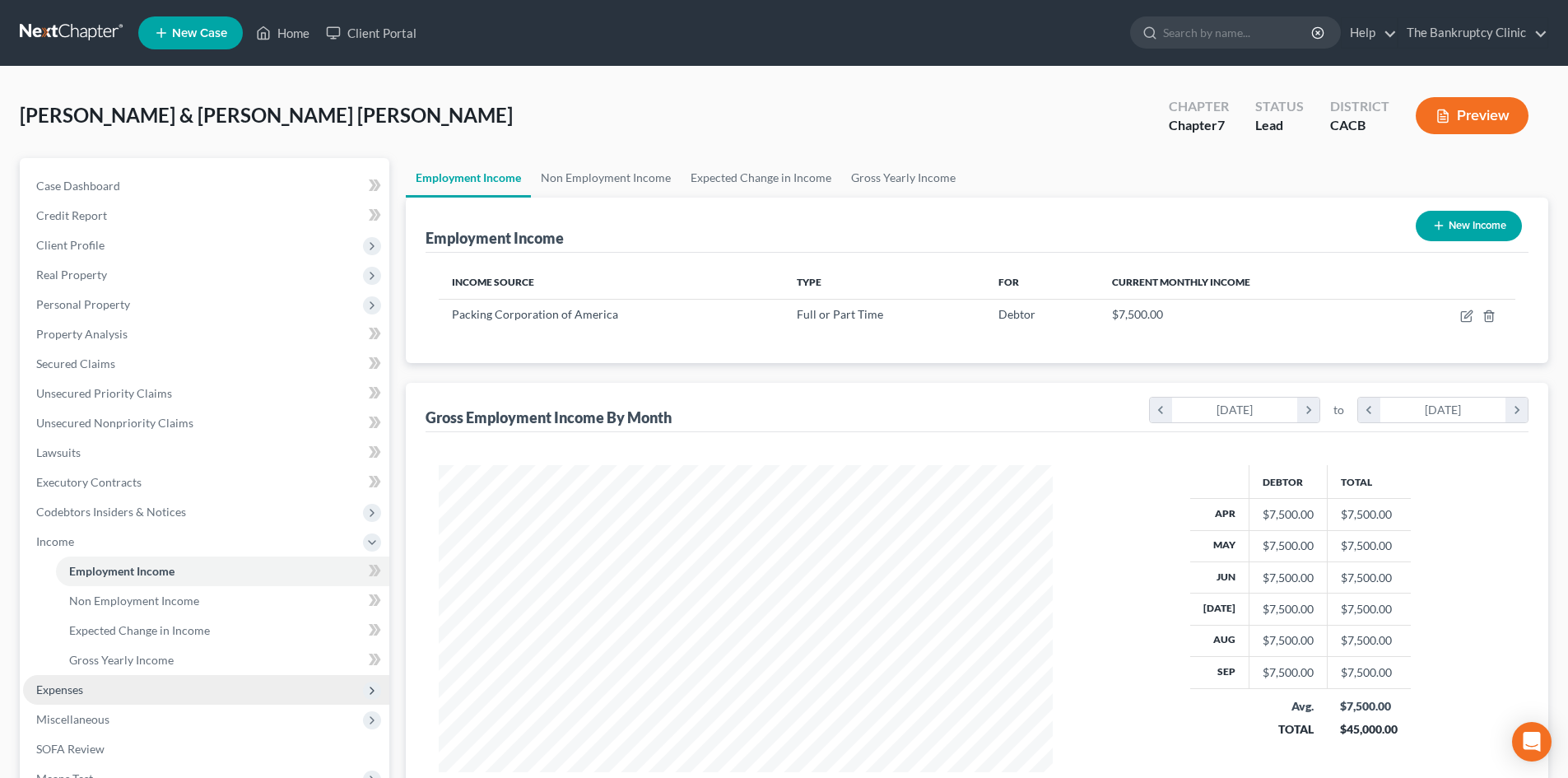
click at [77, 690] on span "Expenses" at bounding box center [59, 689] width 47 height 14
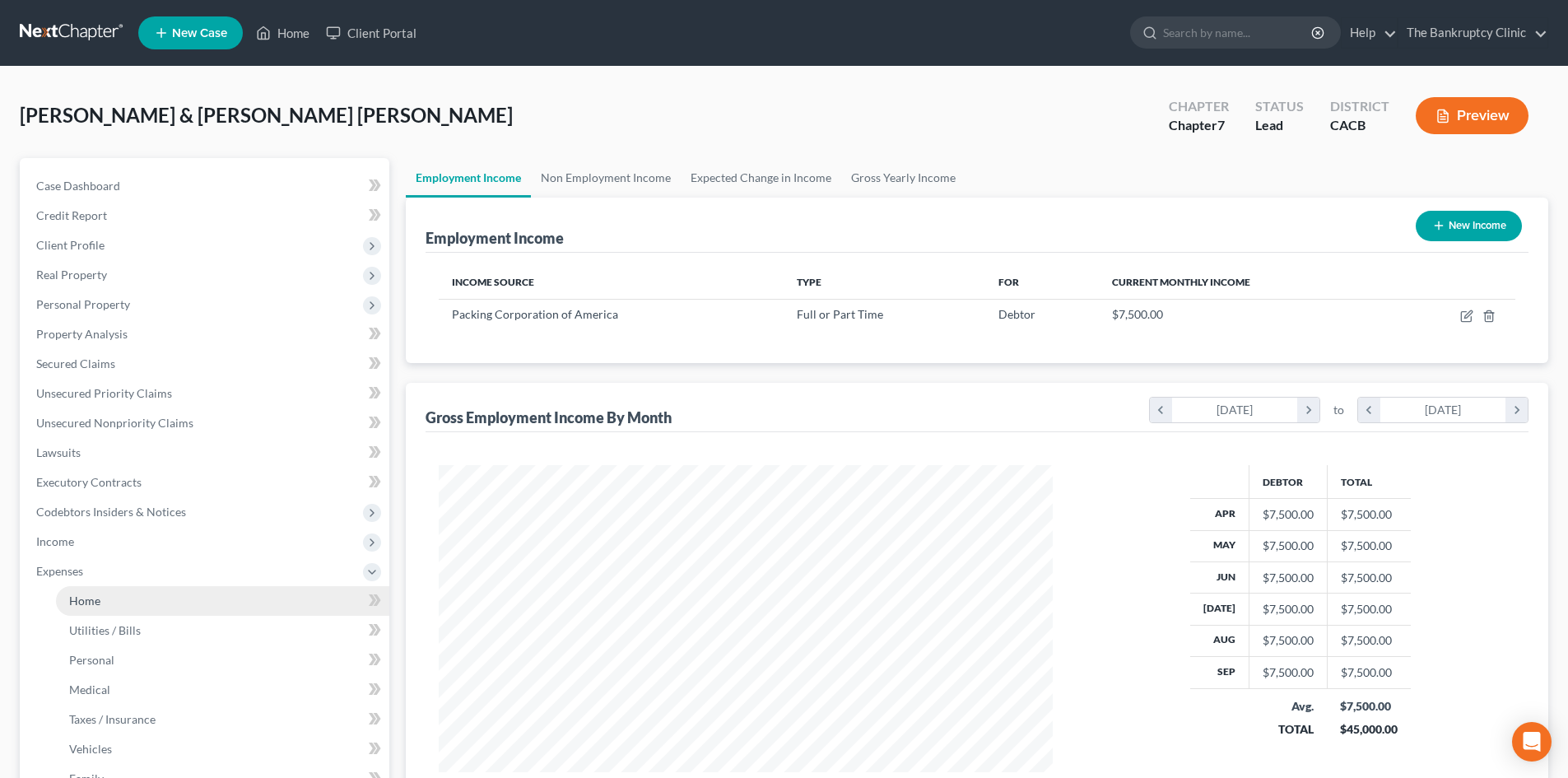
click at [88, 605] on span "Home" at bounding box center [84, 601] width 31 height 14
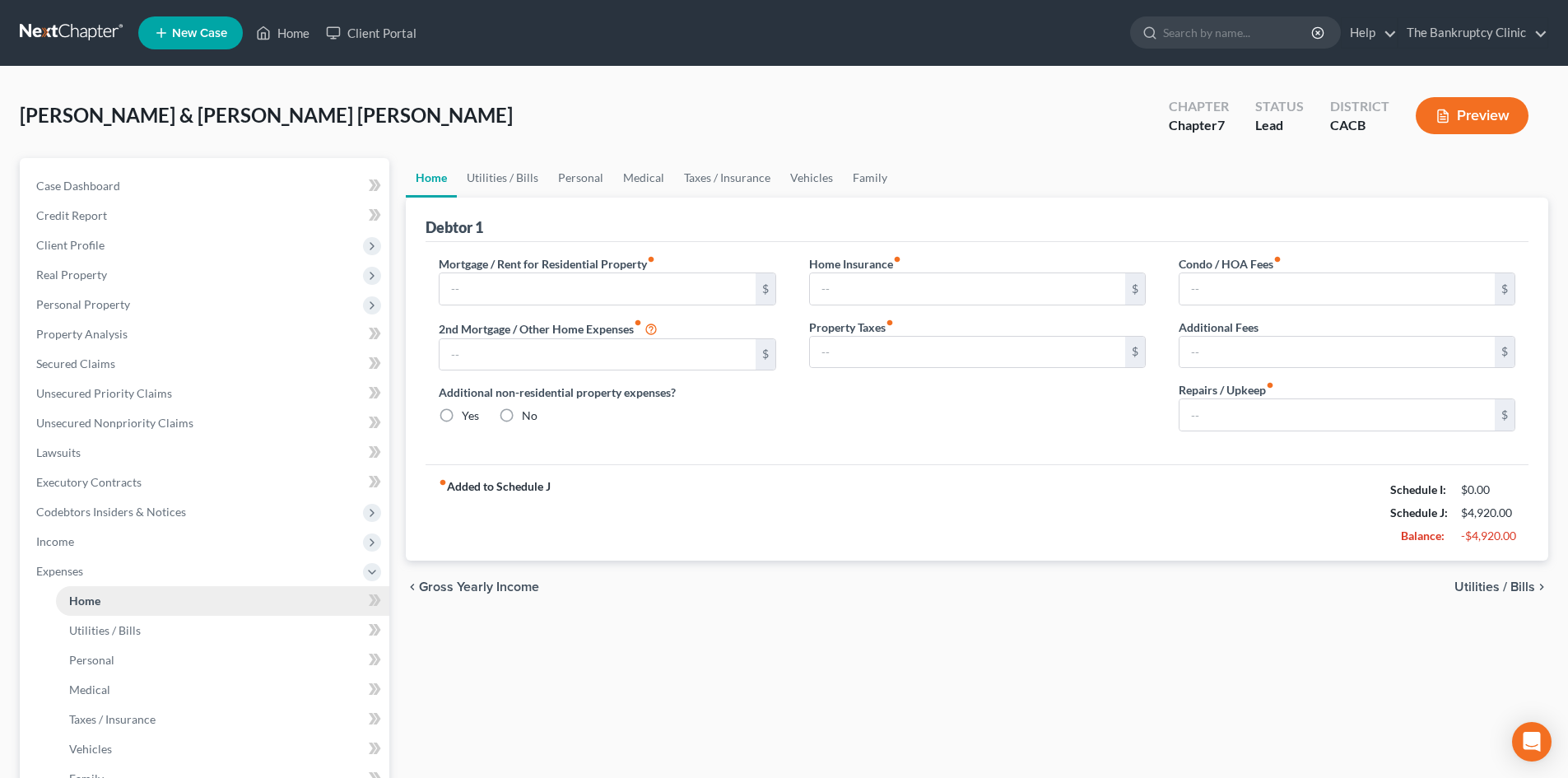
type input "2,300.00"
type input "0.00"
radio input "true"
type input "0.00"
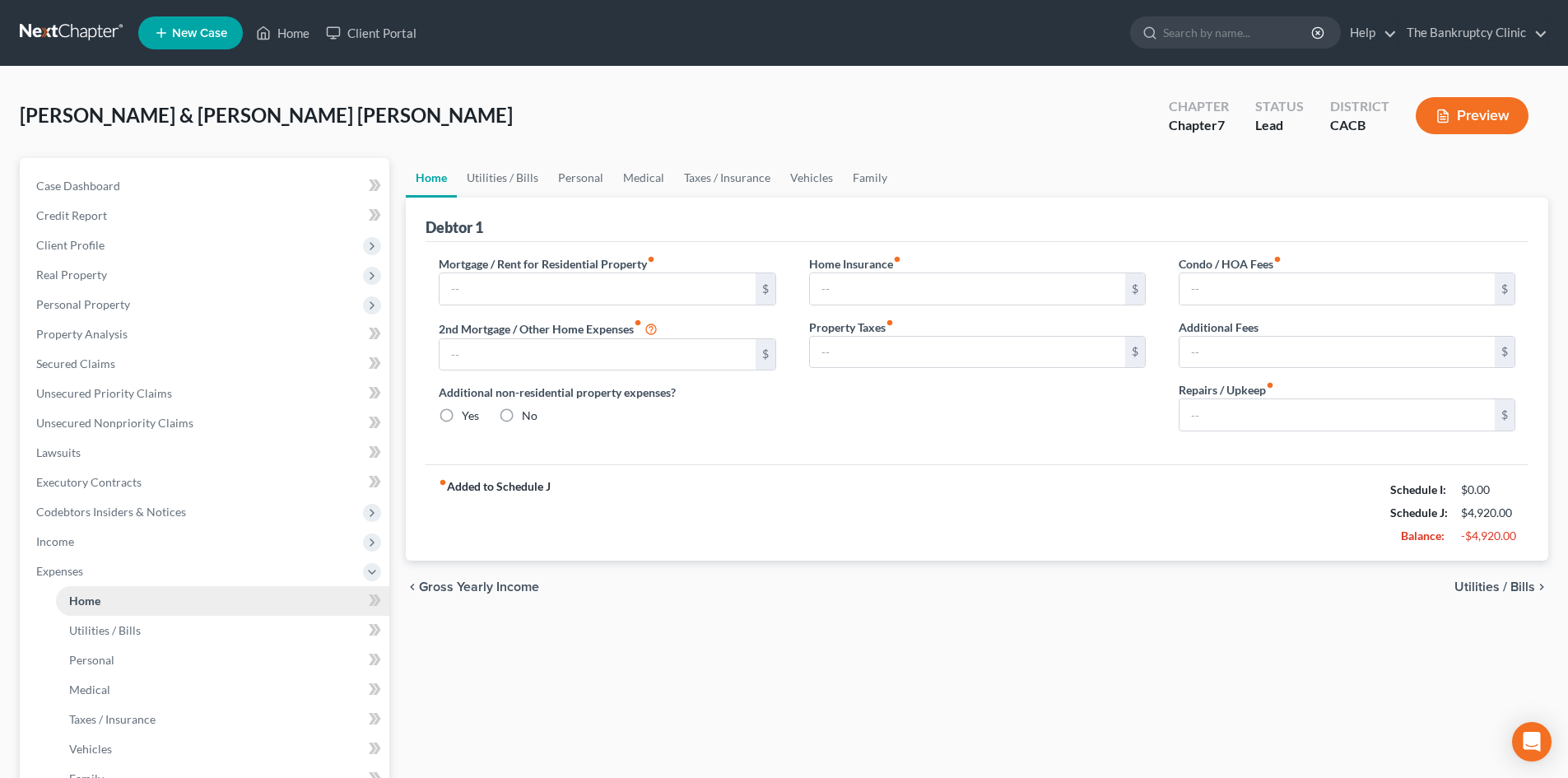
type input "0.00"
click at [506, 175] on link "Utilities / Bills" at bounding box center [503, 178] width 91 height 40
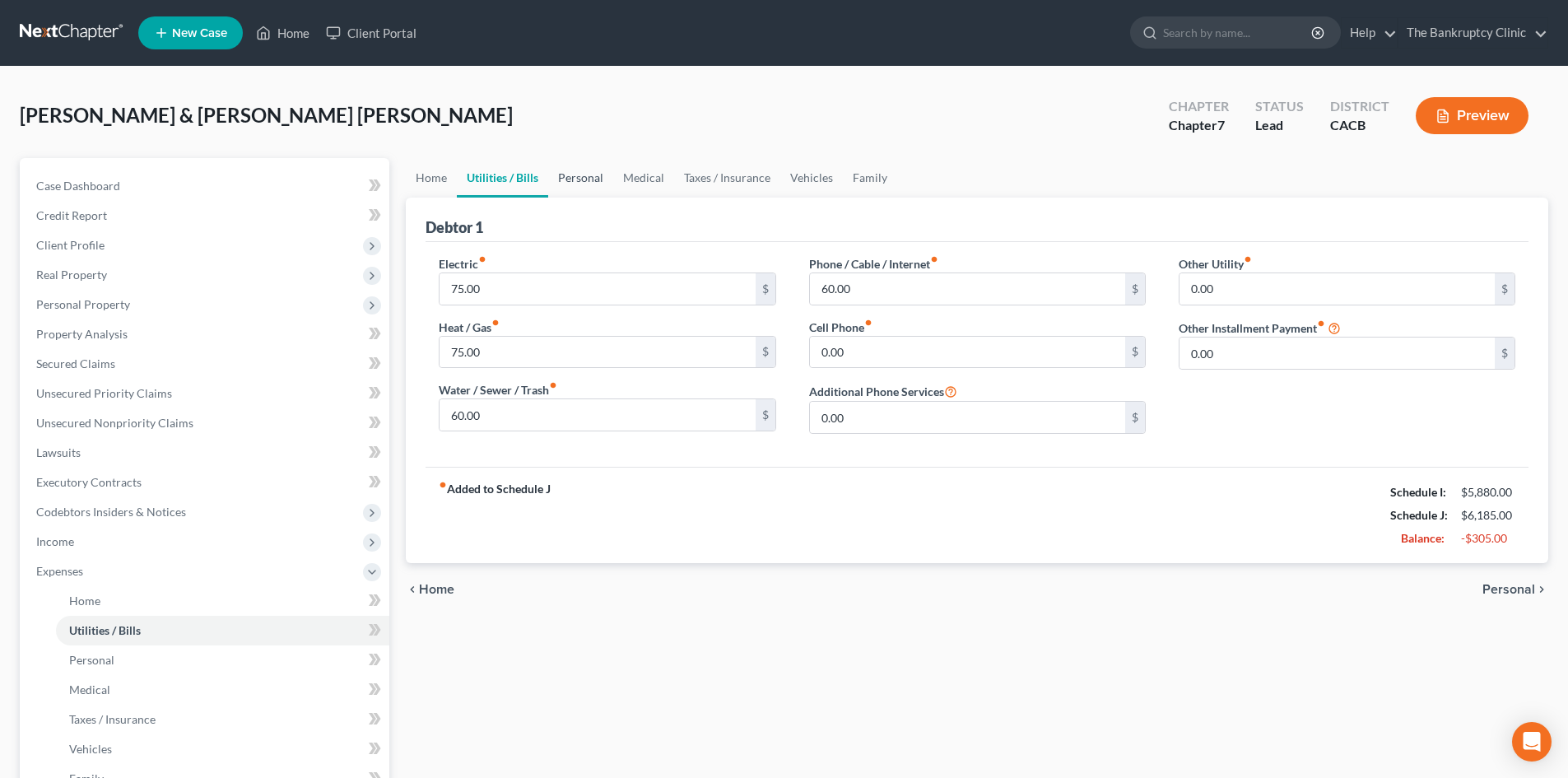
click at [595, 176] on link "Personal" at bounding box center [581, 178] width 65 height 40
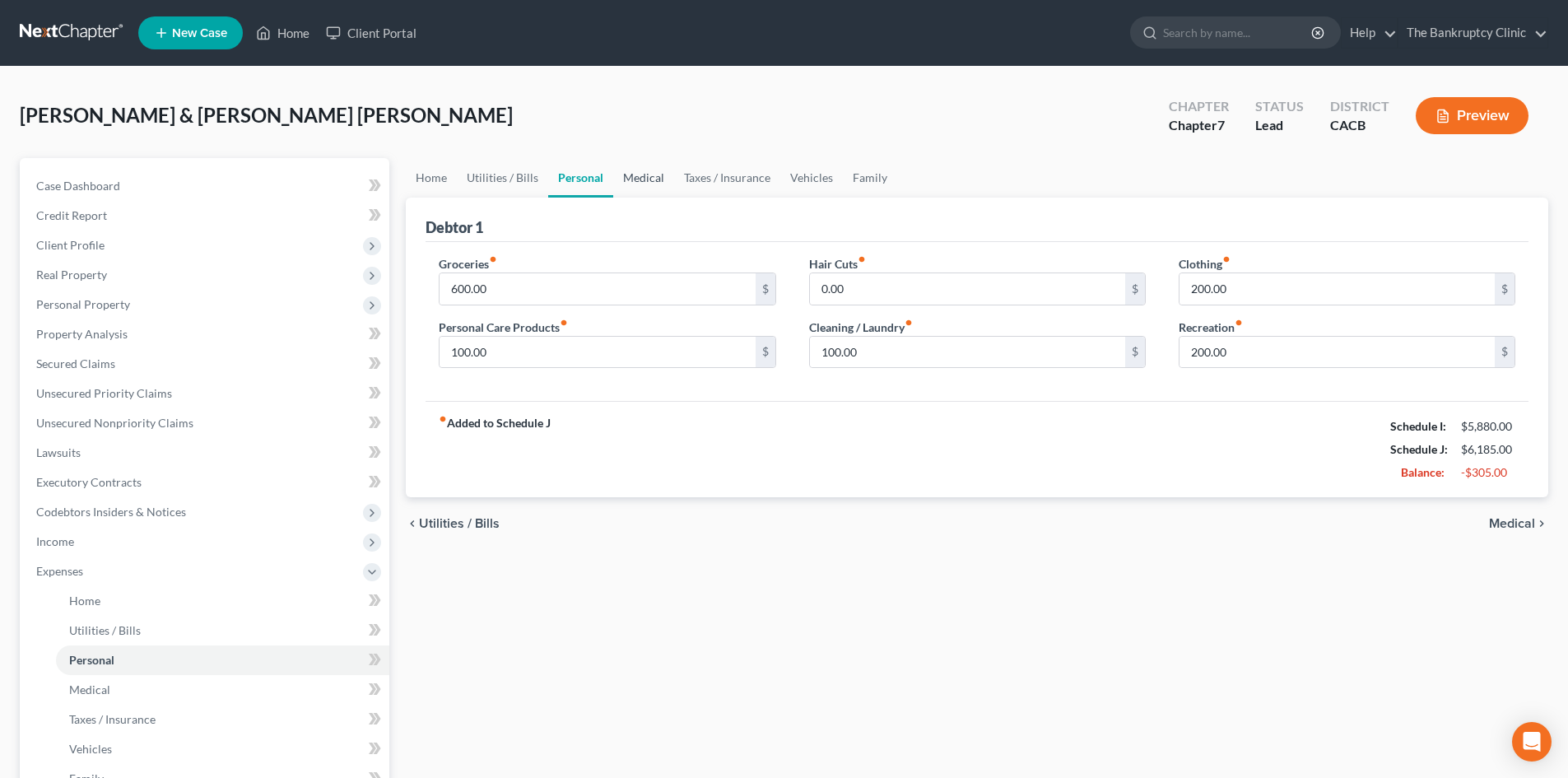
click at [633, 170] on link "Medical" at bounding box center [644, 178] width 61 height 40
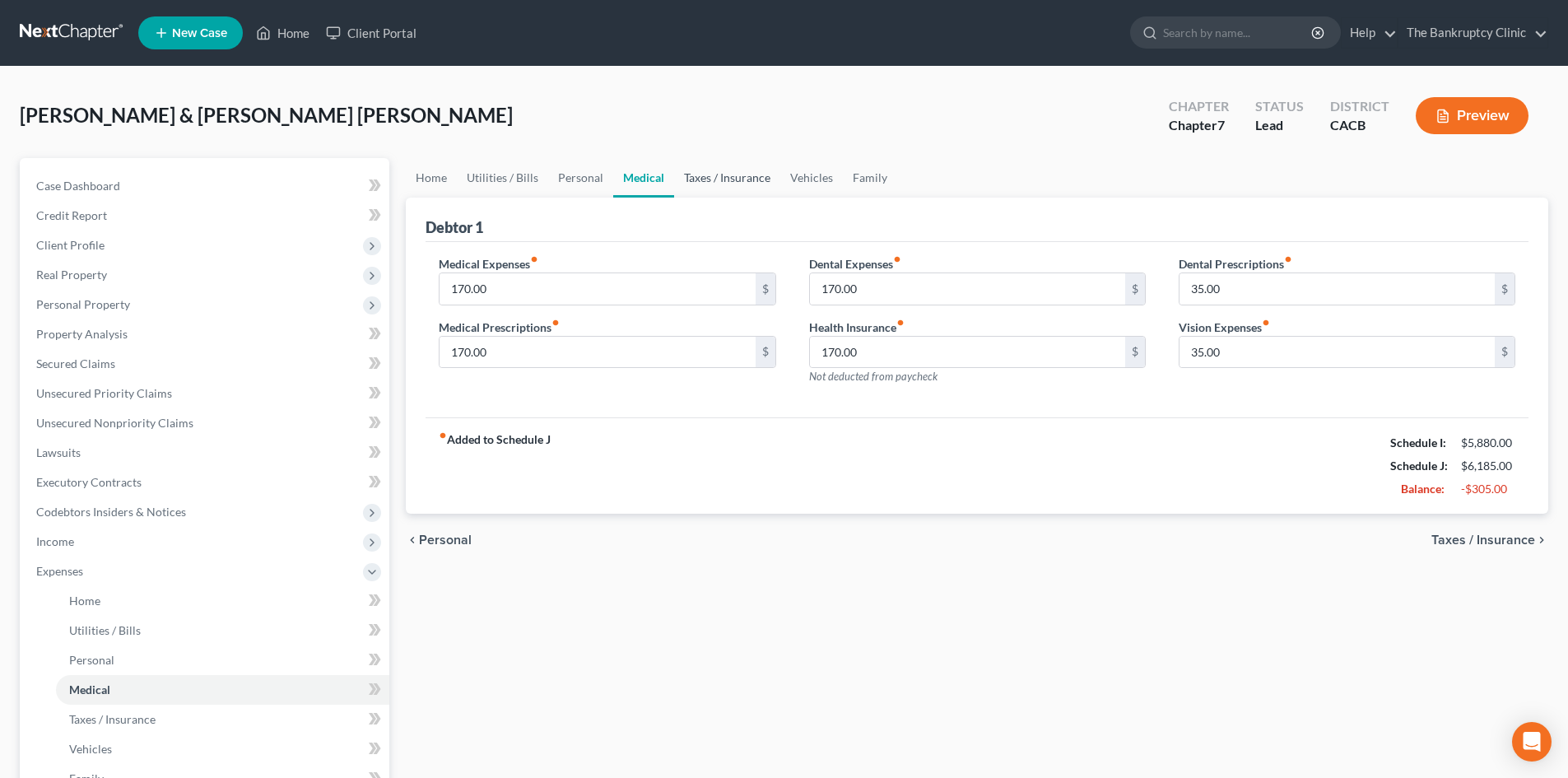
click at [735, 180] on link "Taxes / Insurance" at bounding box center [726, 178] width 106 height 40
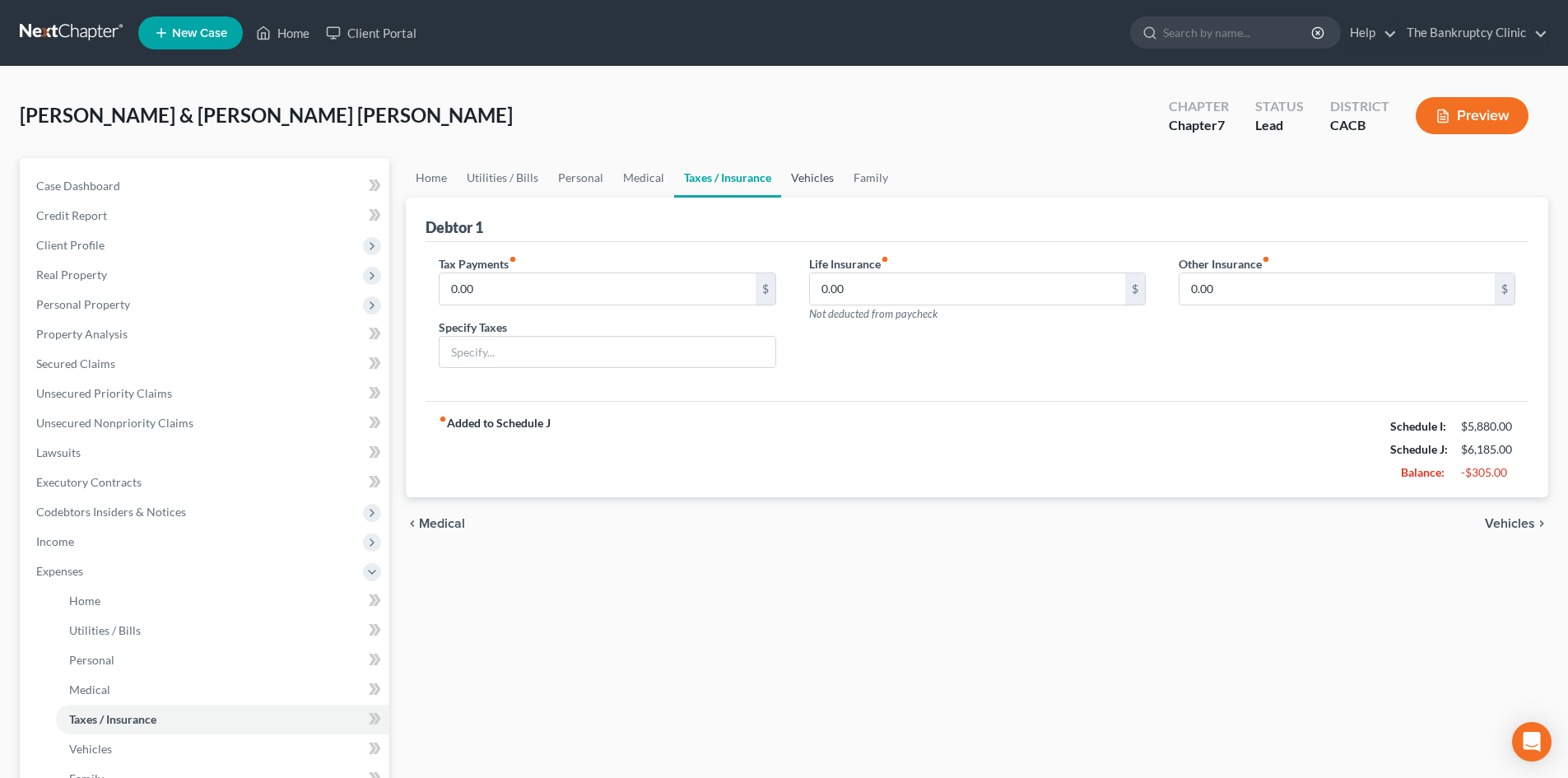
click at [807, 171] on link "Vehicles" at bounding box center [812, 178] width 63 height 40
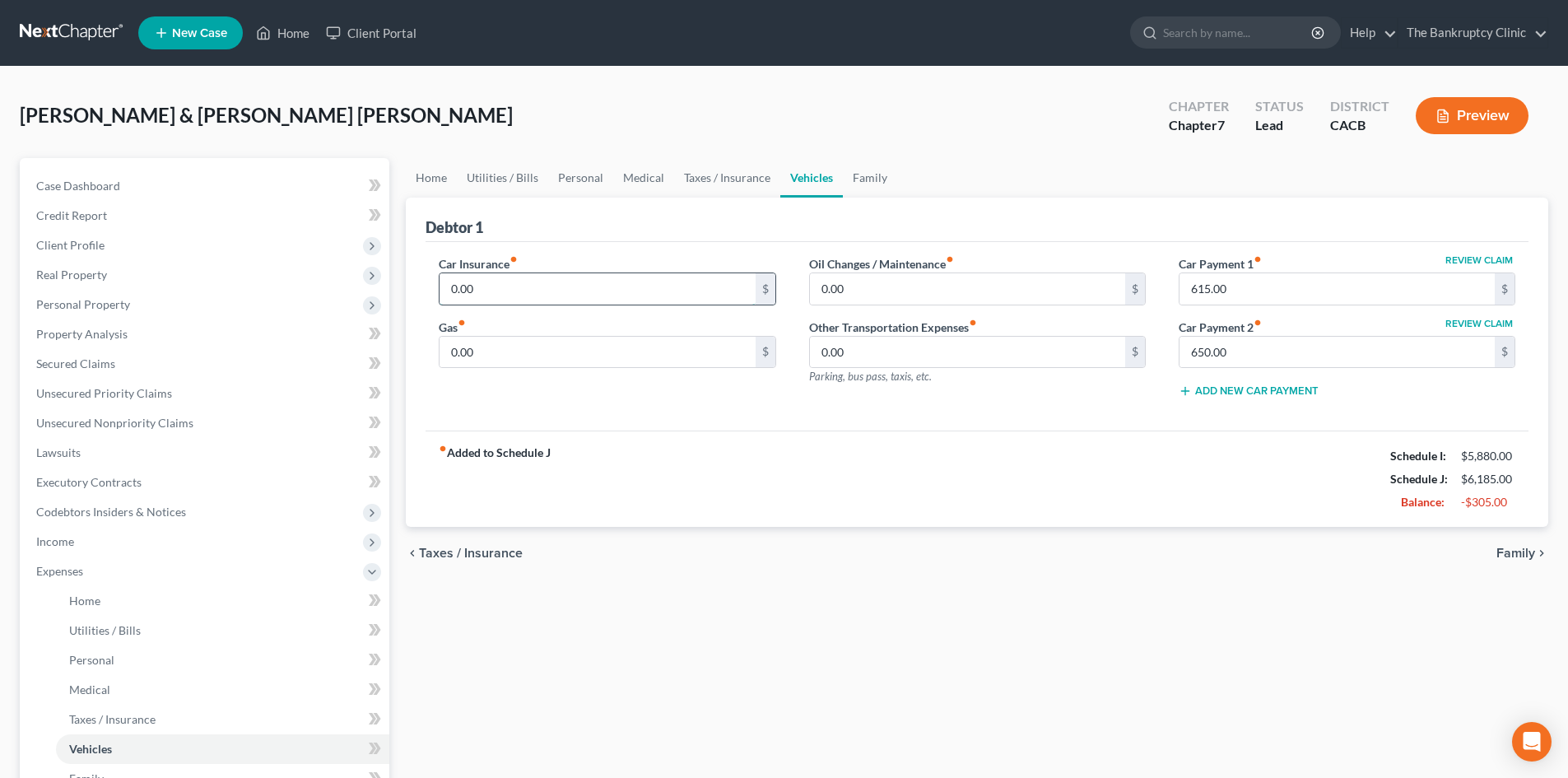
click at [636, 281] on input "0.00" at bounding box center [597, 289] width 315 height 31
type input "350.00"
click at [694, 353] on input "0.00" at bounding box center [597, 352] width 315 height 31
type input "600.00"
click at [410, 180] on link "Home" at bounding box center [431, 178] width 51 height 40
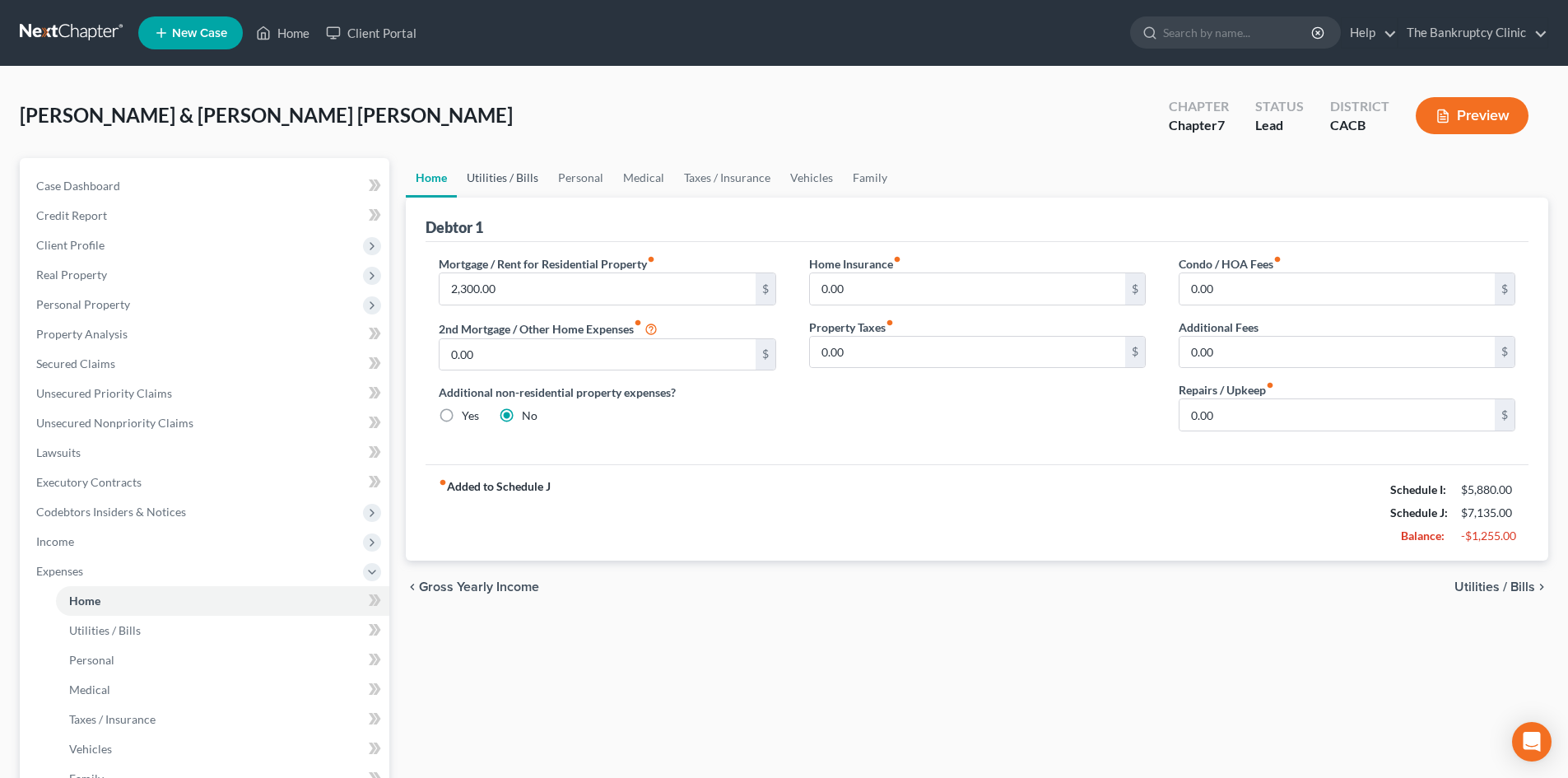
click at [498, 167] on link "Utilities / Bills" at bounding box center [503, 178] width 91 height 40
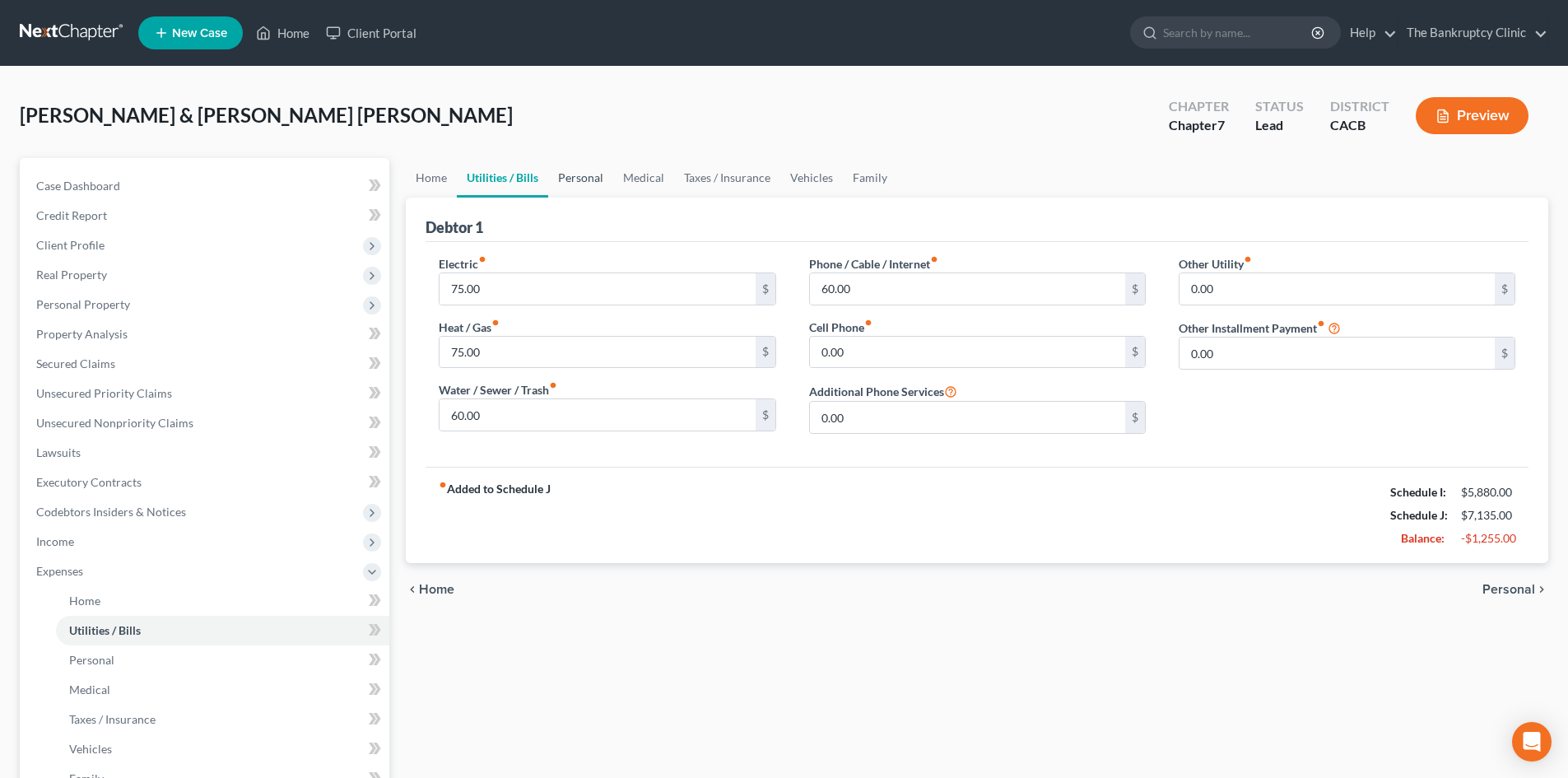
click at [570, 178] on link "Personal" at bounding box center [581, 178] width 65 height 40
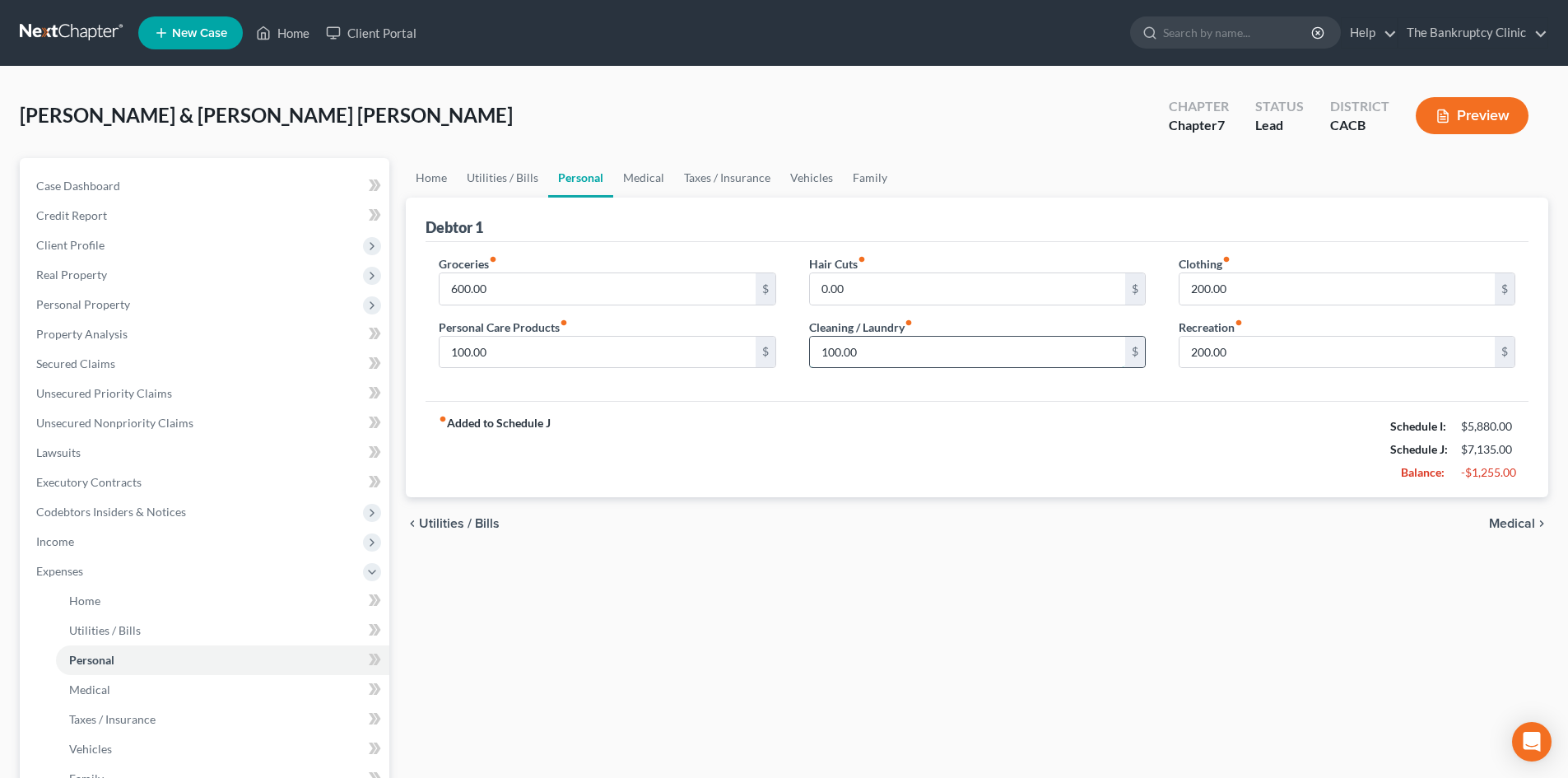
click at [869, 351] on input "100.00" at bounding box center [967, 352] width 315 height 31
type input "0.00"
click at [632, 174] on link "Medical" at bounding box center [644, 178] width 61 height 40
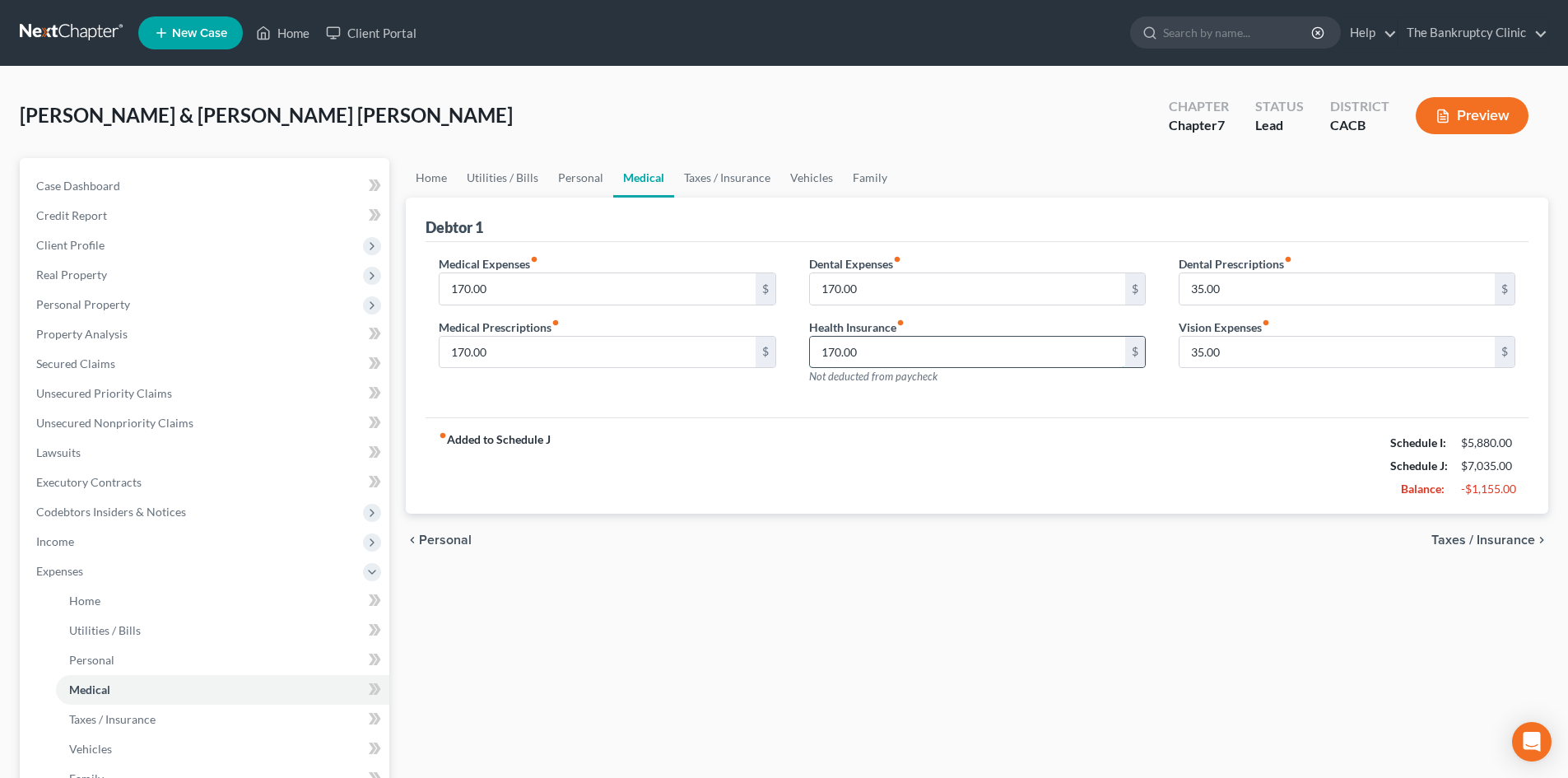
click at [897, 358] on input "170.00" at bounding box center [967, 352] width 315 height 31
type input "1"
type input "0.00"
click at [880, 283] on input "170.00" at bounding box center [967, 289] width 315 height 31
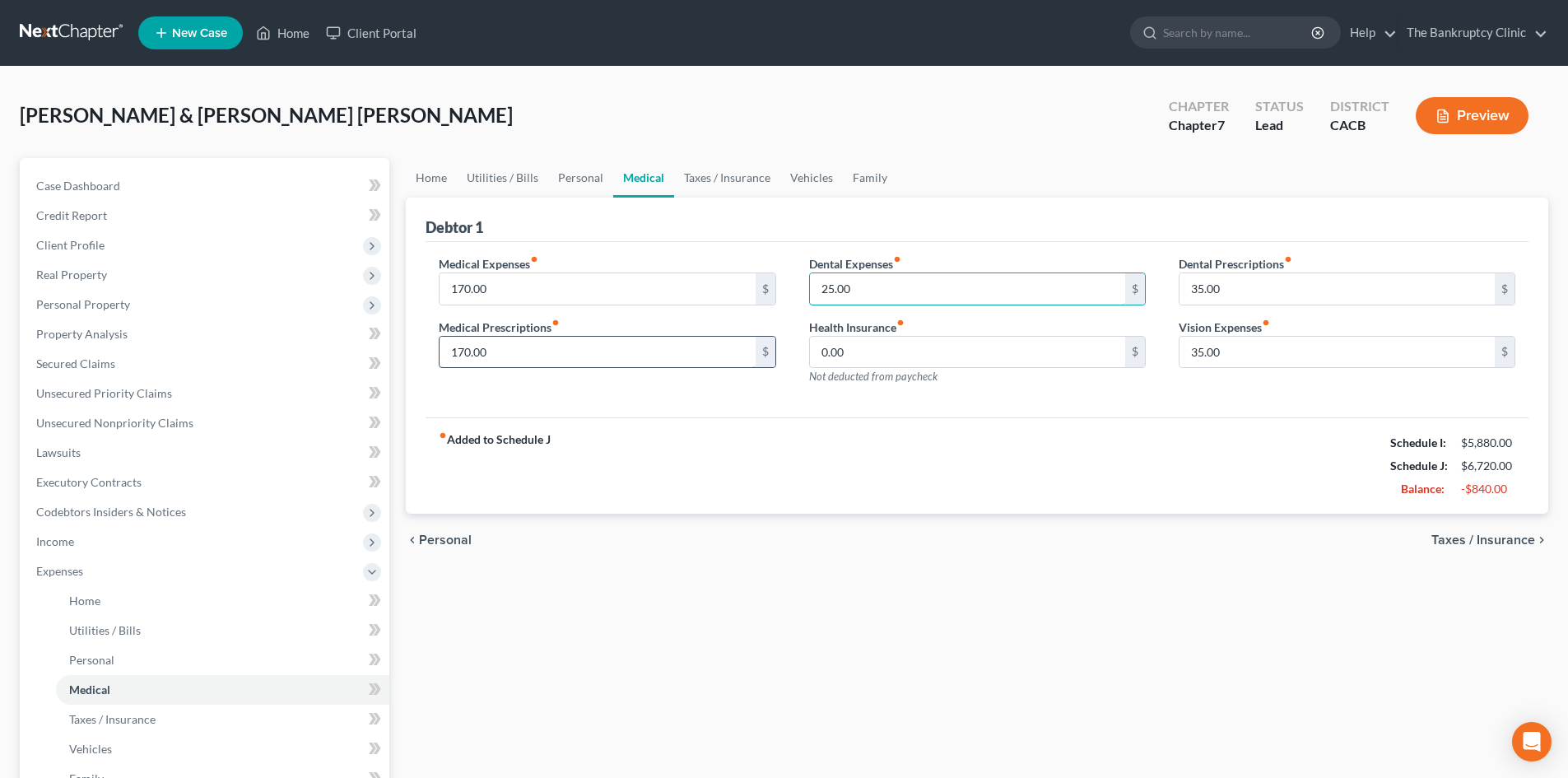
type input "25.00"
click at [503, 350] on input "170.00" at bounding box center [597, 352] width 315 height 31
type input "0.00"
click at [512, 287] on input "170.00" at bounding box center [597, 289] width 315 height 31
click at [512, 355] on input "0.00" at bounding box center [597, 352] width 315 height 31
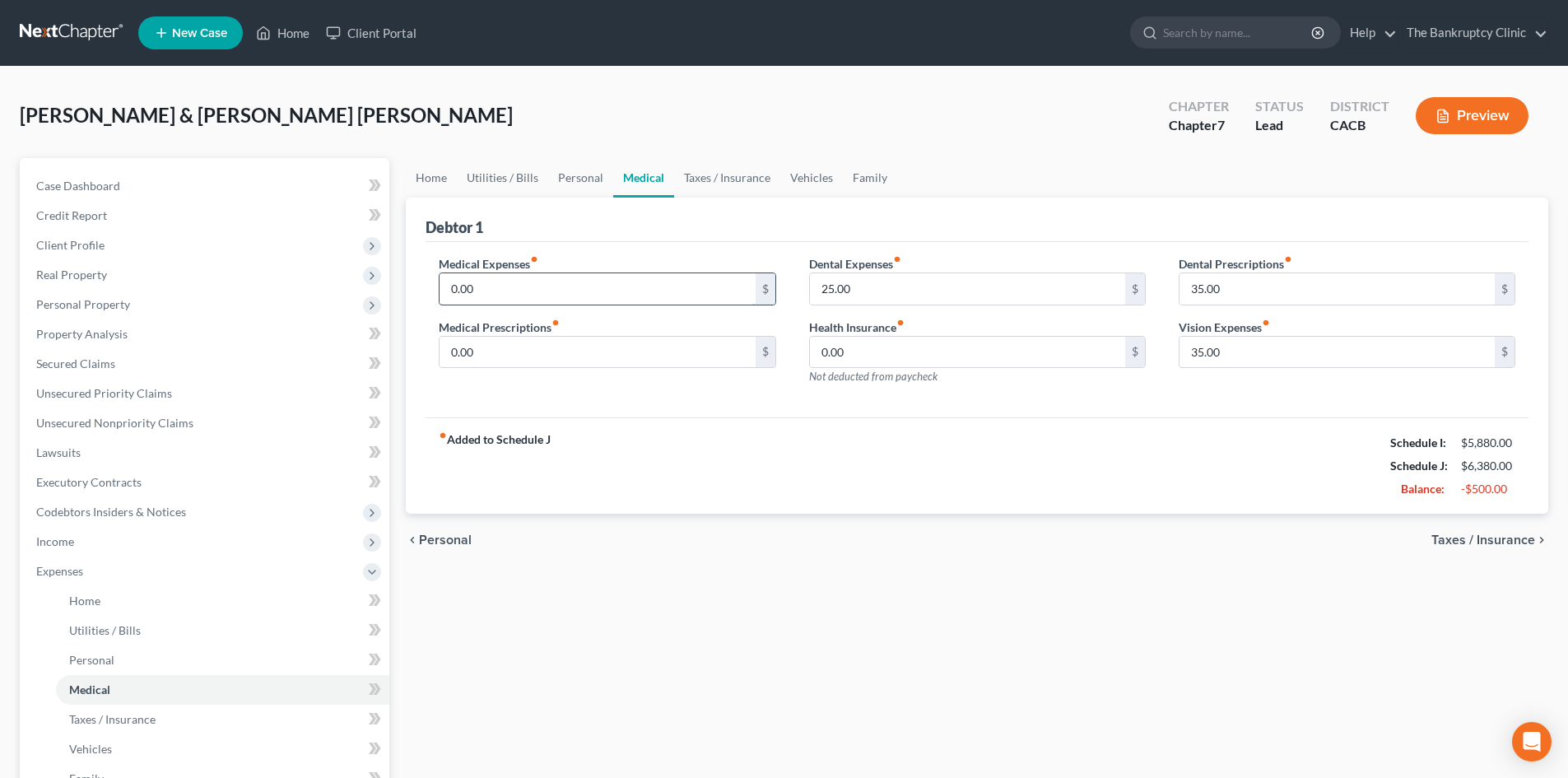
click at [528, 283] on input "0.00" at bounding box center [597, 289] width 315 height 31
type input "25.00"
click at [695, 180] on link "Taxes / Insurance" at bounding box center [726, 178] width 106 height 40
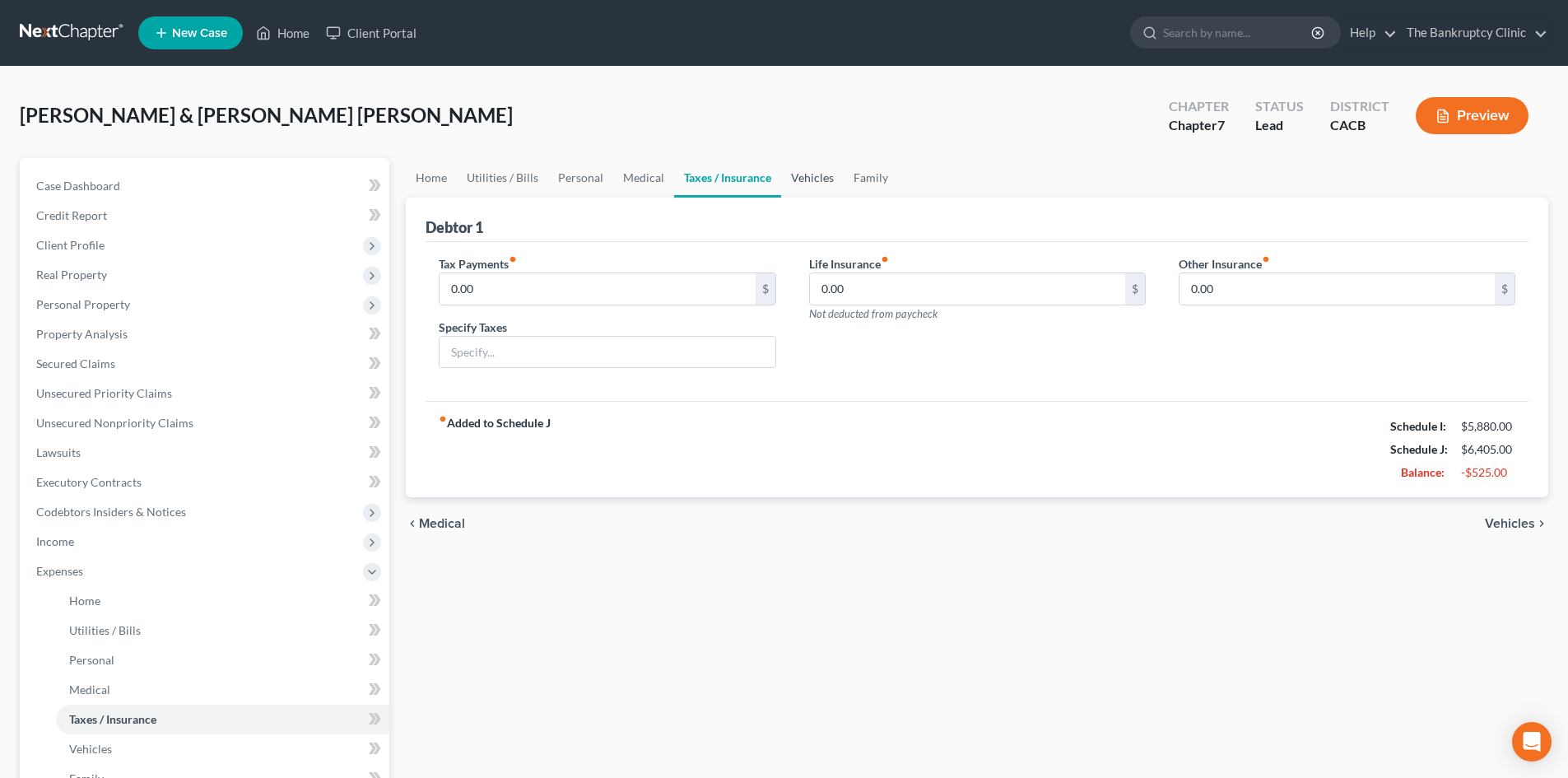
click at [803, 180] on link "Vehicles" at bounding box center [812, 178] width 63 height 40
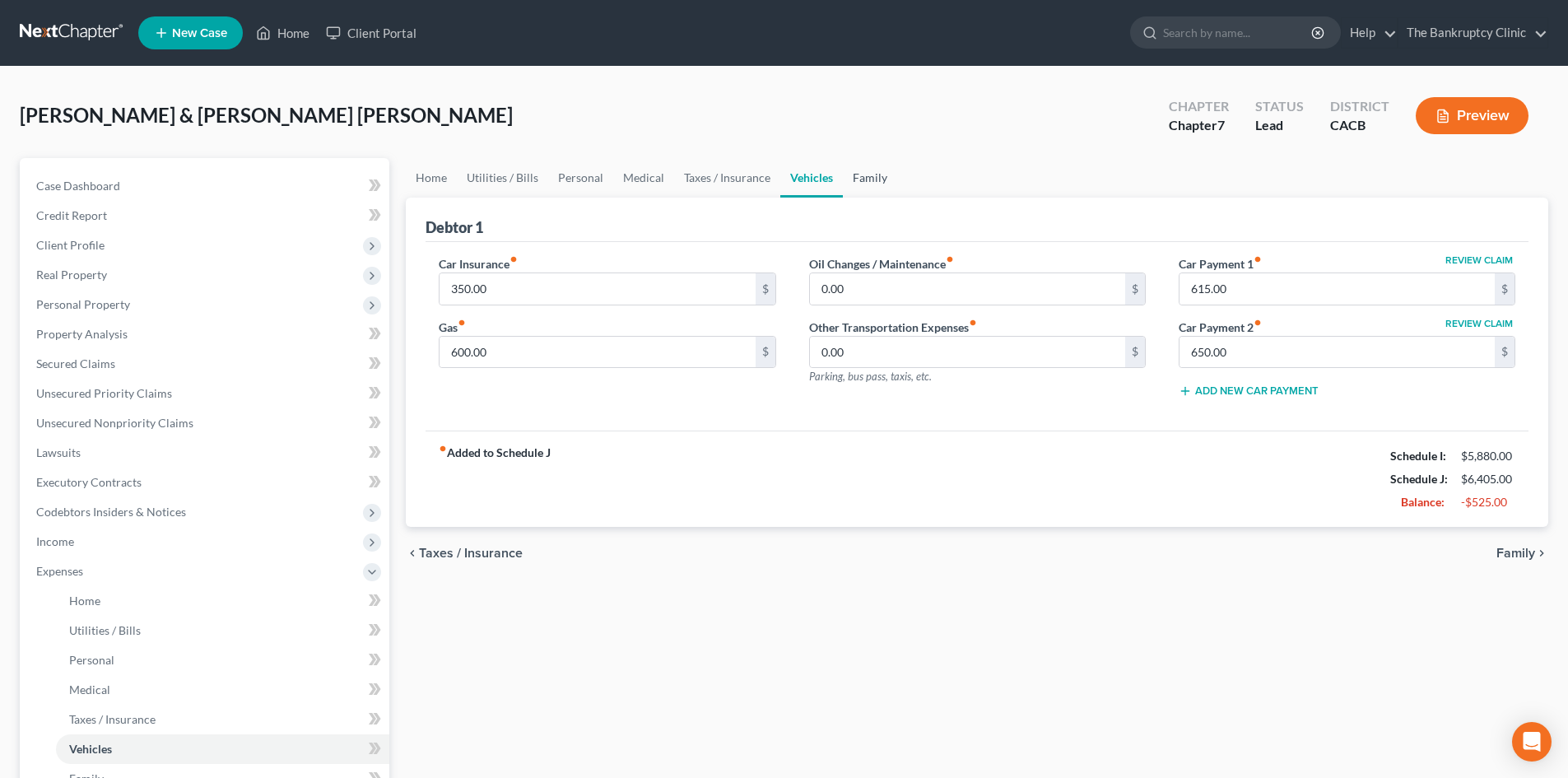
click at [852, 176] on link "Family" at bounding box center [870, 178] width 54 height 40
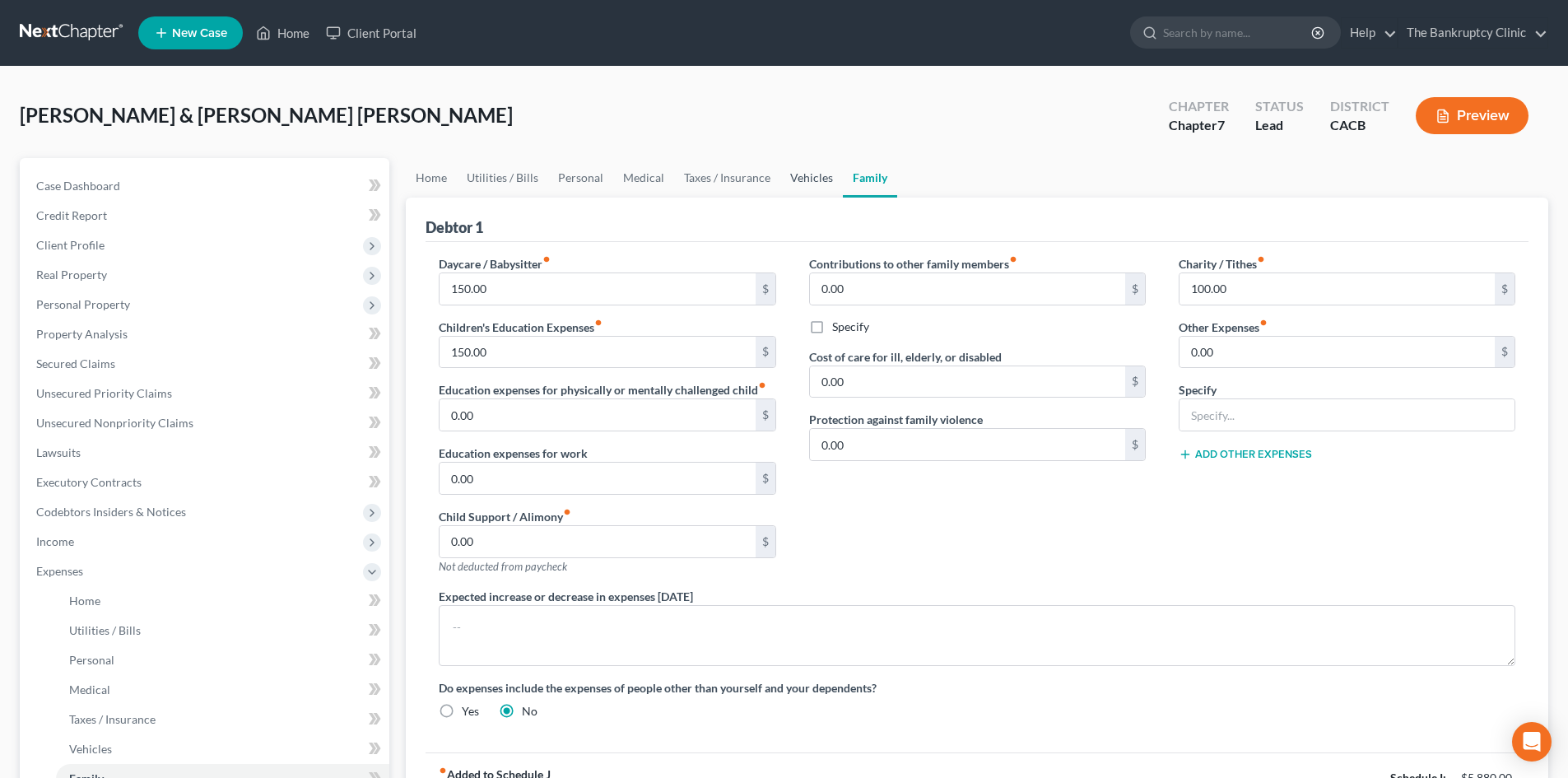
click at [799, 176] on link "Vehicles" at bounding box center [812, 178] width 63 height 40
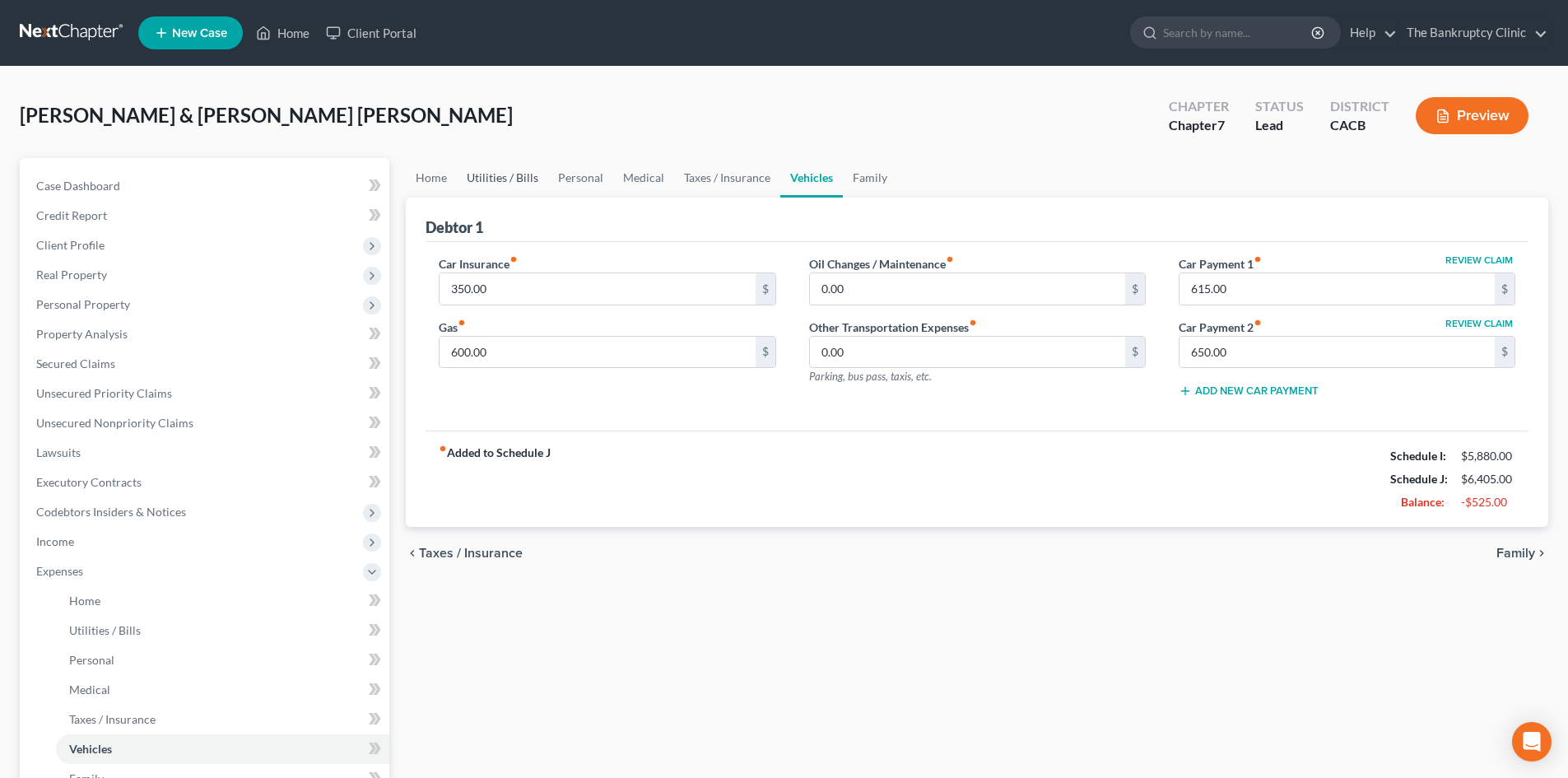
click at [491, 170] on link "Utilities / Bills" at bounding box center [503, 178] width 91 height 40
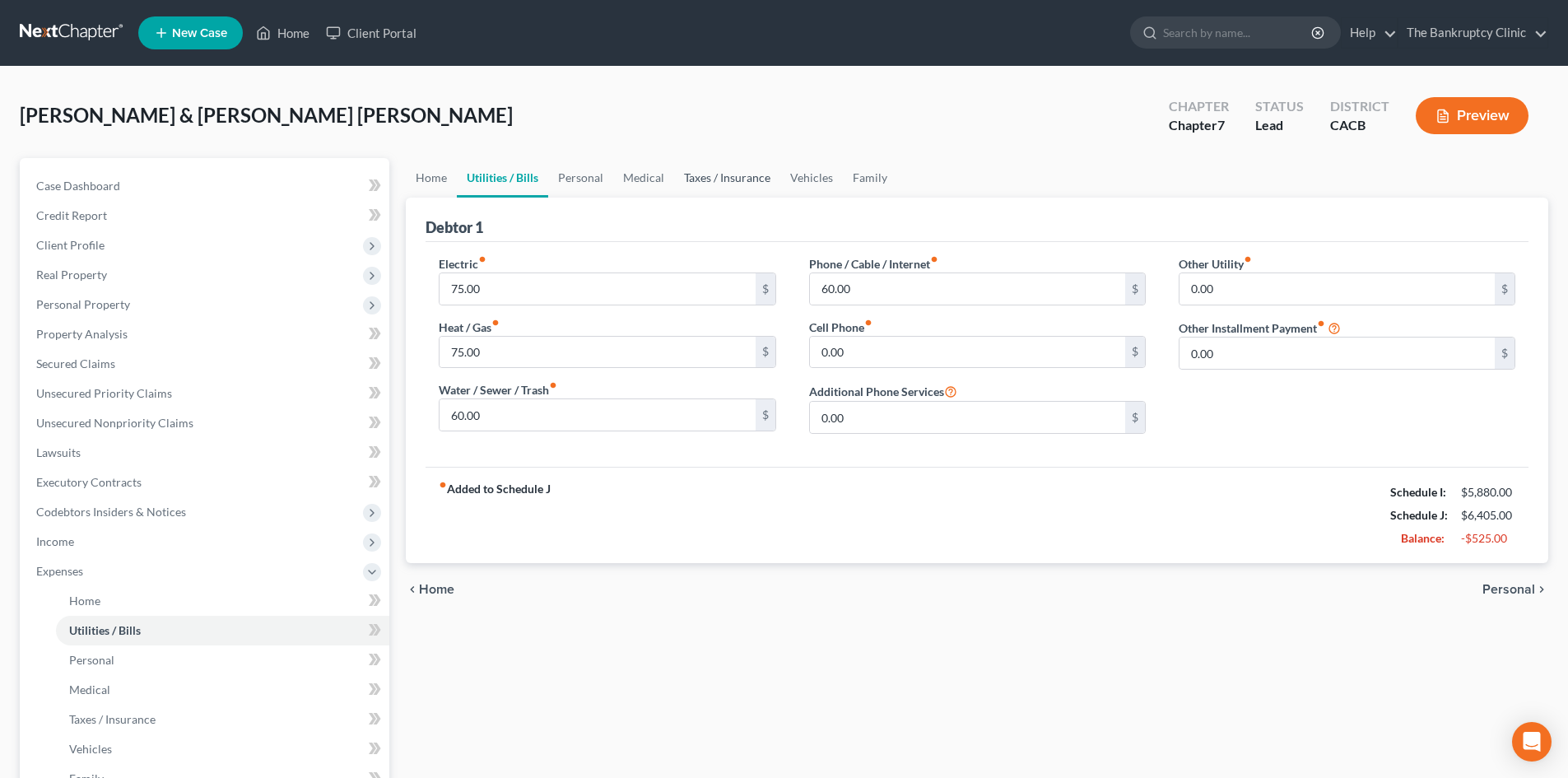
click at [726, 176] on link "Taxes / Insurance" at bounding box center [726, 178] width 106 height 40
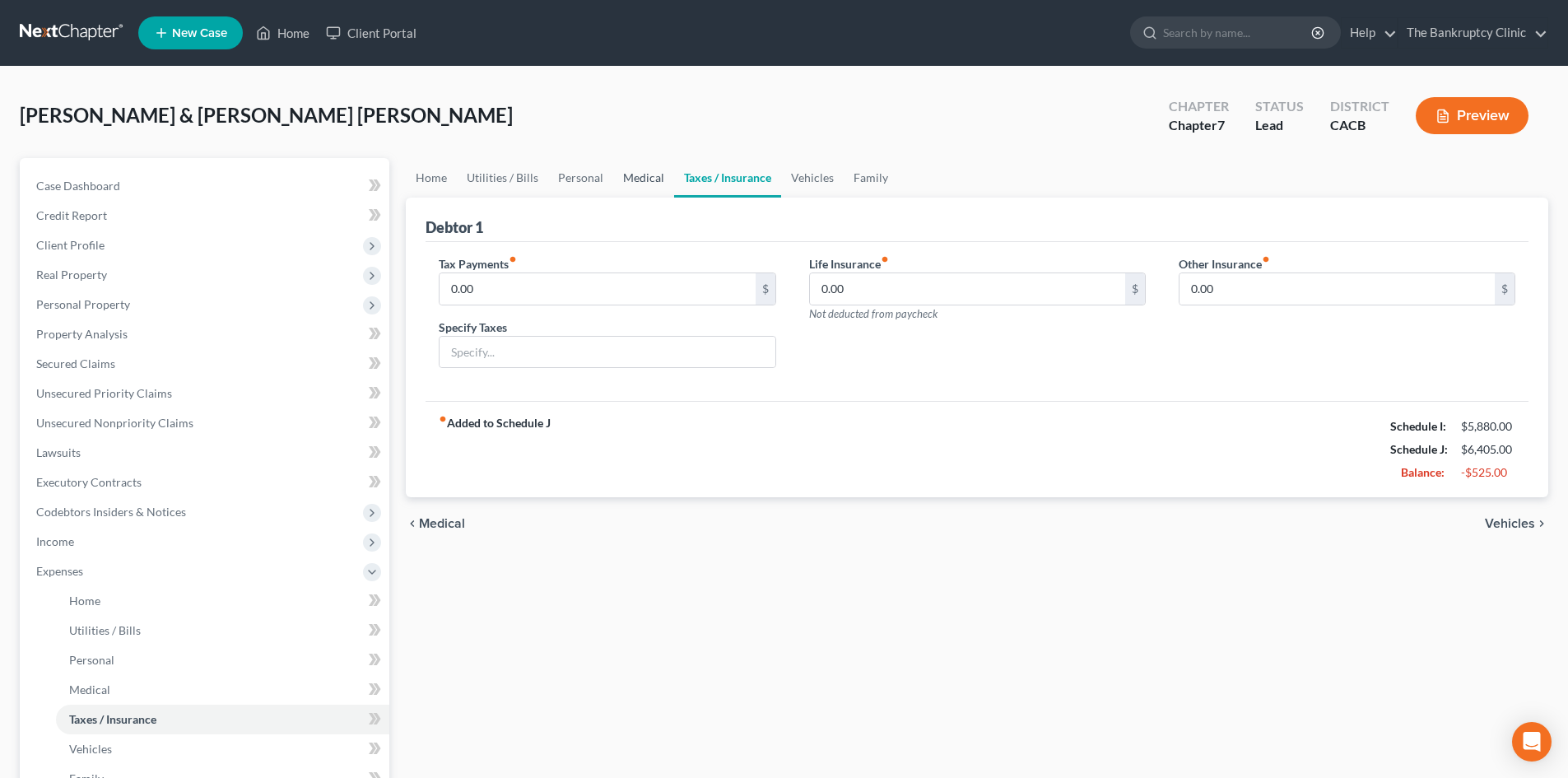
click at [630, 181] on link "Medical" at bounding box center [644, 178] width 61 height 40
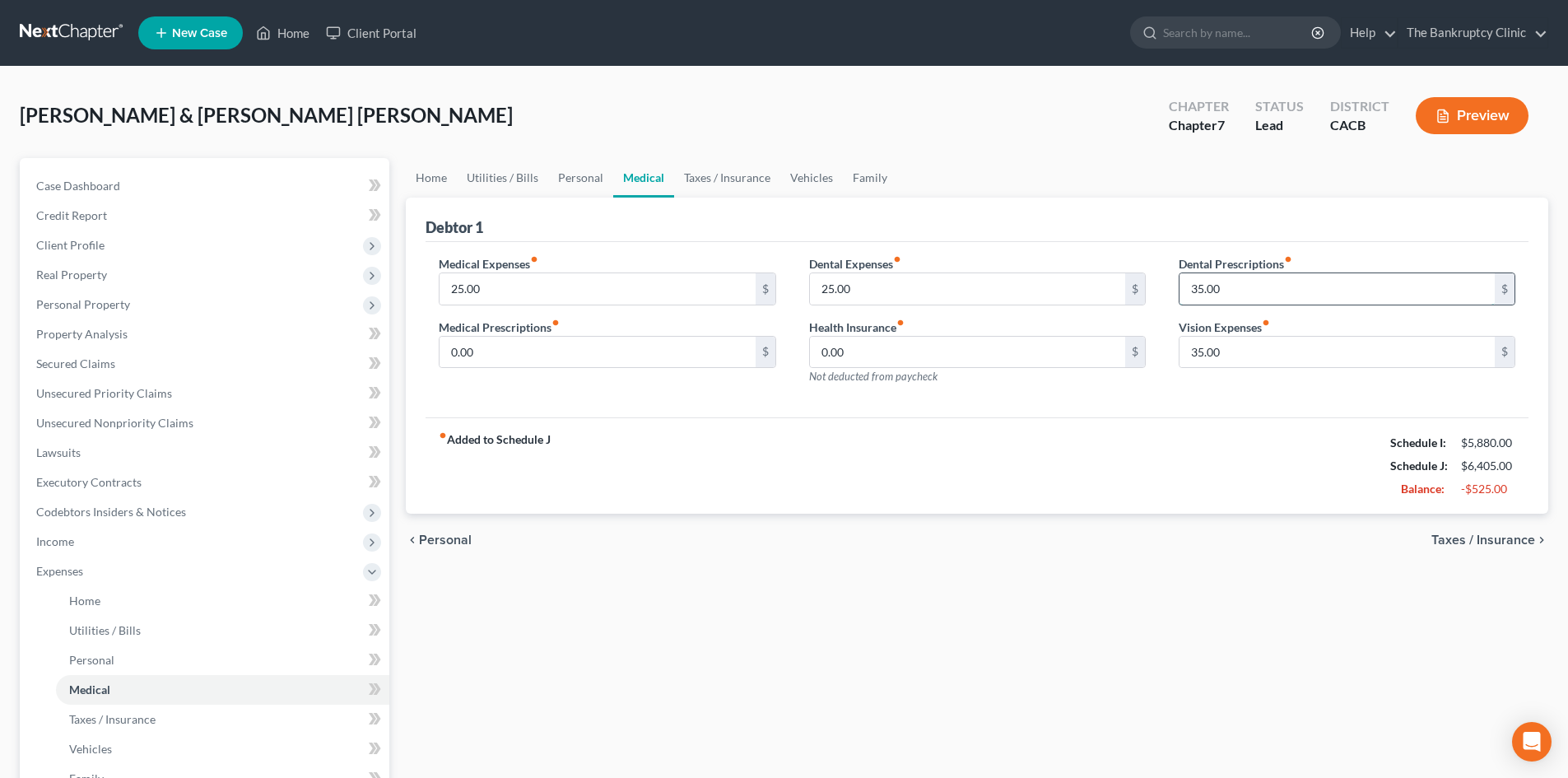
click at [1237, 285] on input "35.00" at bounding box center [1337, 289] width 315 height 31
type input "0.00"
click at [713, 170] on link "Taxes / Insurance" at bounding box center [726, 178] width 106 height 40
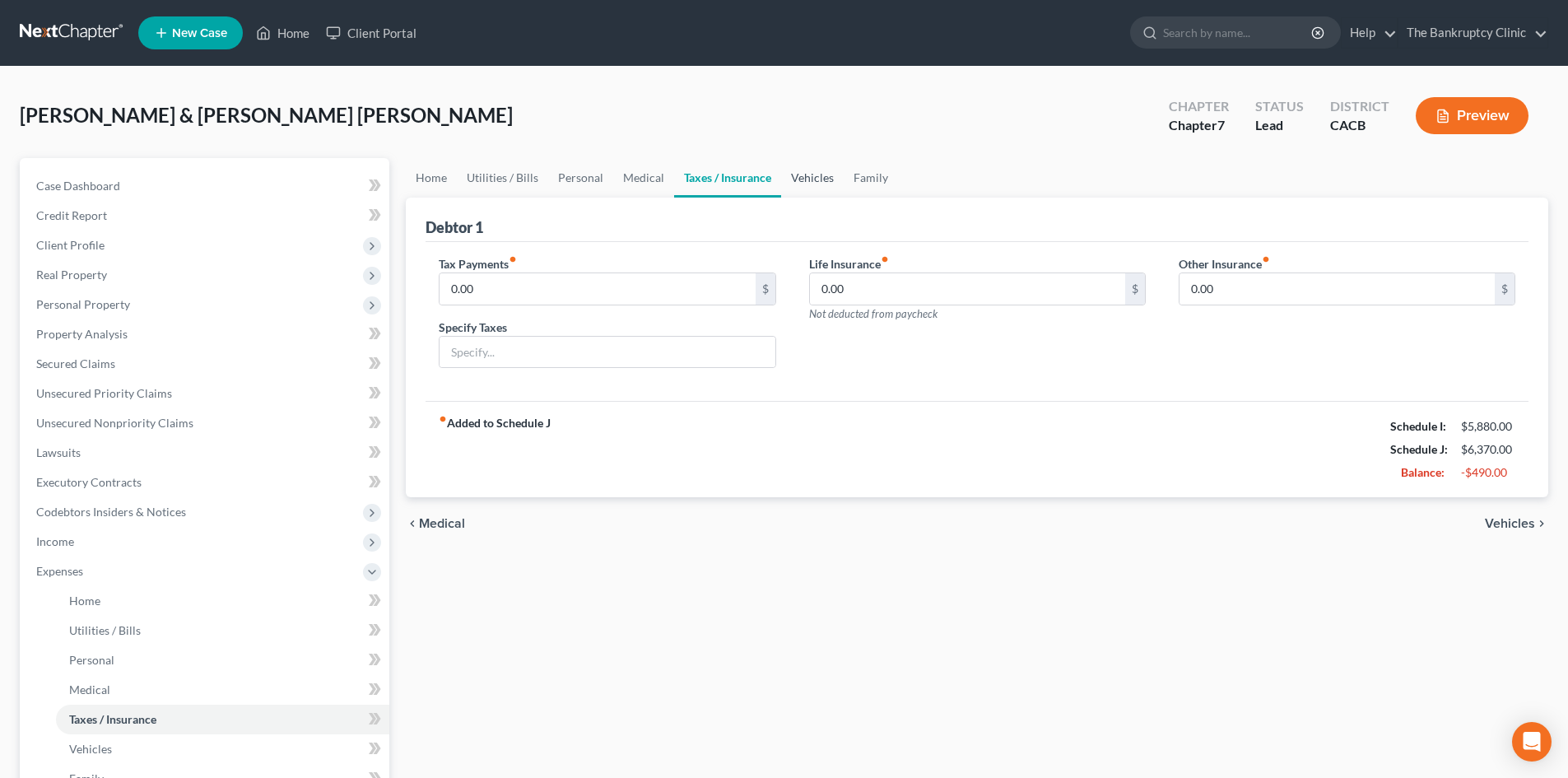
click at [799, 176] on link "Vehicles" at bounding box center [812, 178] width 63 height 40
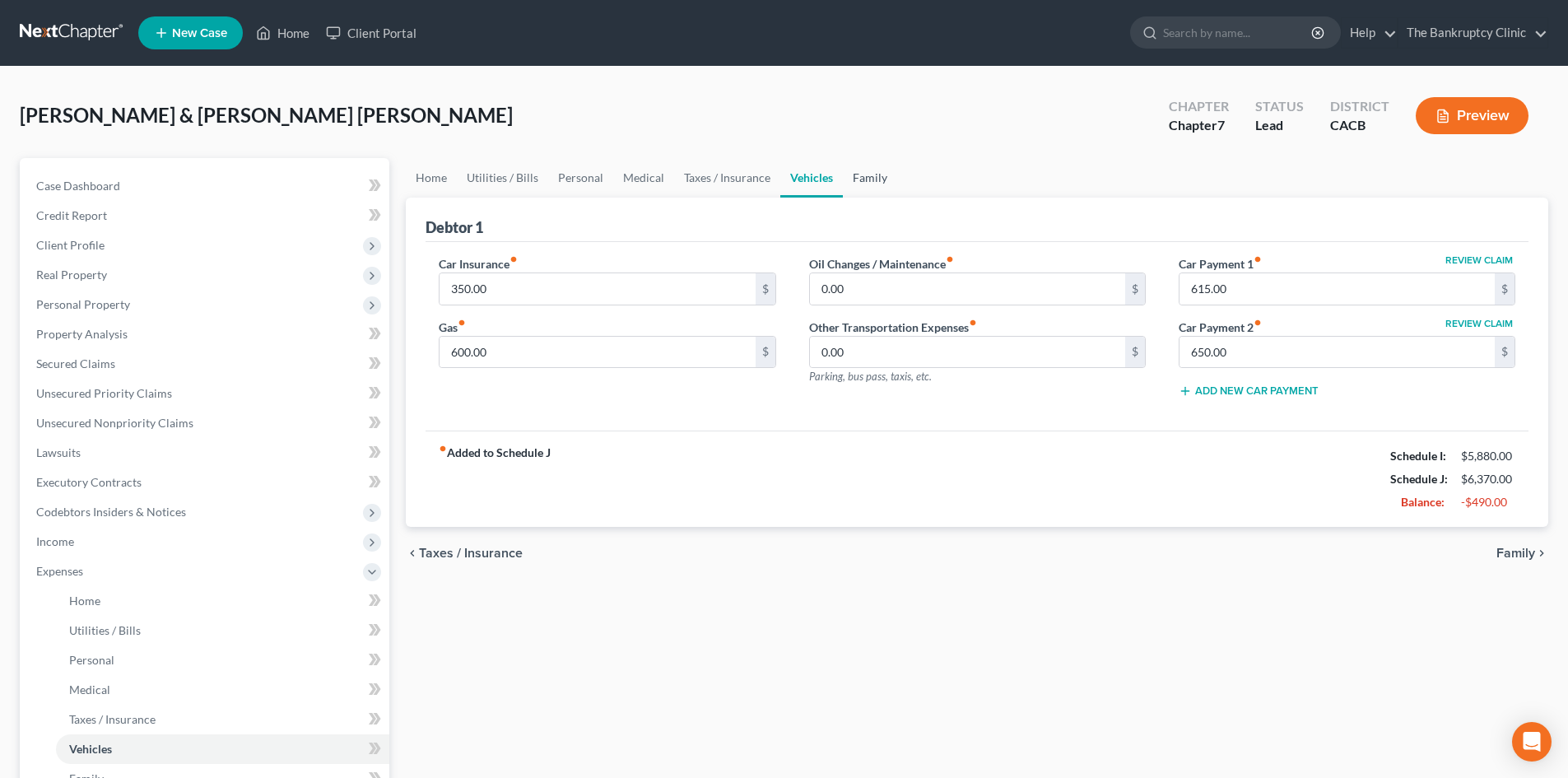
click at [864, 172] on link "Family" at bounding box center [870, 178] width 54 height 40
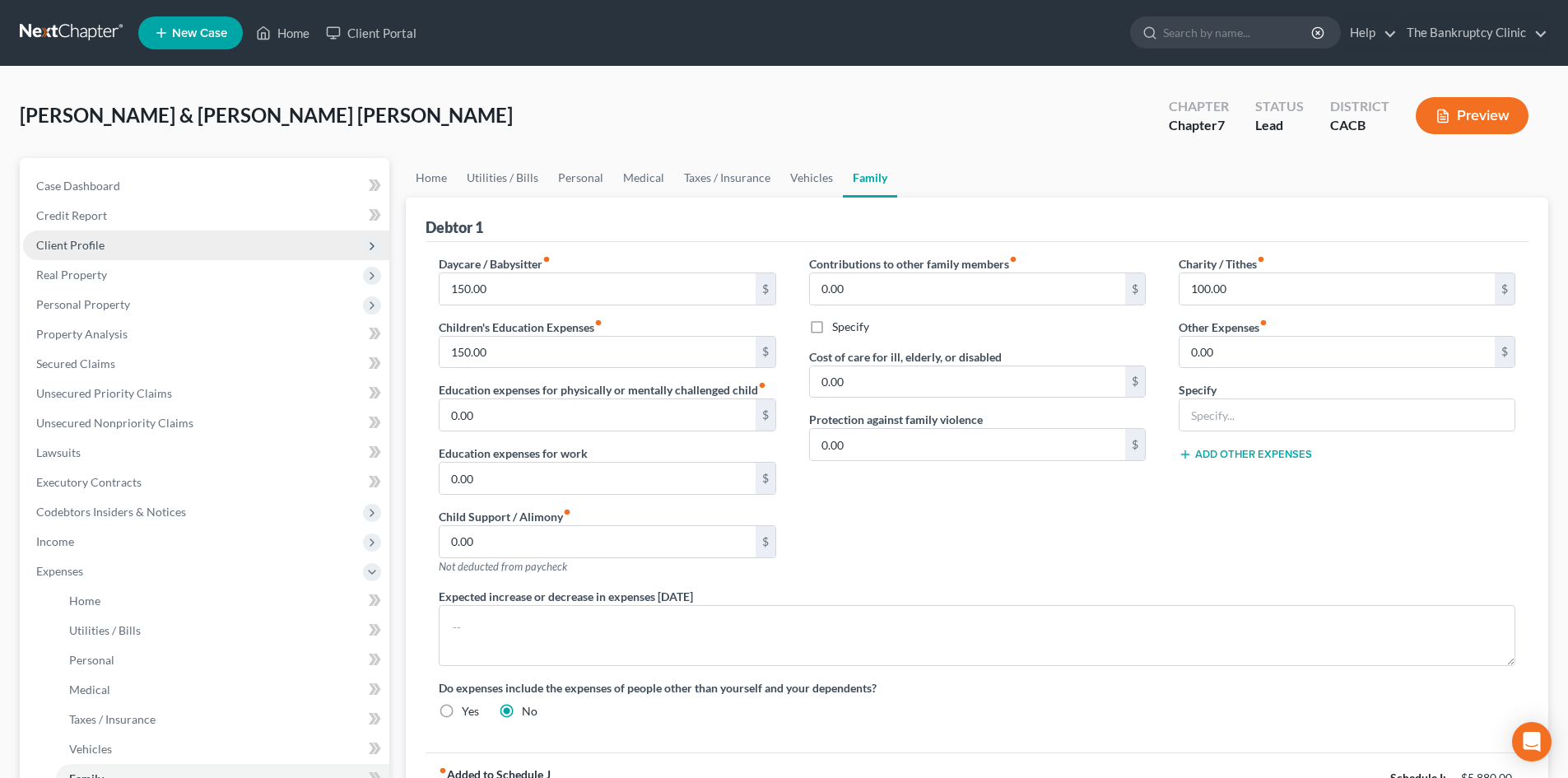
click at [82, 237] on span "Client Profile" at bounding box center [207, 245] width 367 height 29
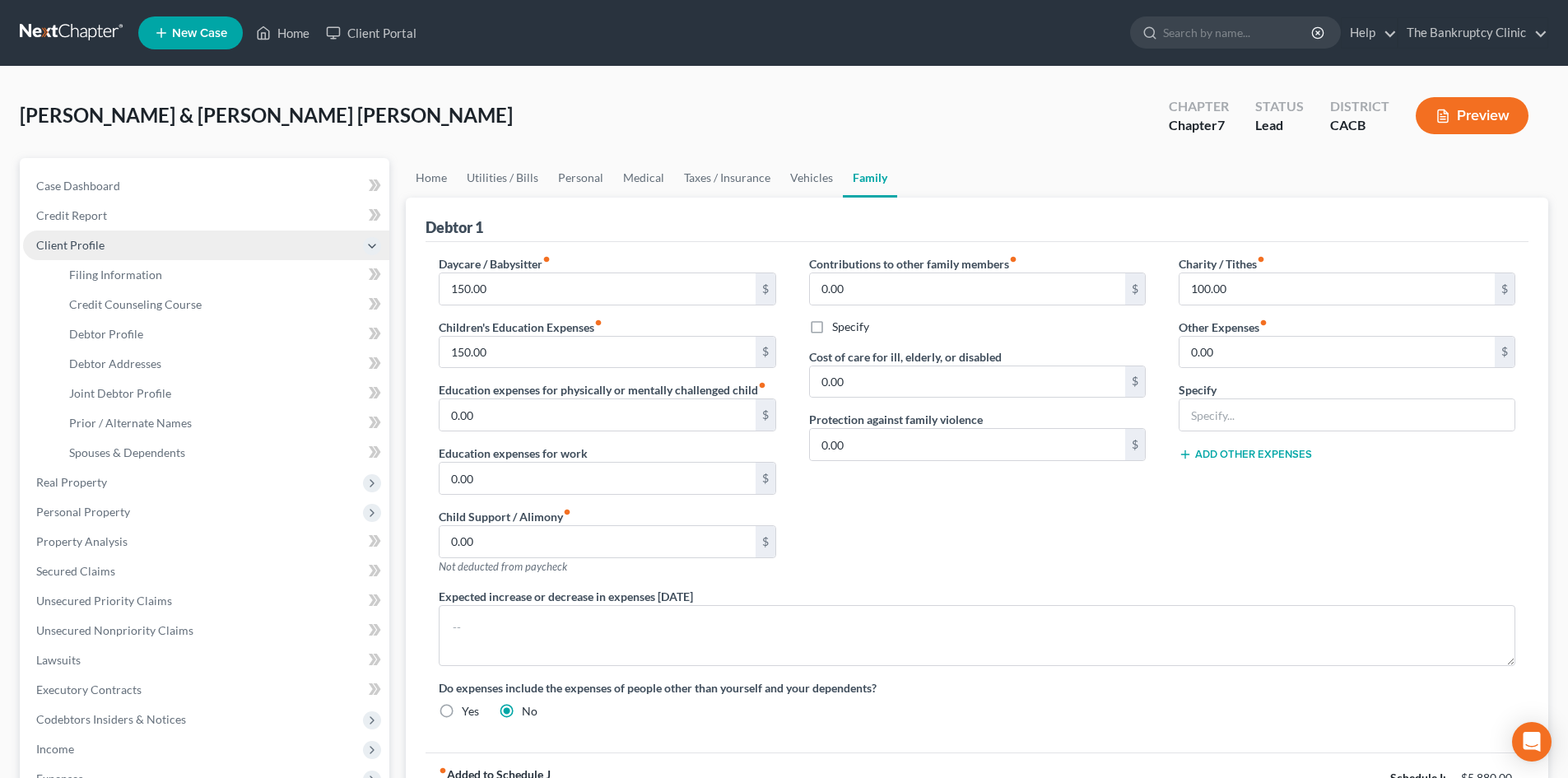
click at [82, 237] on span "Client Profile" at bounding box center [207, 245] width 367 height 29
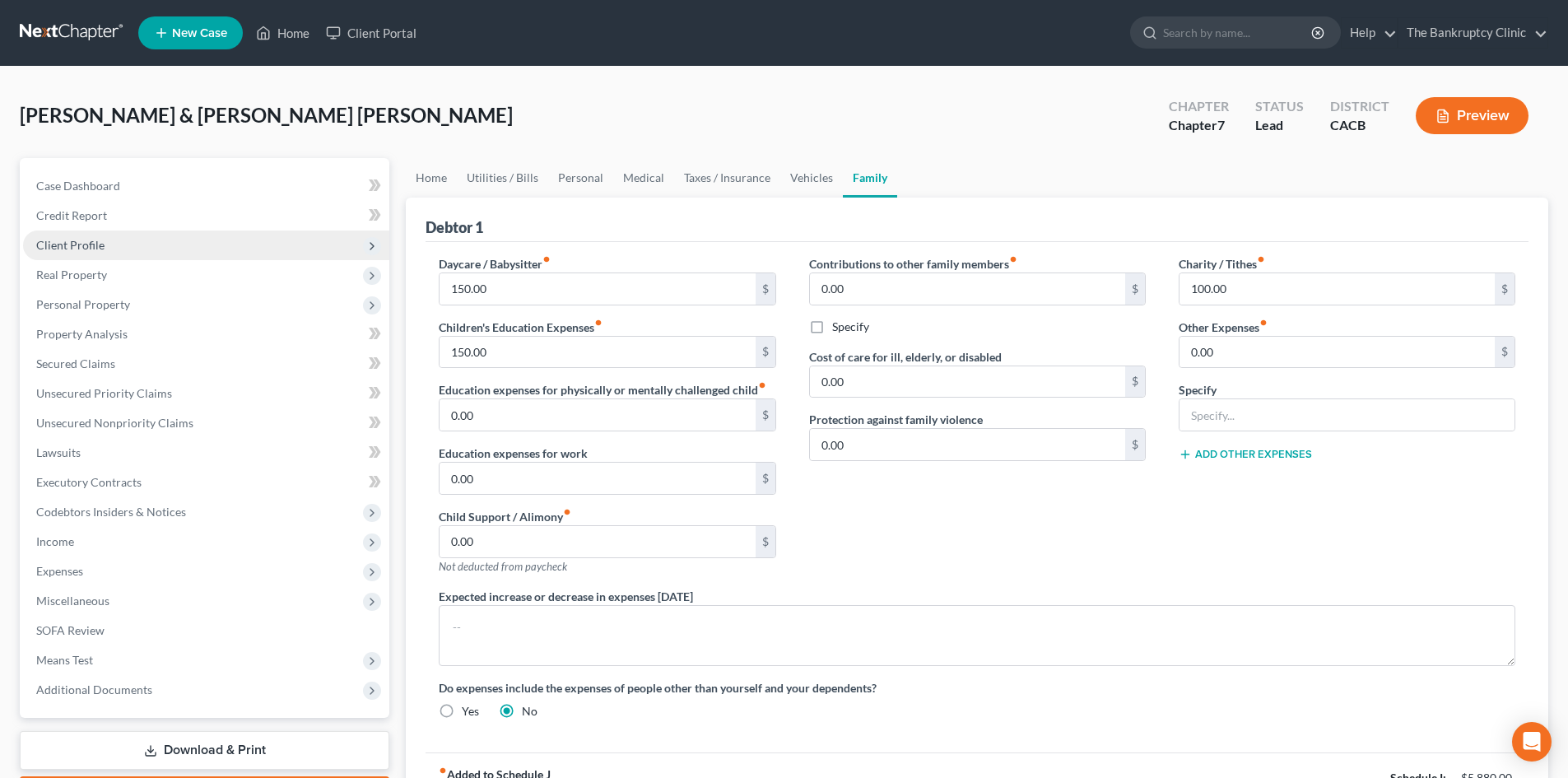
click at [83, 238] on span "Client Profile" at bounding box center [70, 244] width 68 height 14
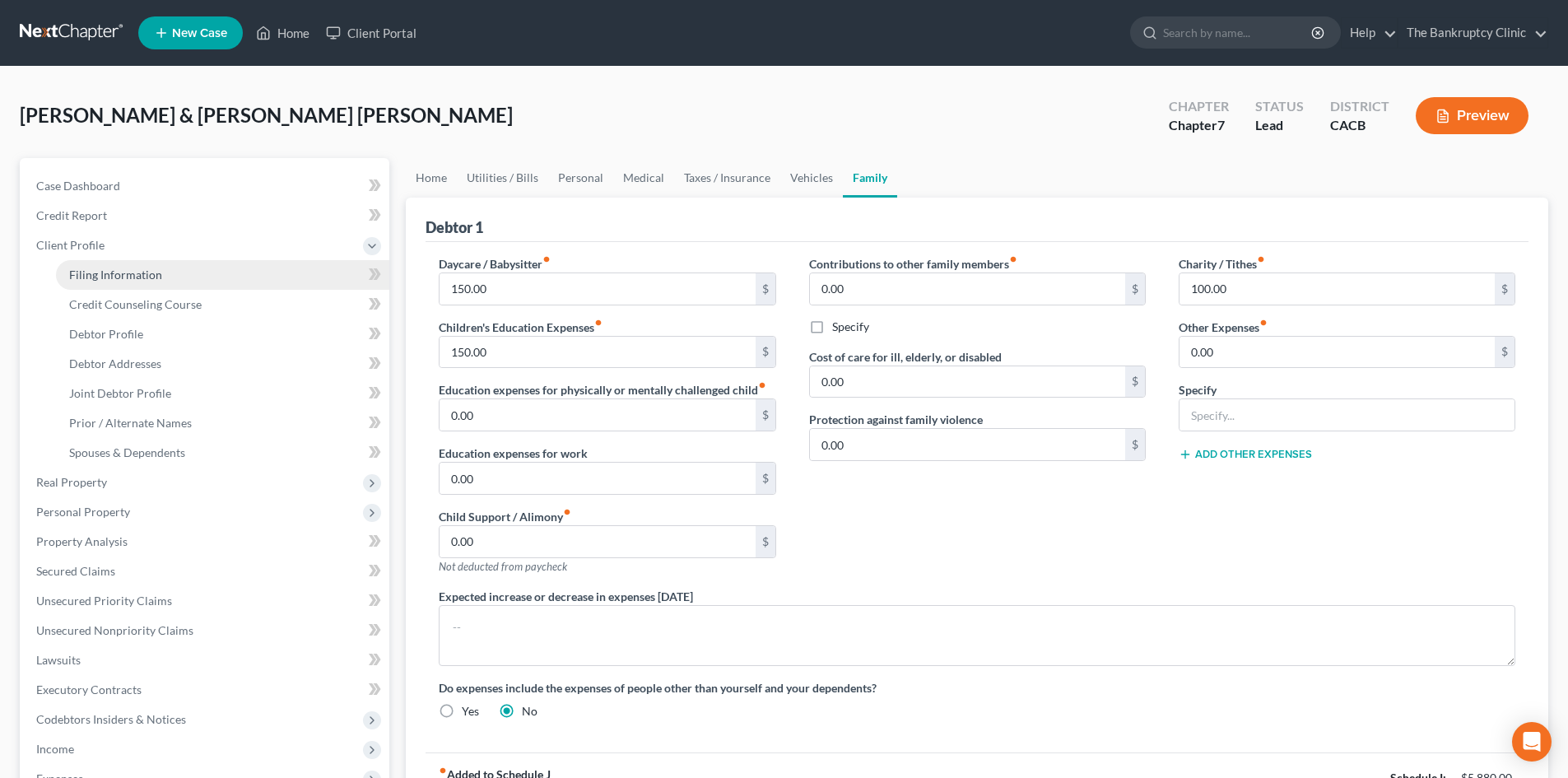
click at [96, 269] on span "Filing Information" at bounding box center [115, 275] width 93 height 14
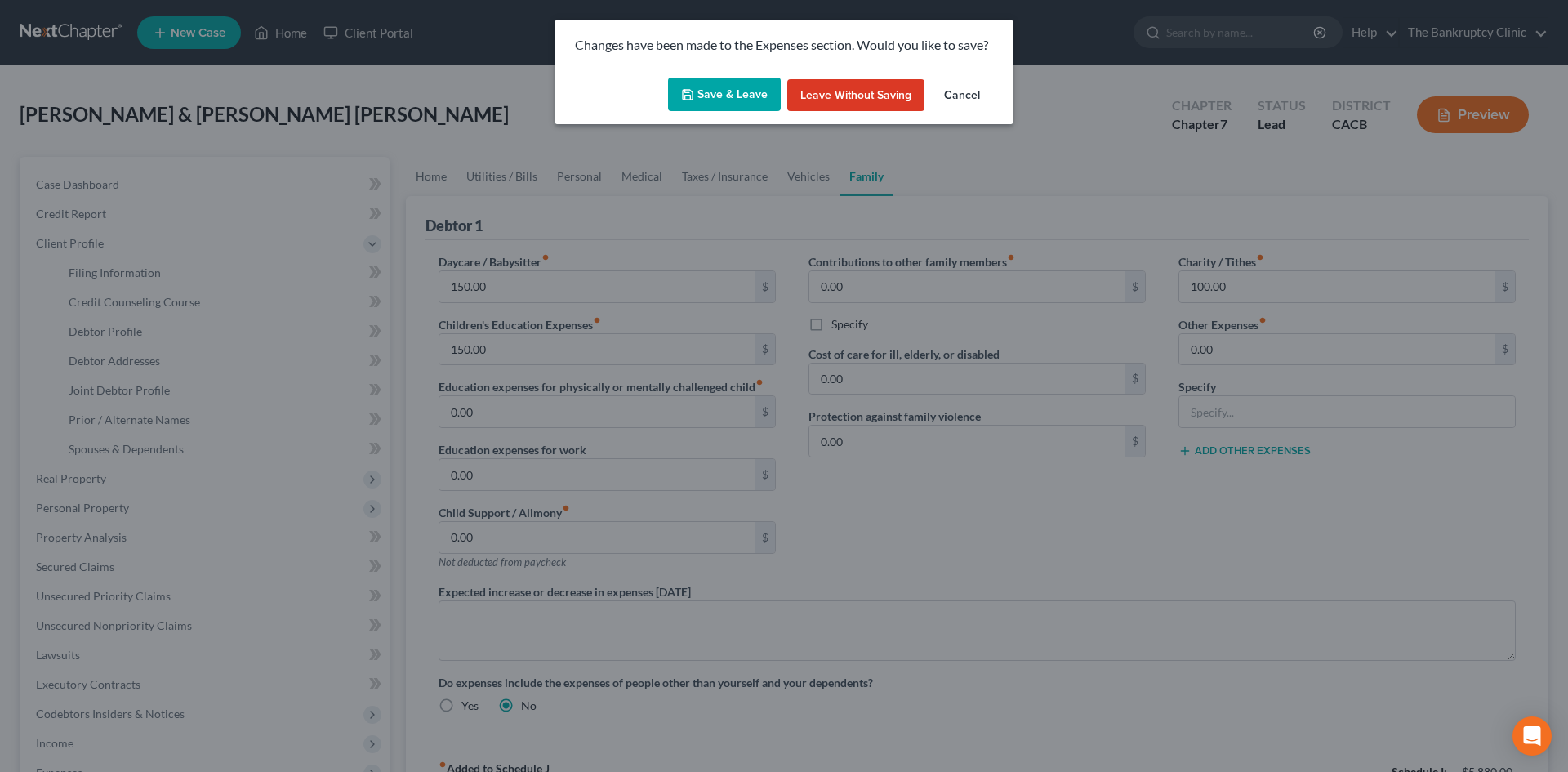
click at [737, 91] on button "Save & Leave" at bounding box center [724, 95] width 113 height 34
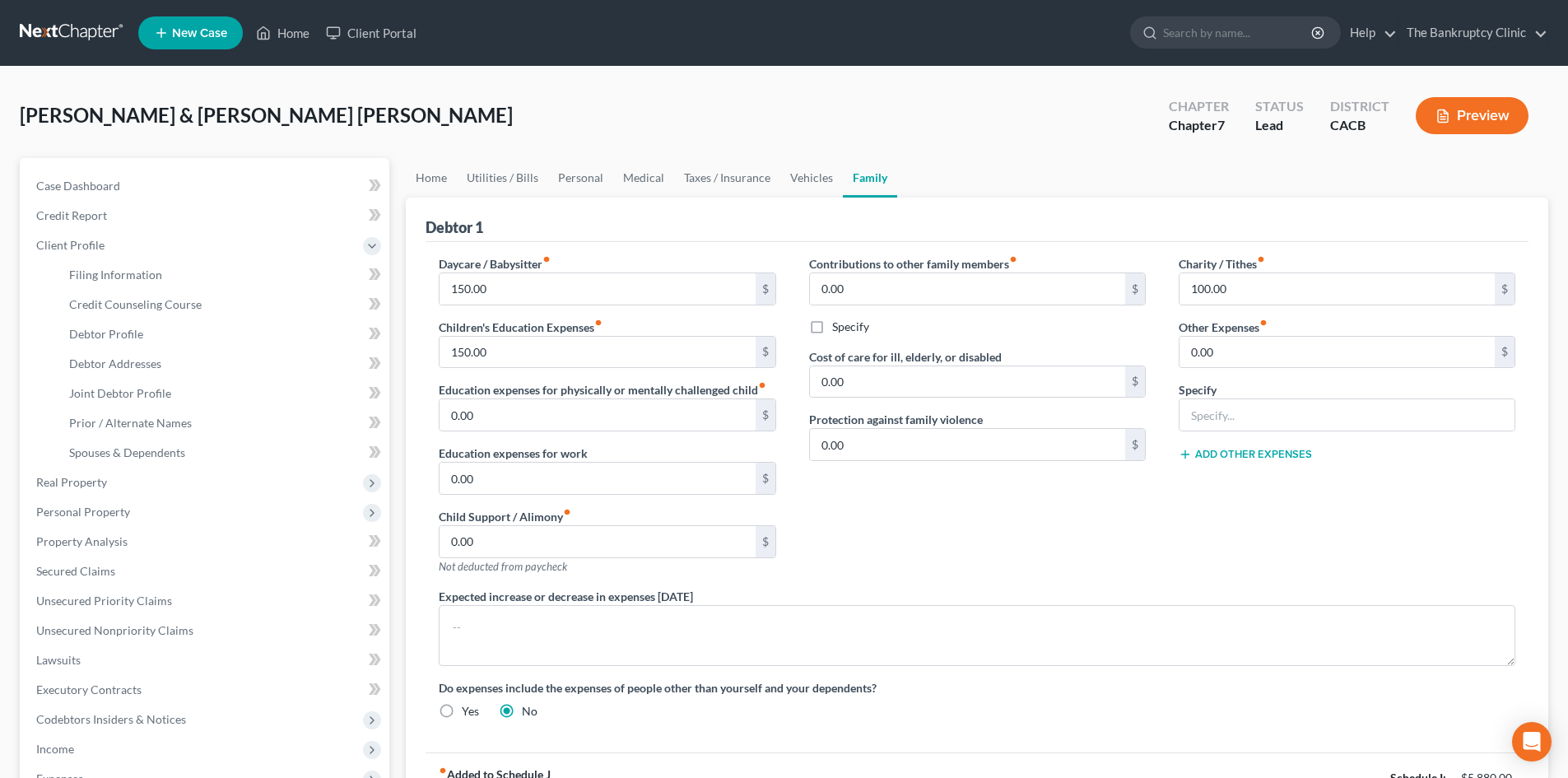
select select "1"
select select "0"
select select "7"
select select "0"
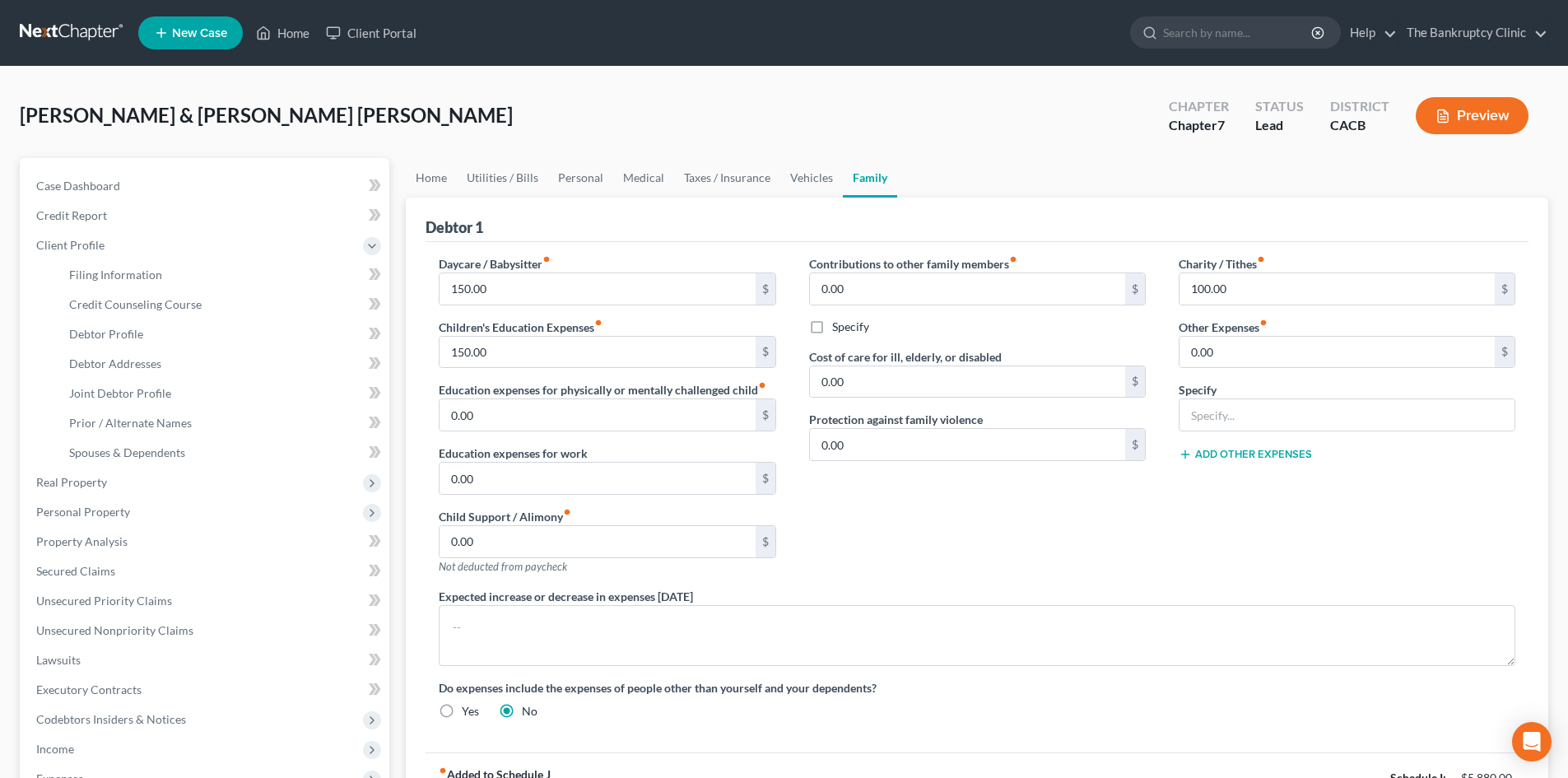
select select "4"
select select "0"
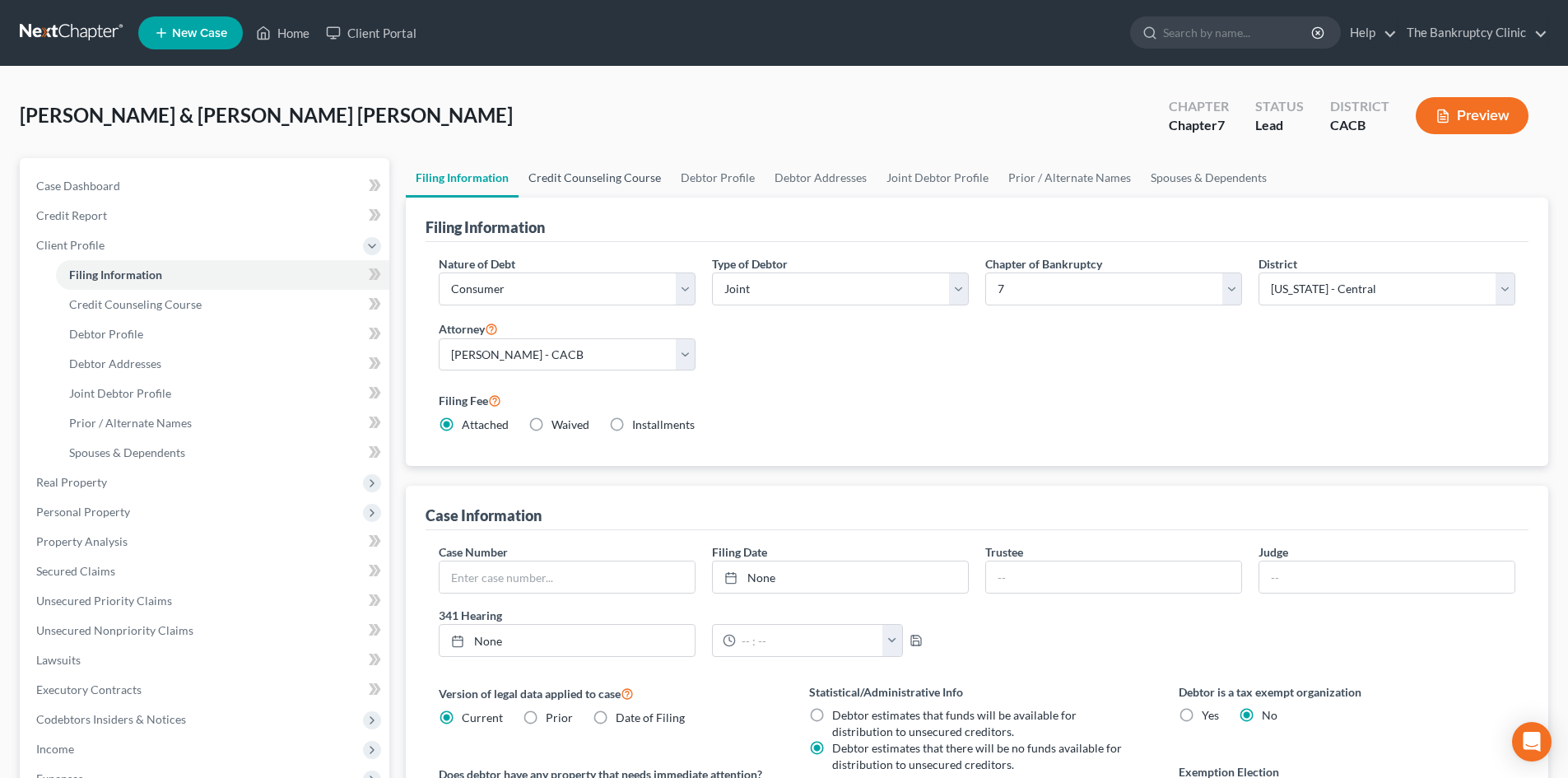
click at [618, 171] on link "Credit Counseling Course" at bounding box center [595, 178] width 152 height 40
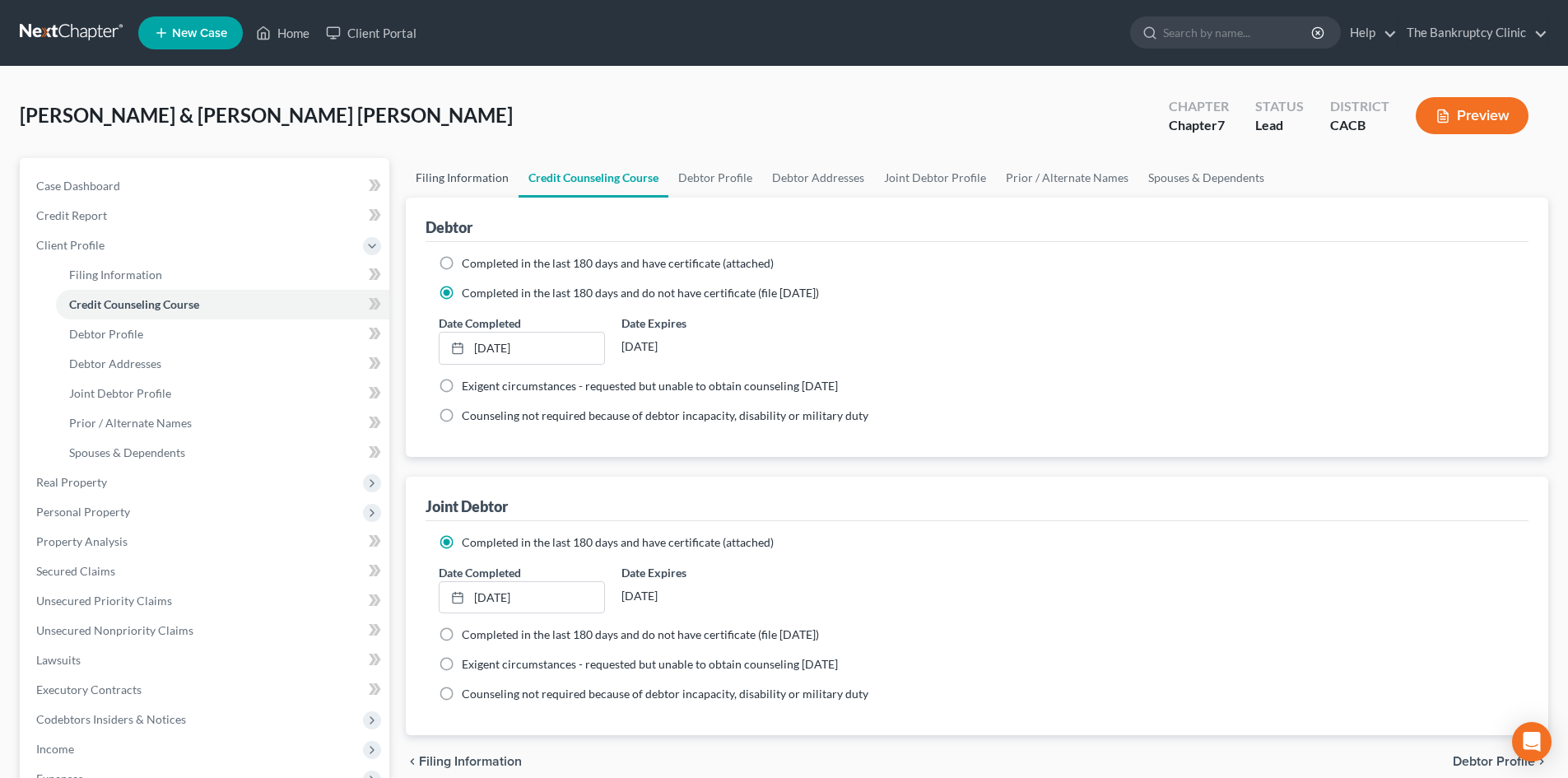
click at [453, 180] on link "Filing Information" at bounding box center [462, 178] width 113 height 40
select select "1"
select select "0"
select select "7"
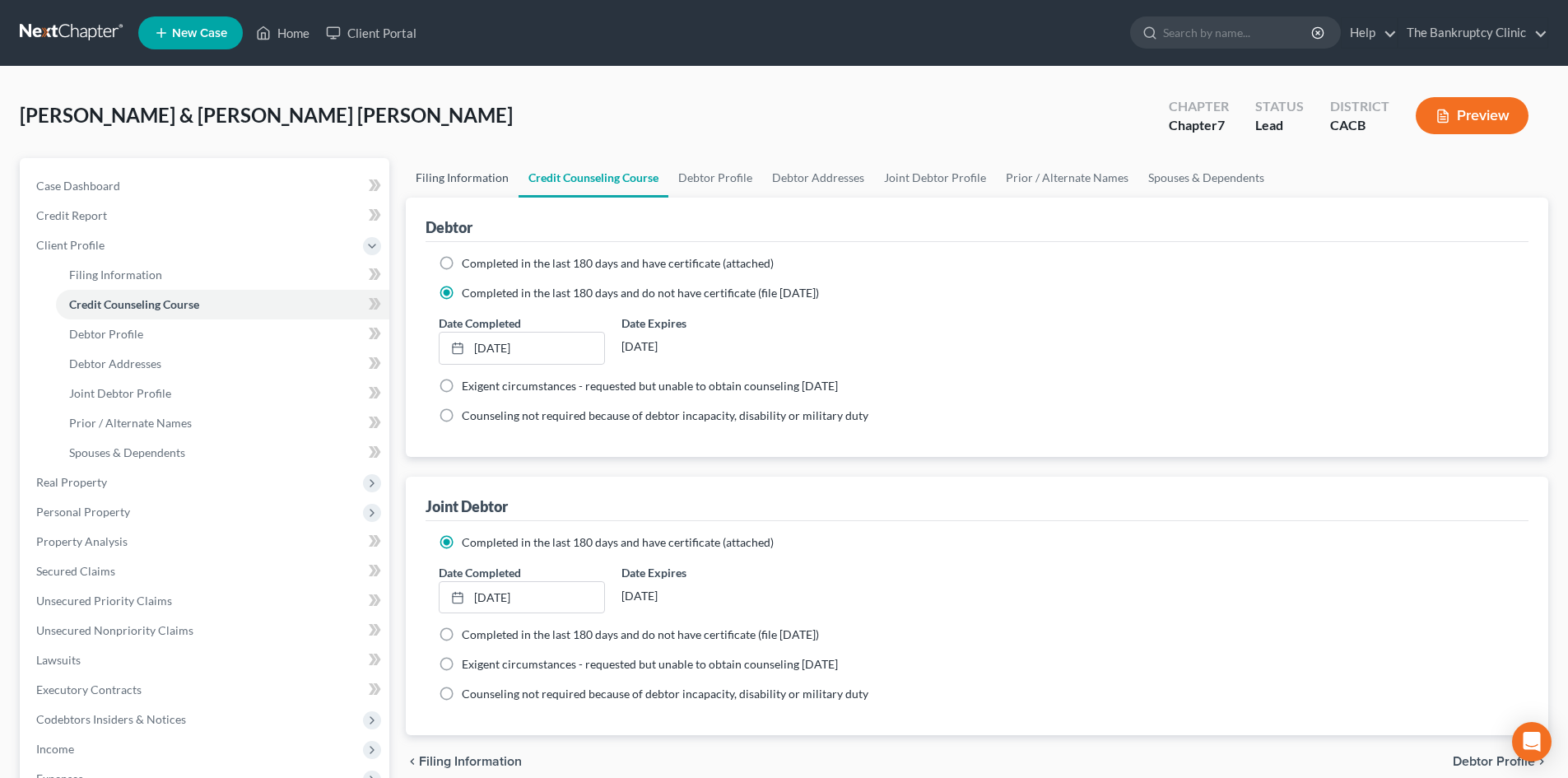
select select "0"
select select "4"
select select "0"
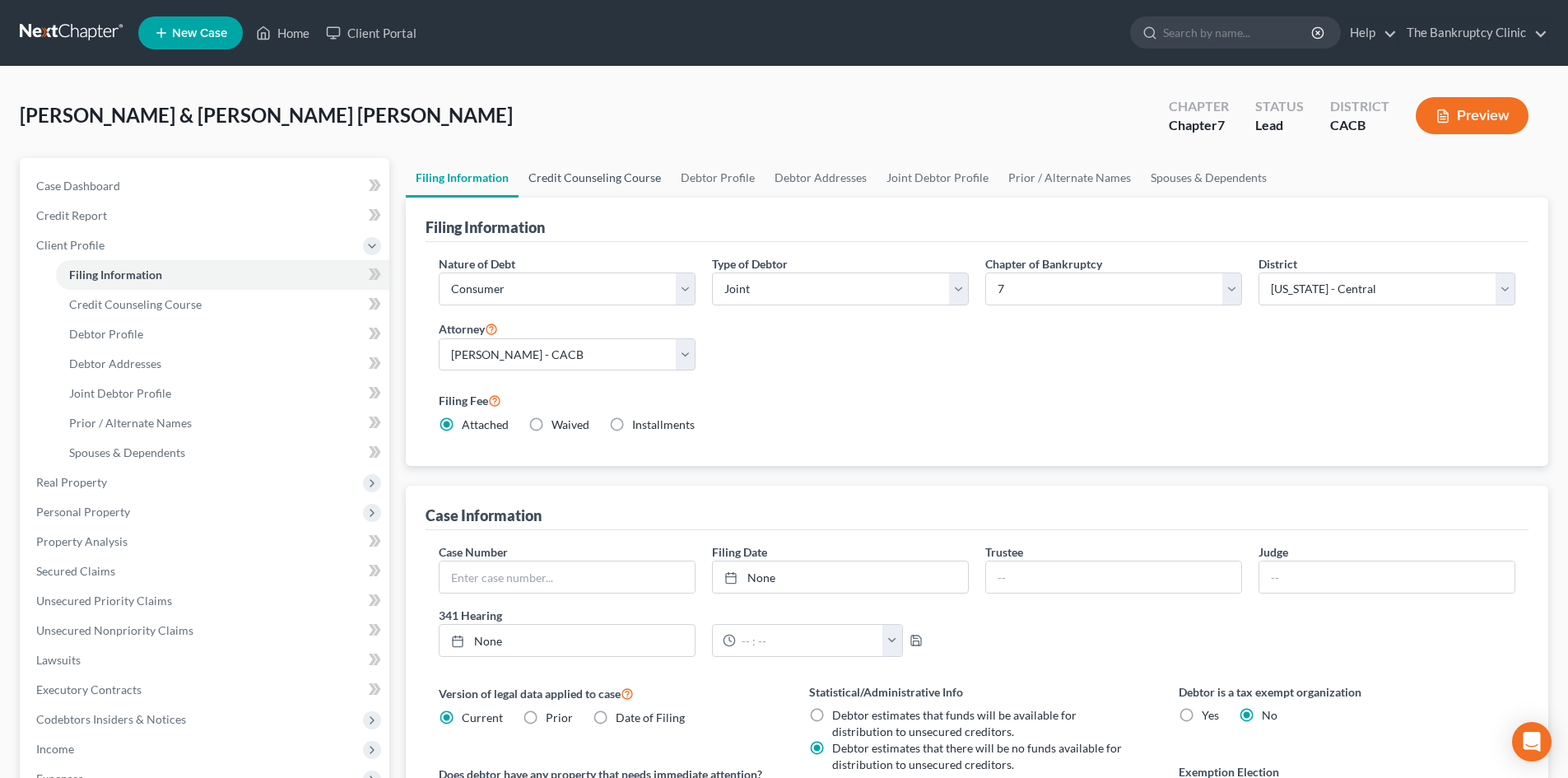
click at [603, 176] on link "Credit Counseling Course" at bounding box center [595, 178] width 152 height 40
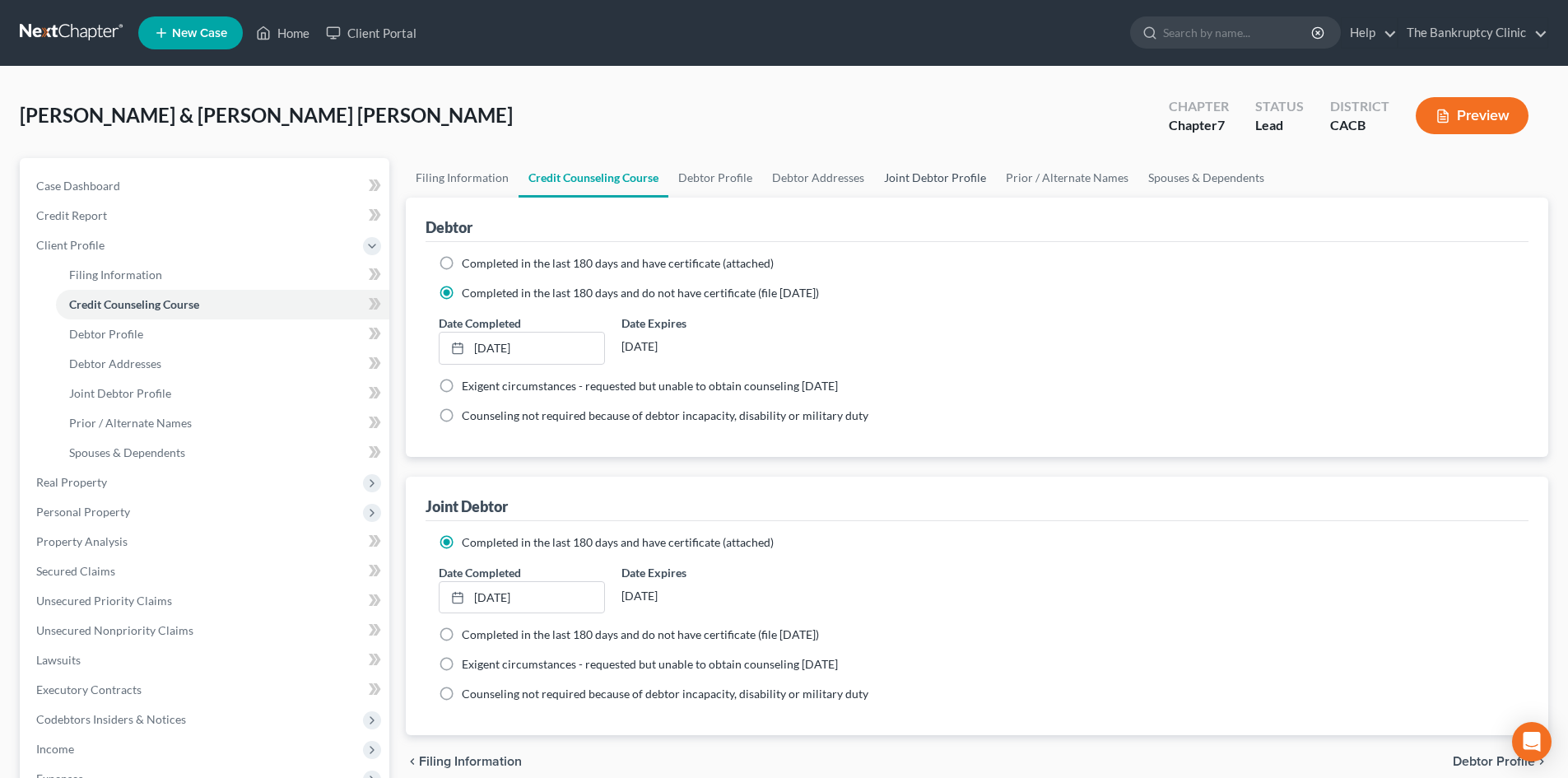
click at [919, 168] on link "Joint Debtor Profile" at bounding box center [935, 178] width 122 height 40
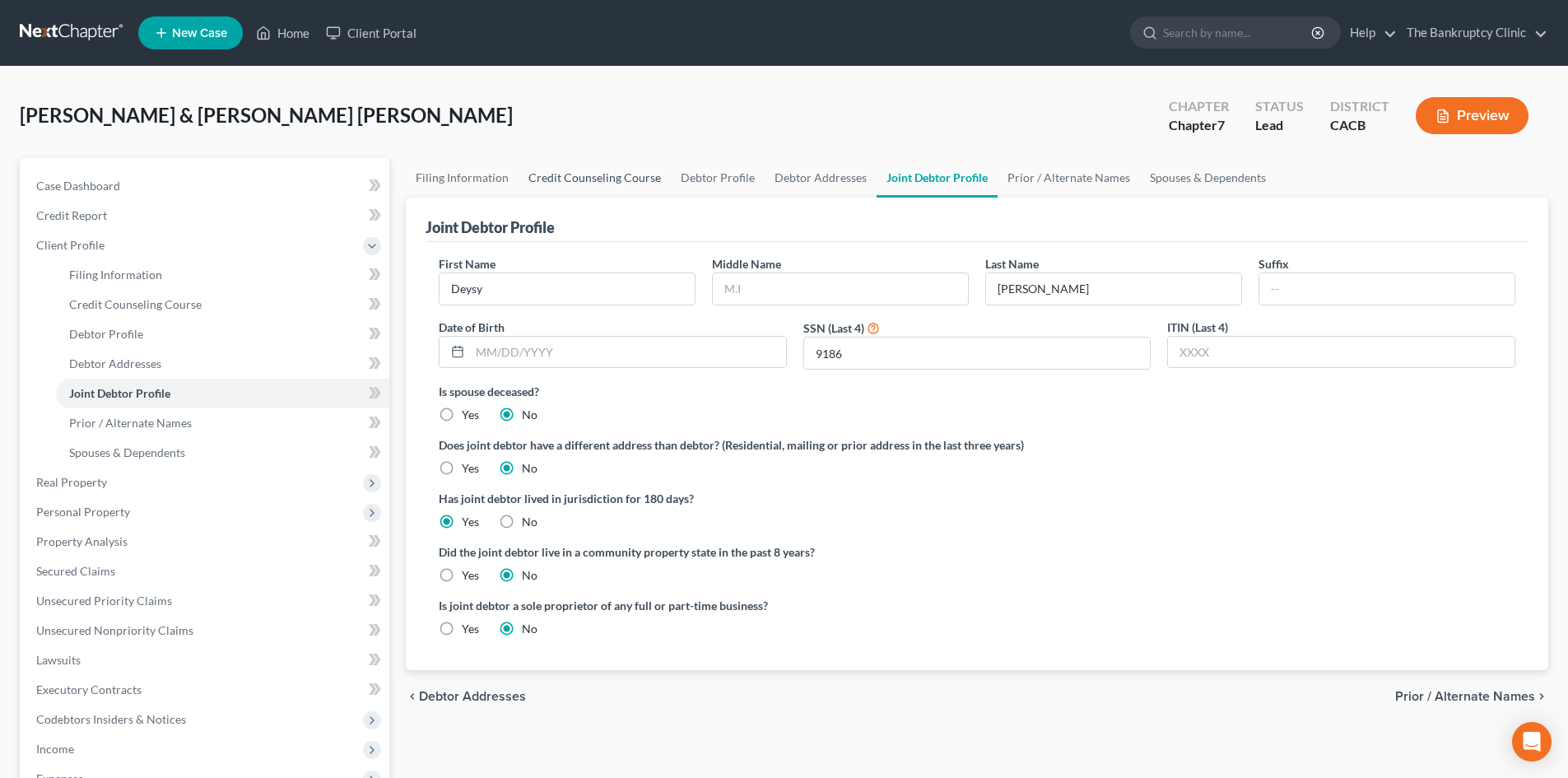
click at [594, 172] on link "Credit Counseling Course" at bounding box center [595, 178] width 152 height 40
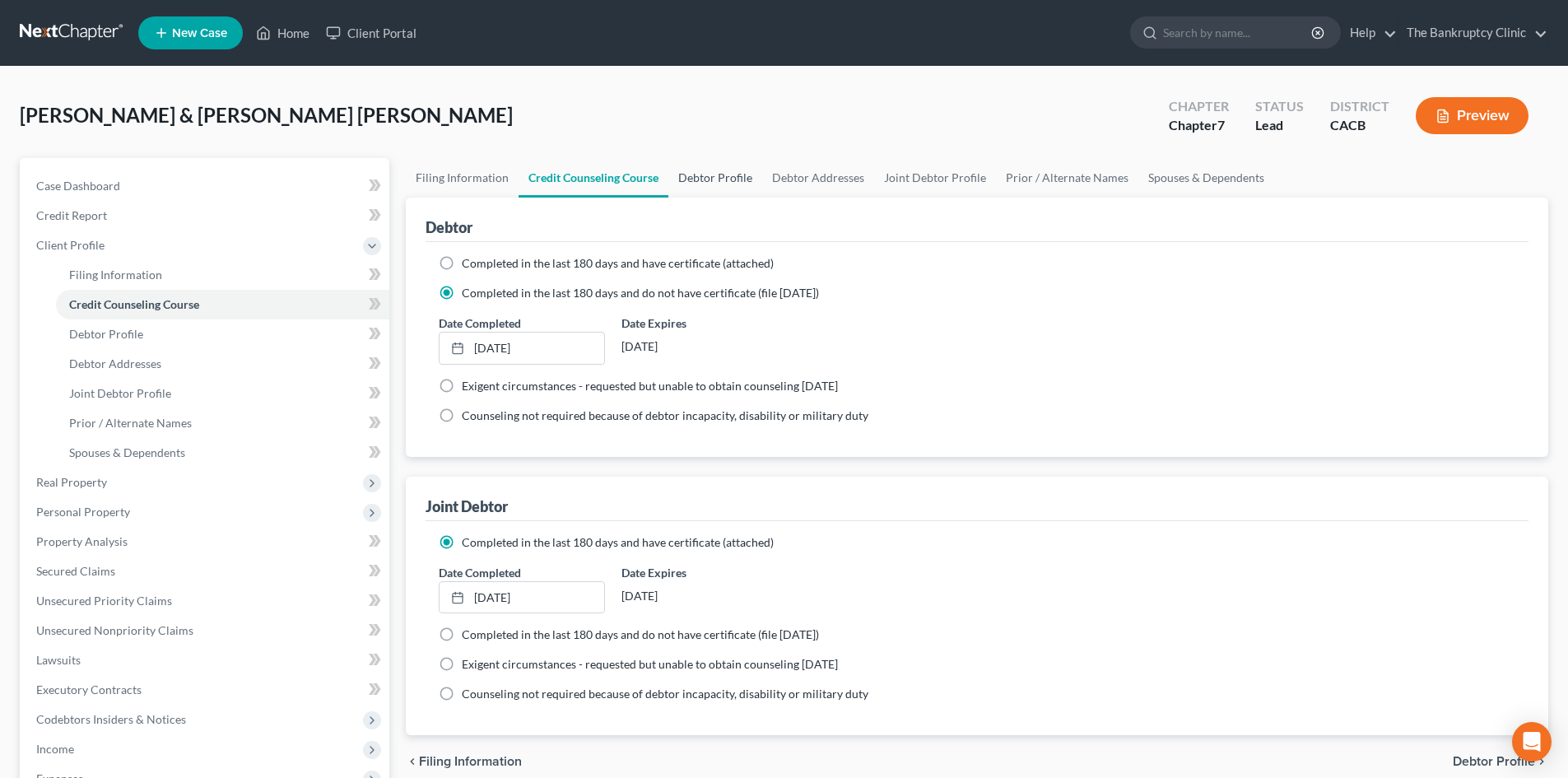
click at [738, 177] on link "Debtor Profile" at bounding box center [715, 178] width 94 height 40
select select "1"
select select "2"
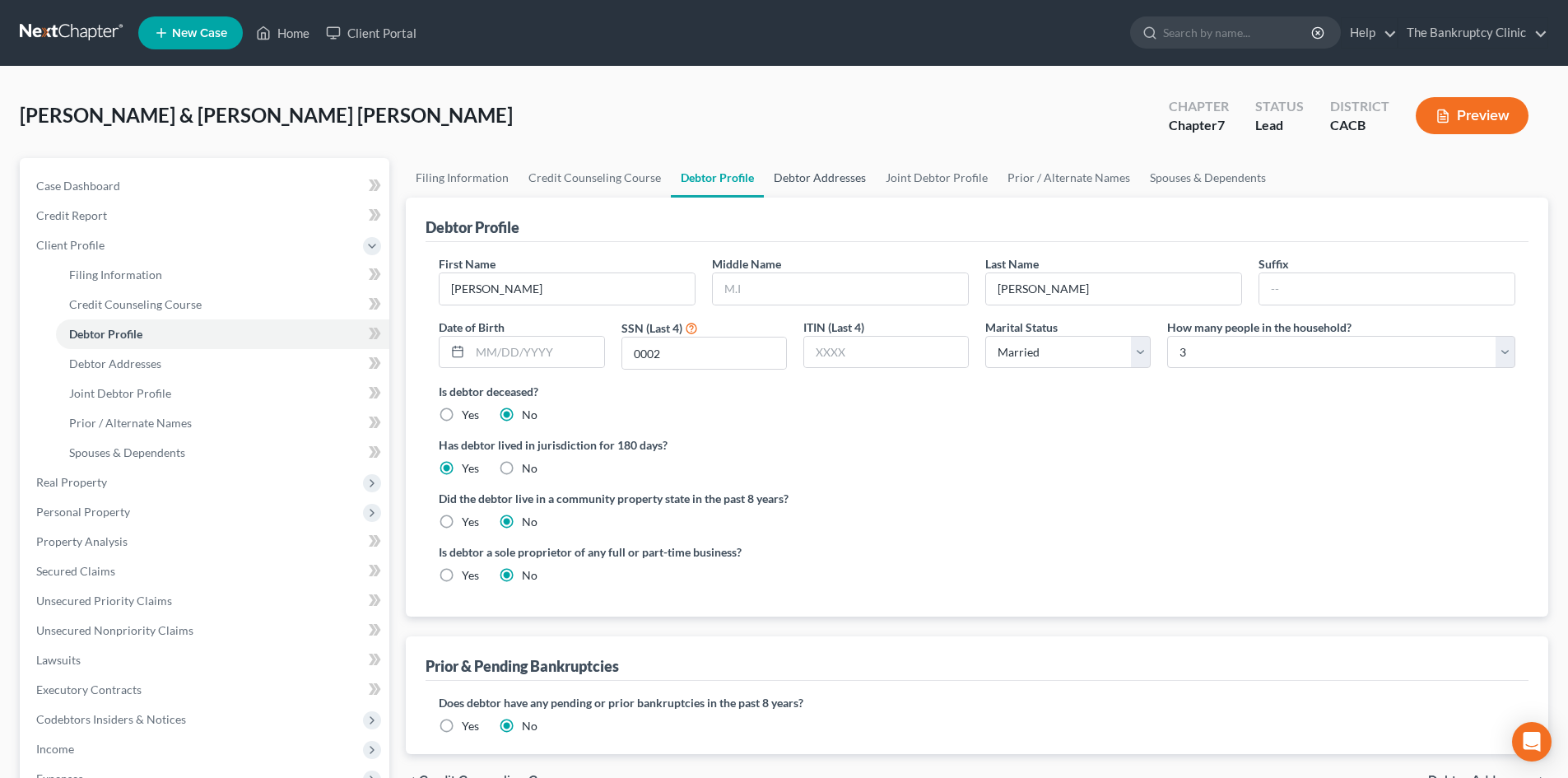
click at [824, 182] on link "Debtor Addresses" at bounding box center [820, 178] width 112 height 40
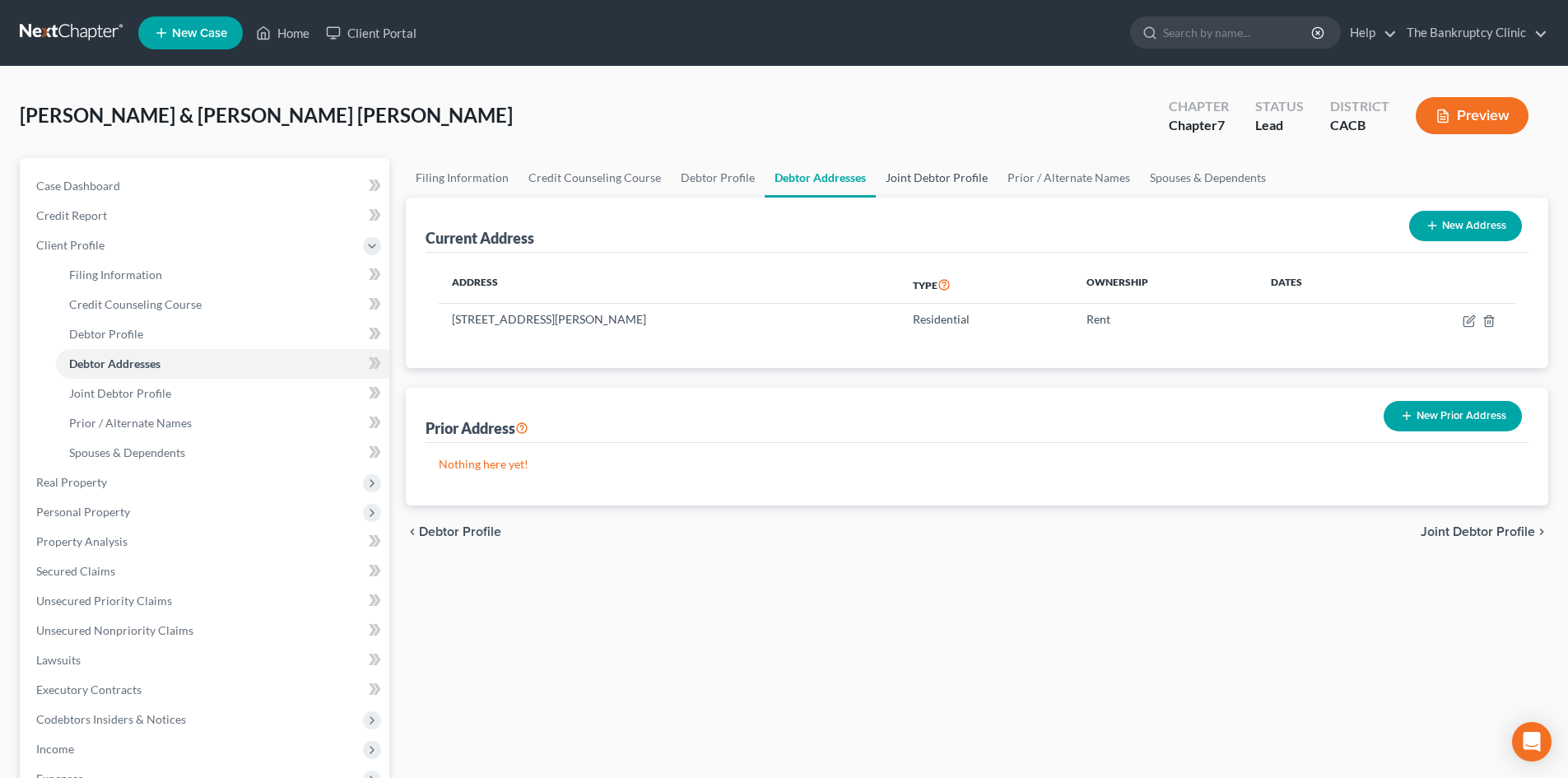
click at [944, 176] on link "Joint Debtor Profile" at bounding box center [937, 178] width 122 height 40
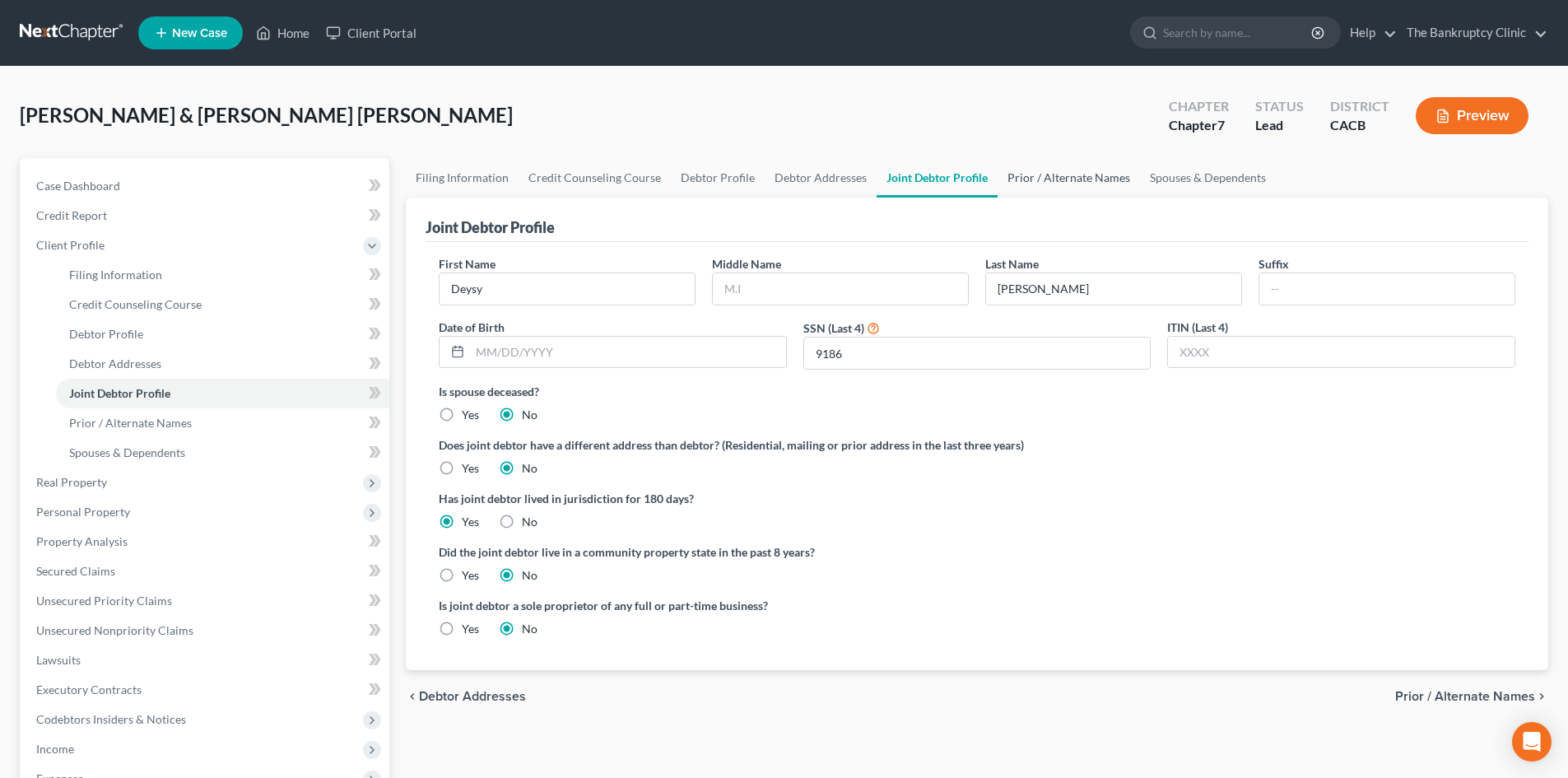
click at [1053, 176] on link "Prior / Alternate Names" at bounding box center [1068, 178] width 142 height 40
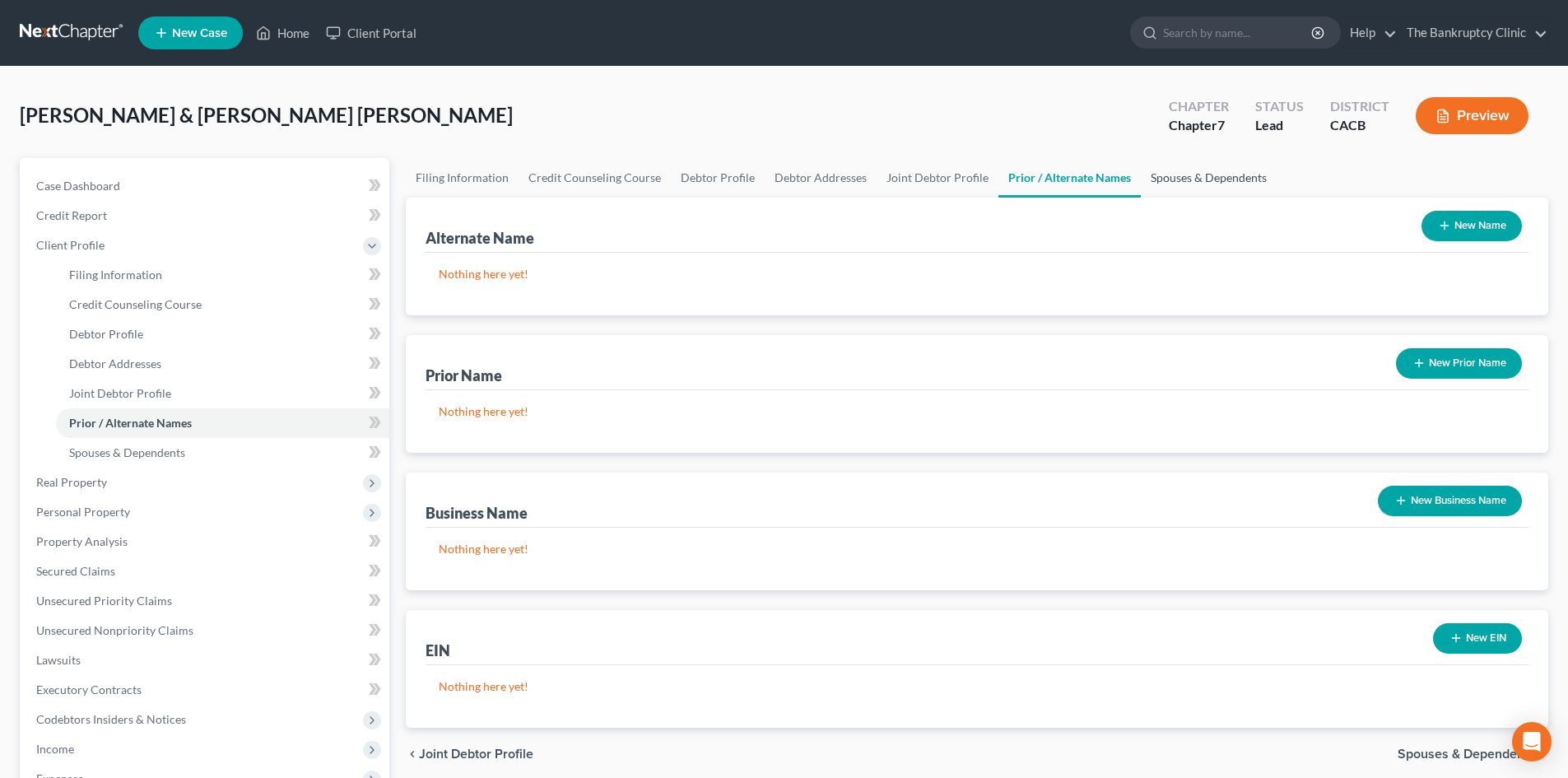
click at [1164, 178] on link "Spouses & Dependents" at bounding box center [1209, 178] width 136 height 40
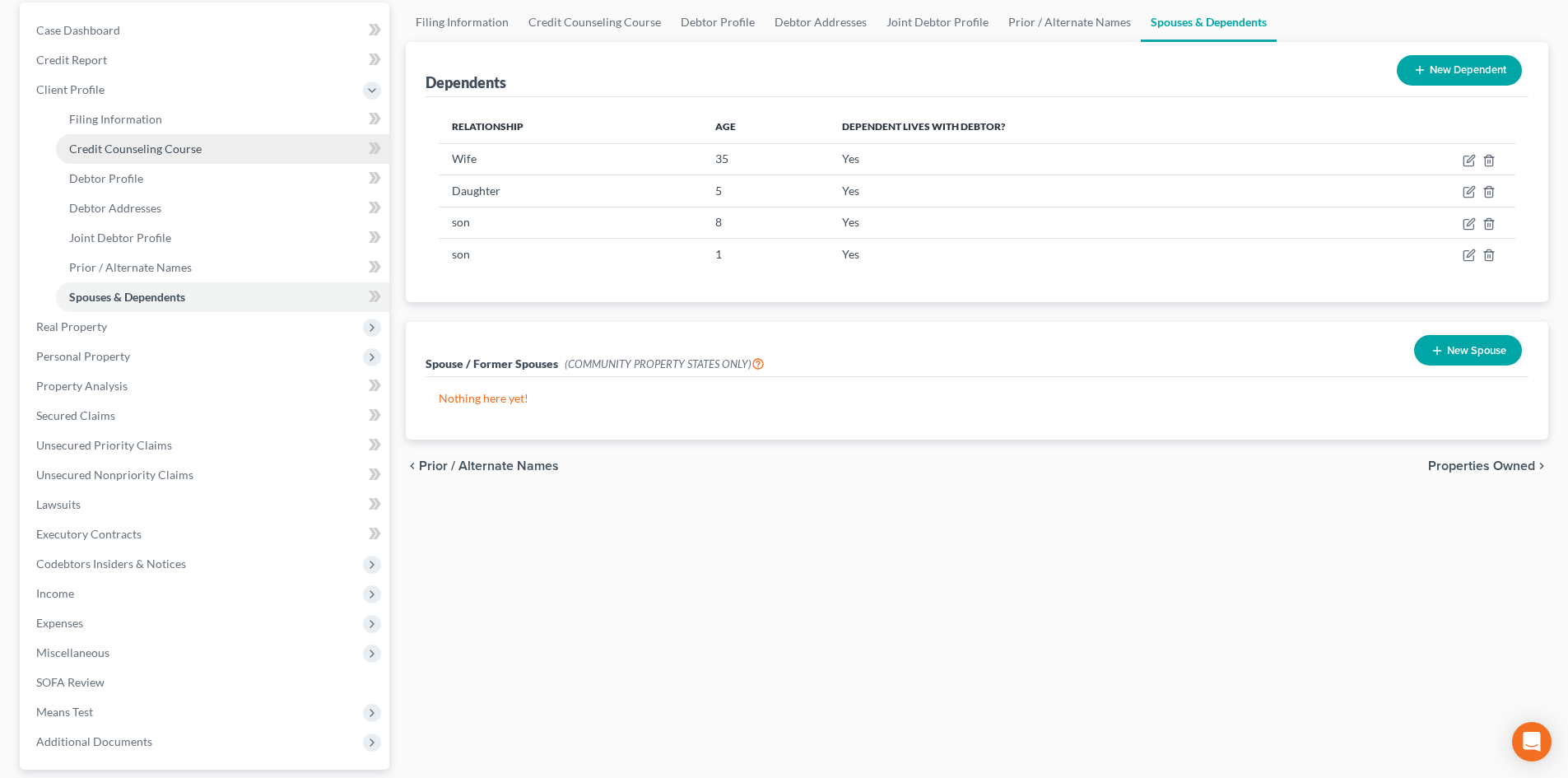
scroll to position [164, 0]
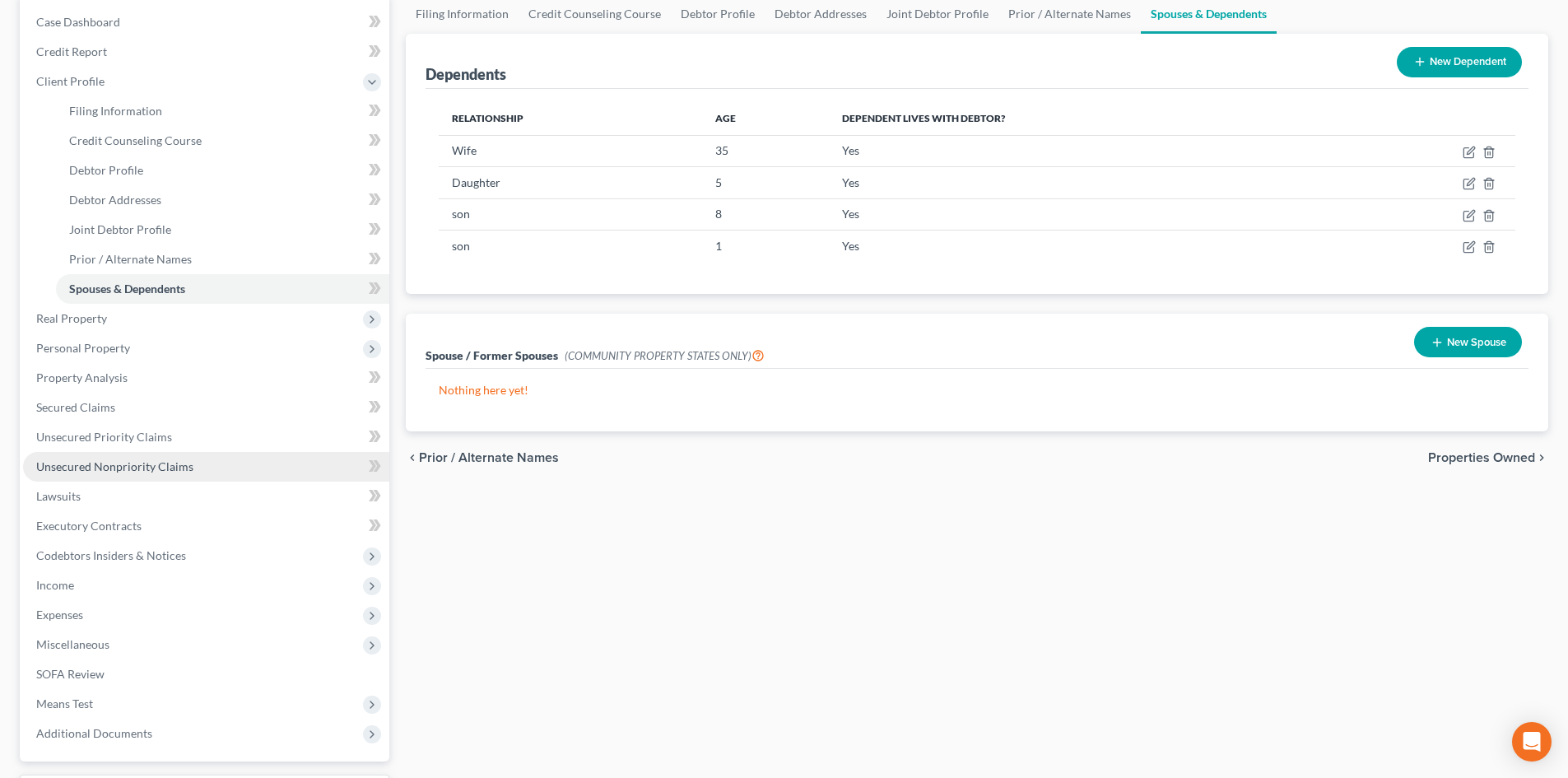
click at [113, 463] on span "Unsecured Nonpriority Claims" at bounding box center [114, 466] width 157 height 14
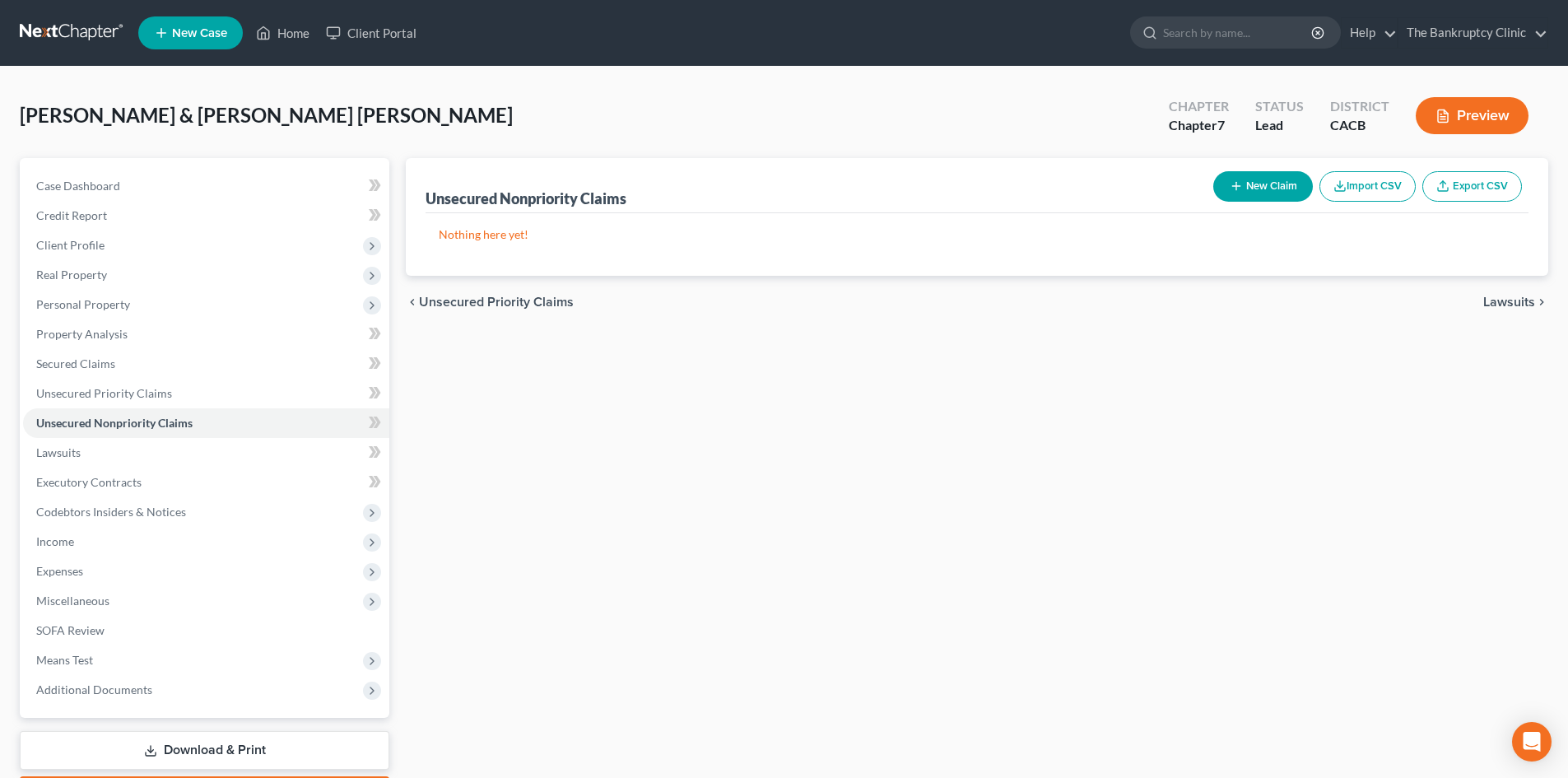
click at [1254, 183] on button "New Claim" at bounding box center [1263, 186] width 100 height 30
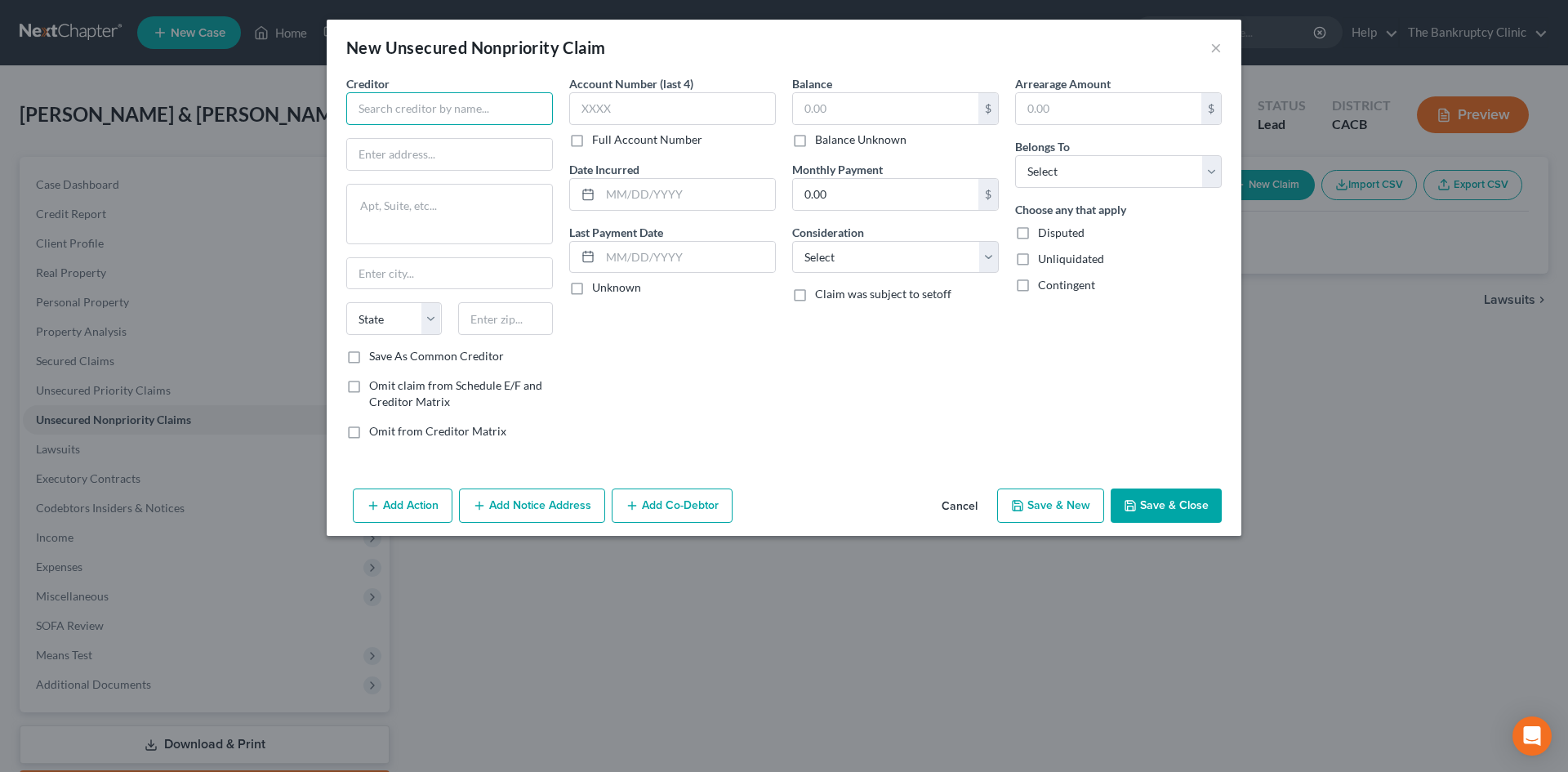
click at [411, 107] on input "text" at bounding box center [450, 108] width 207 height 32
